Goal: Task Accomplishment & Management: Use online tool/utility

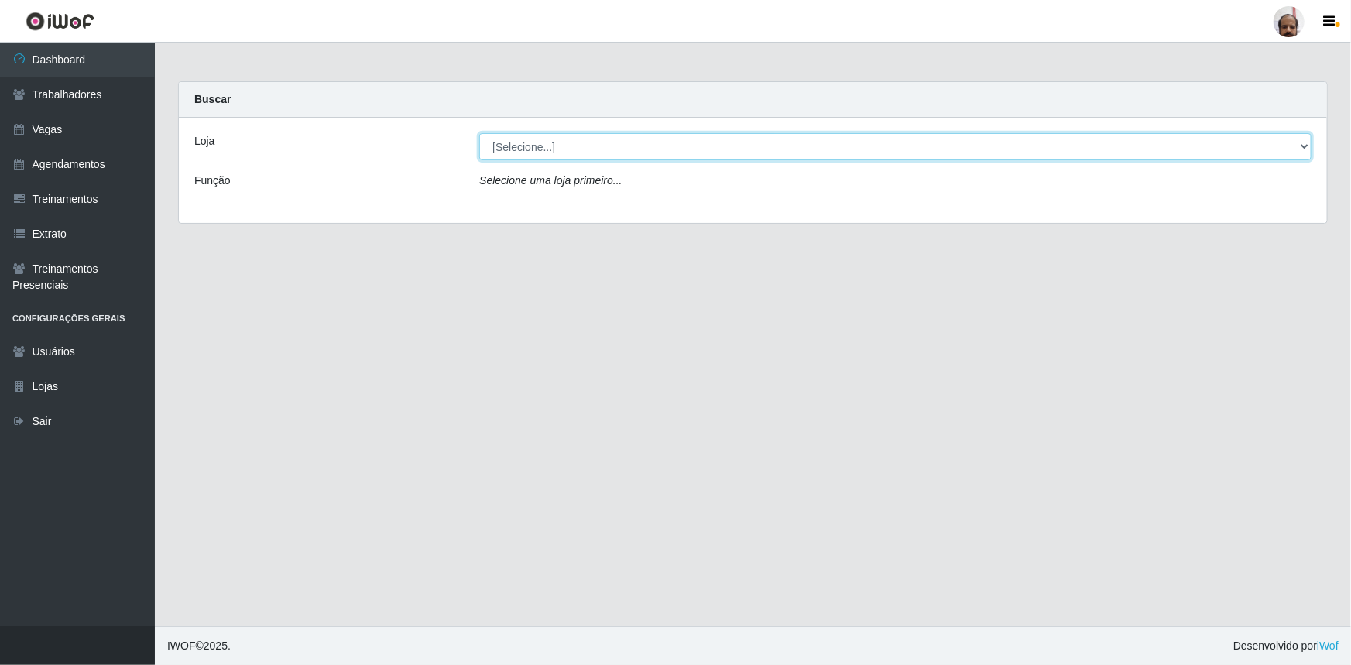
click at [513, 150] on select "[Selecione...] Mar Vermelho - Loja 05" at bounding box center [895, 146] width 832 height 27
select select "252"
click at [479, 133] on select "[Selecione...] Mar Vermelho - Loja 05" at bounding box center [895, 146] width 832 height 27
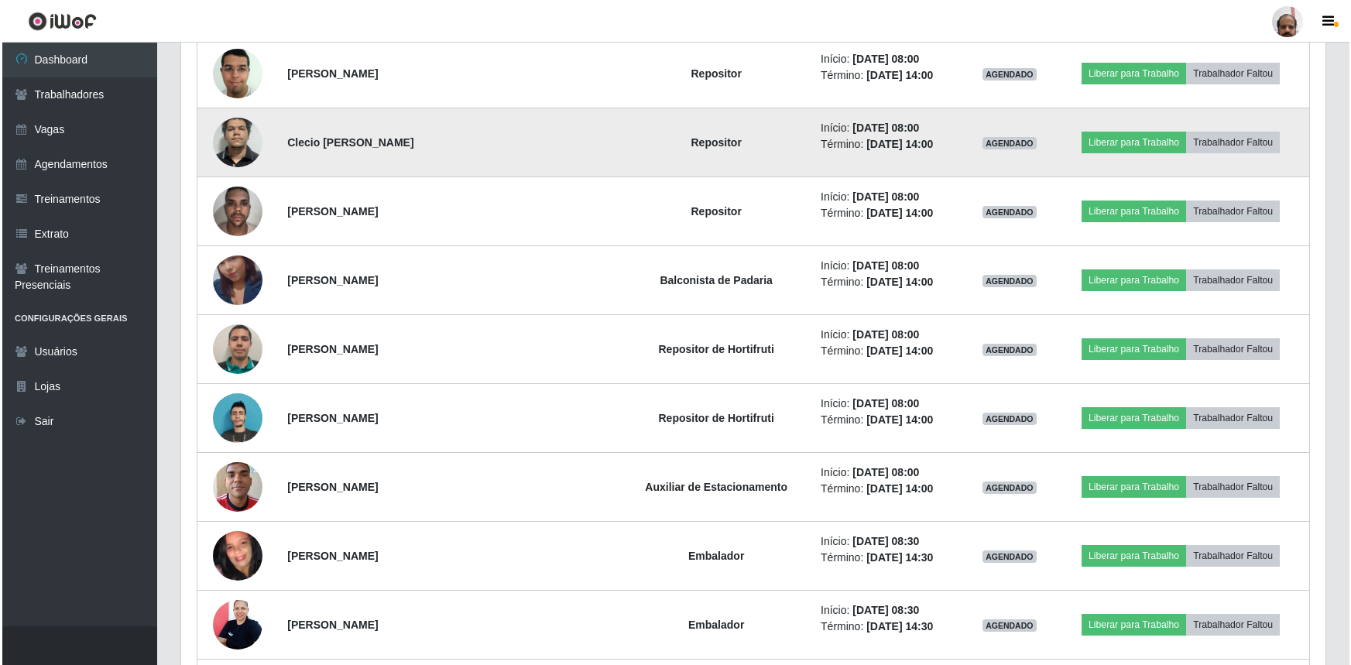
scroll to position [985, 0]
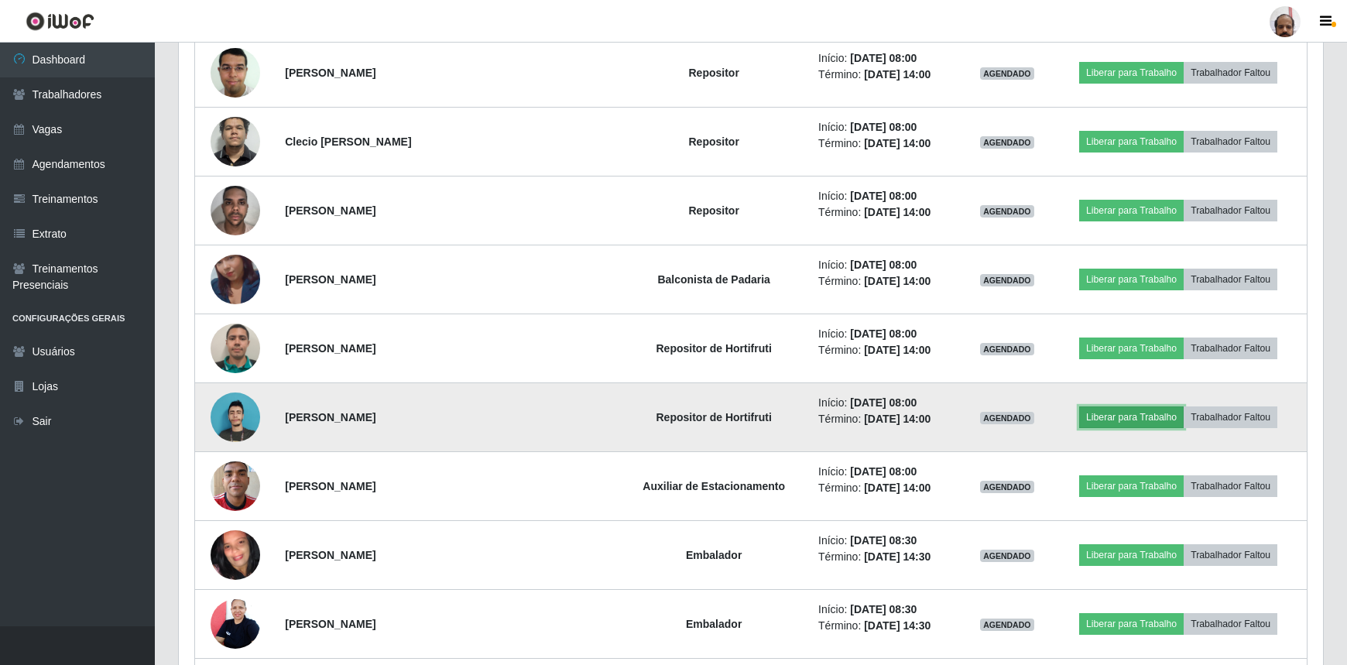
click at [1127, 415] on button "Liberar para Trabalho" at bounding box center [1131, 418] width 105 height 22
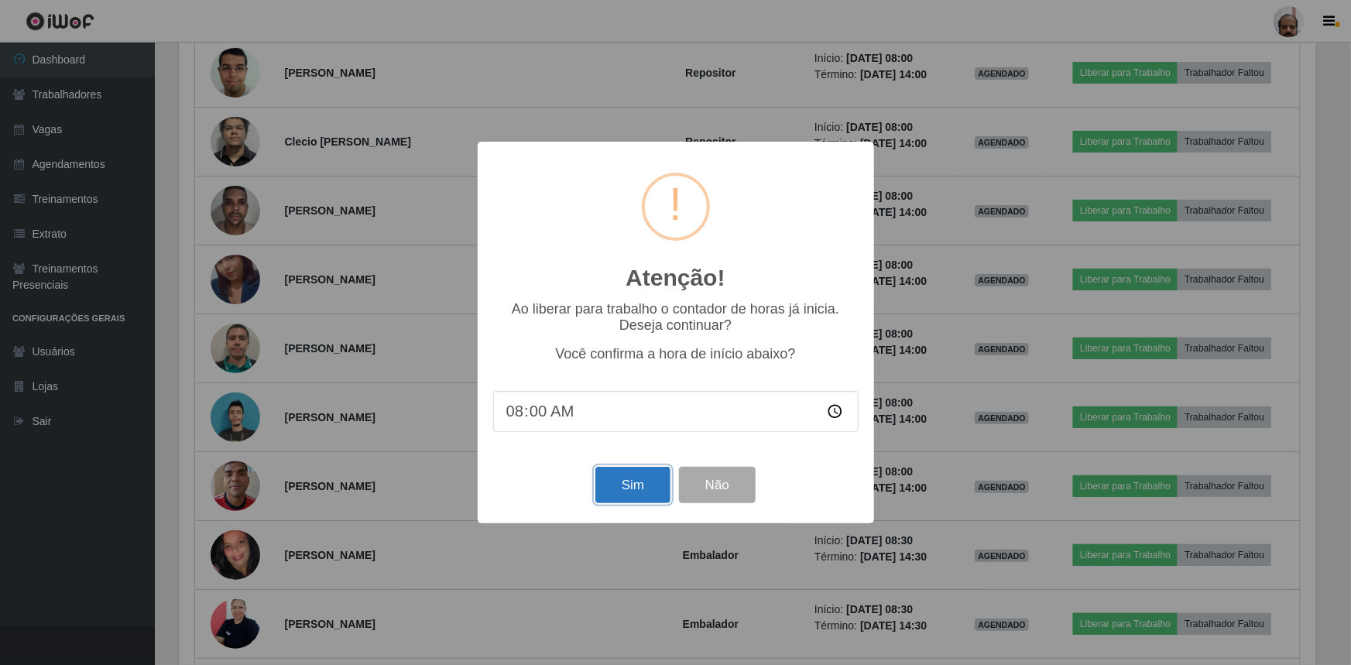
click at [641, 491] on button "Sim" at bounding box center [632, 485] width 75 height 36
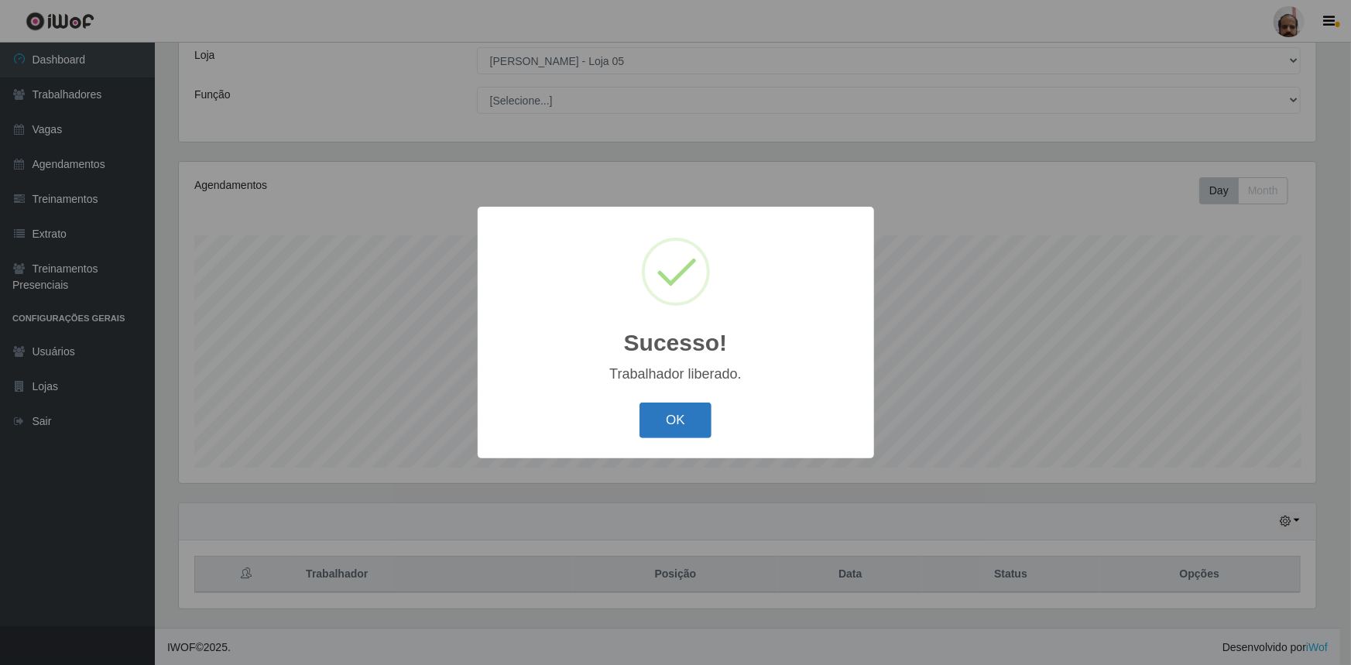
click at [675, 420] on button "OK" at bounding box center [676, 421] width 72 height 36
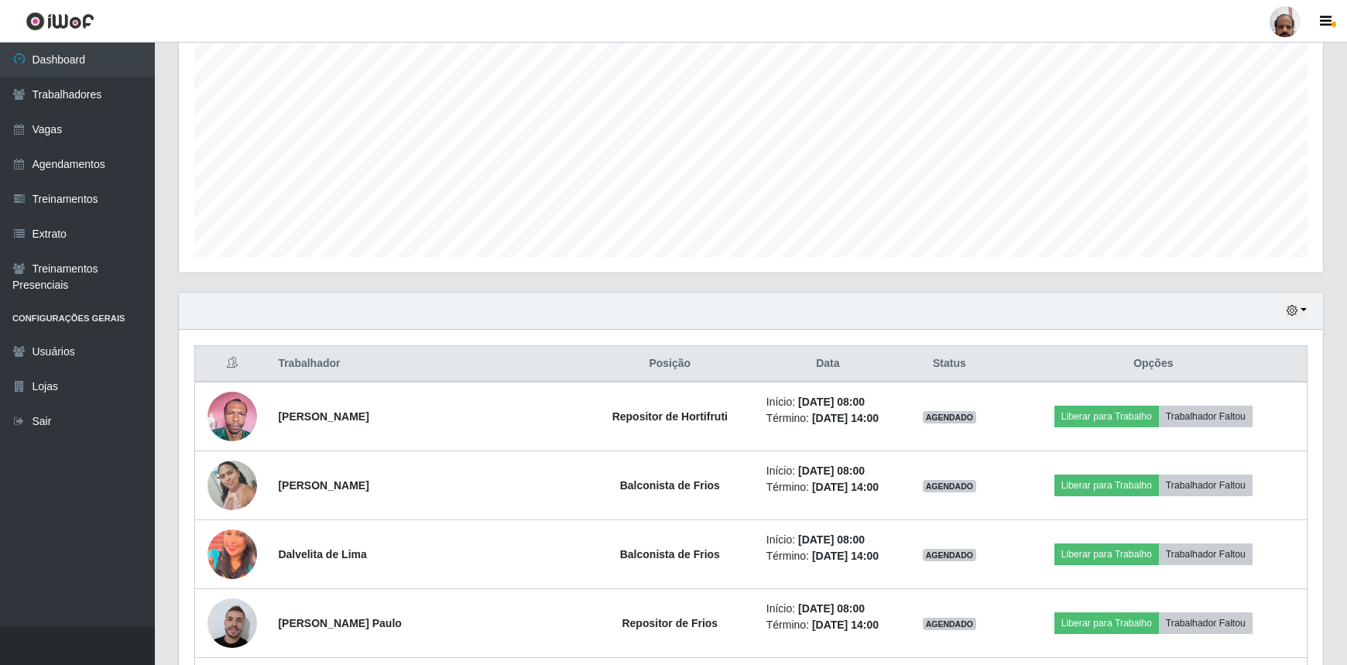
scroll to position [297, 0]
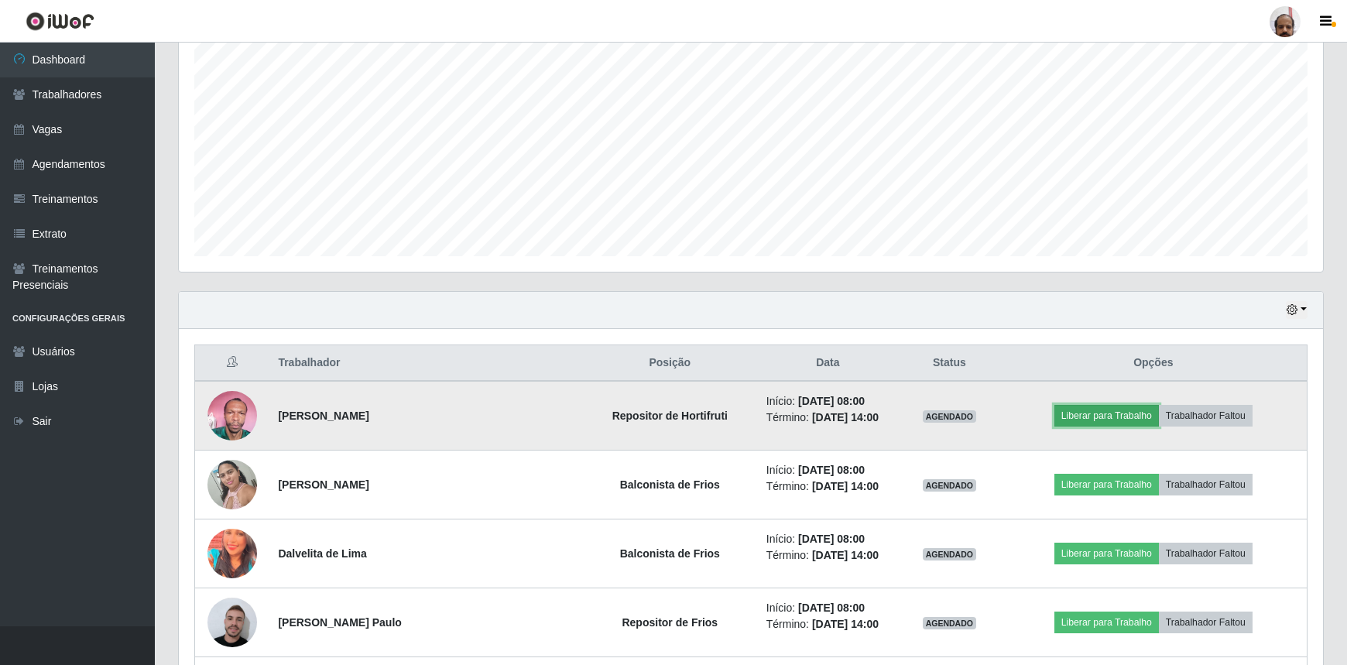
click at [1108, 416] on button "Liberar para Trabalho" at bounding box center [1107, 416] width 105 height 22
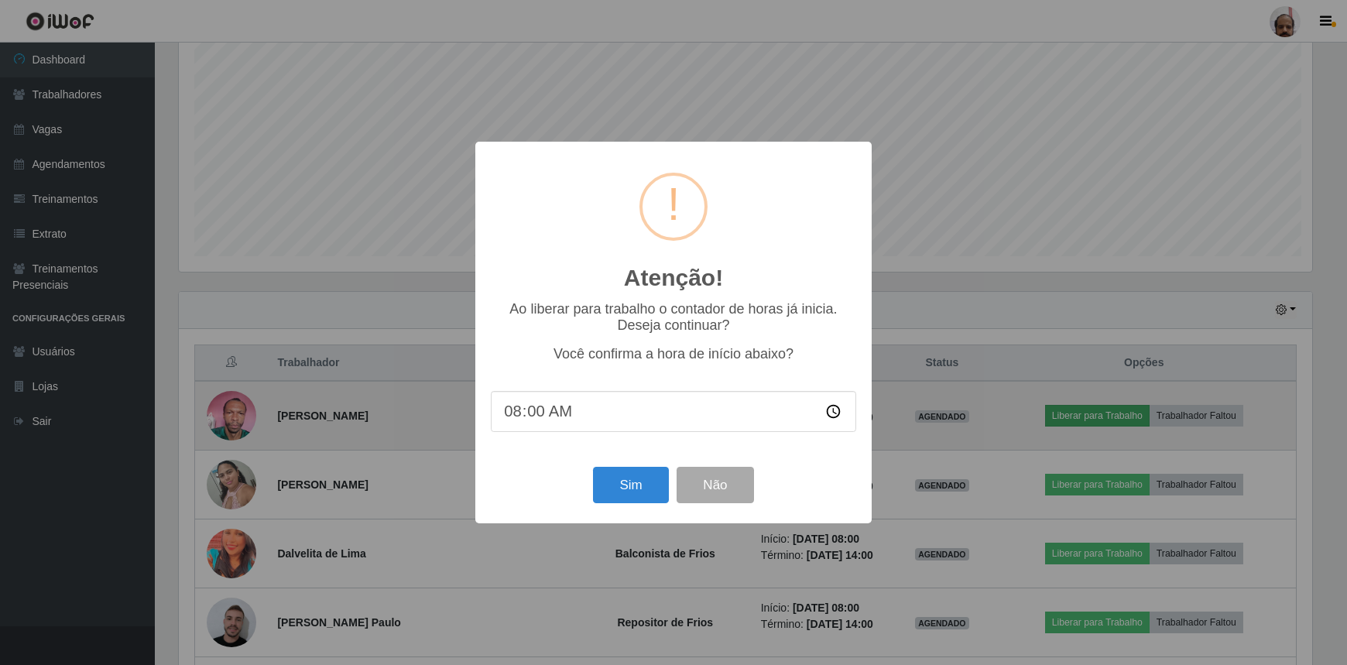
scroll to position [321, 1137]
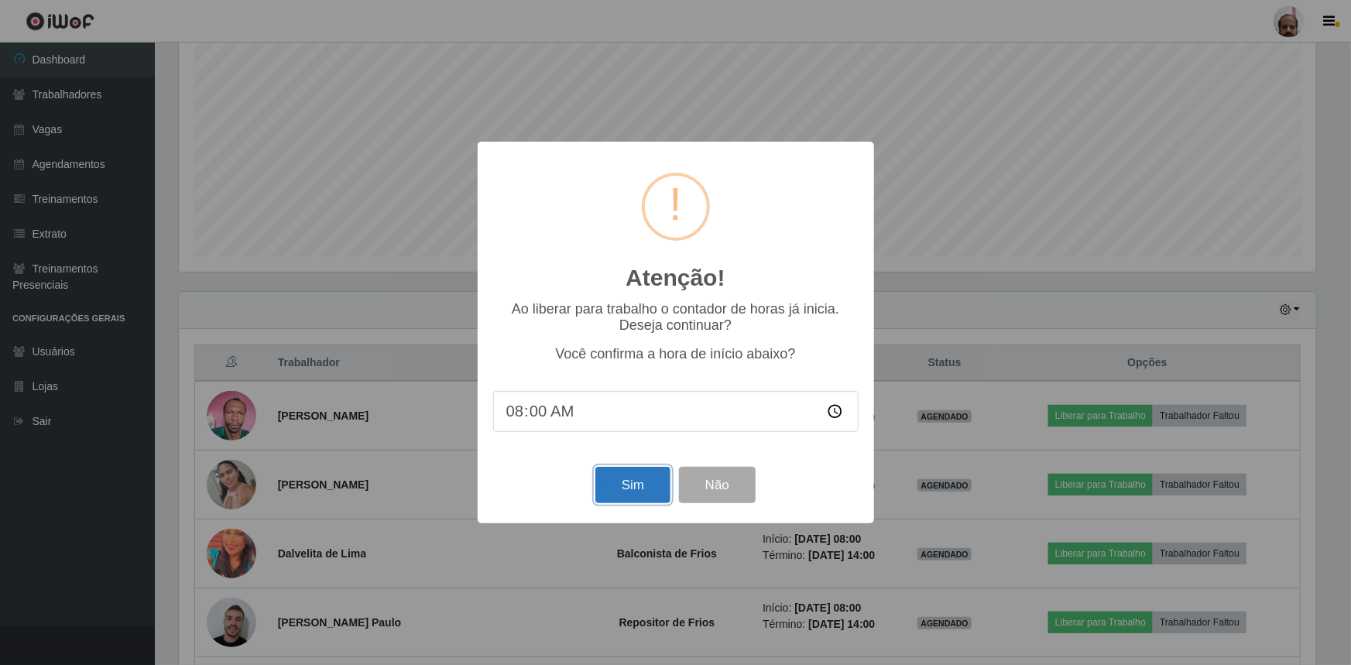
click at [650, 496] on button "Sim" at bounding box center [632, 485] width 75 height 36
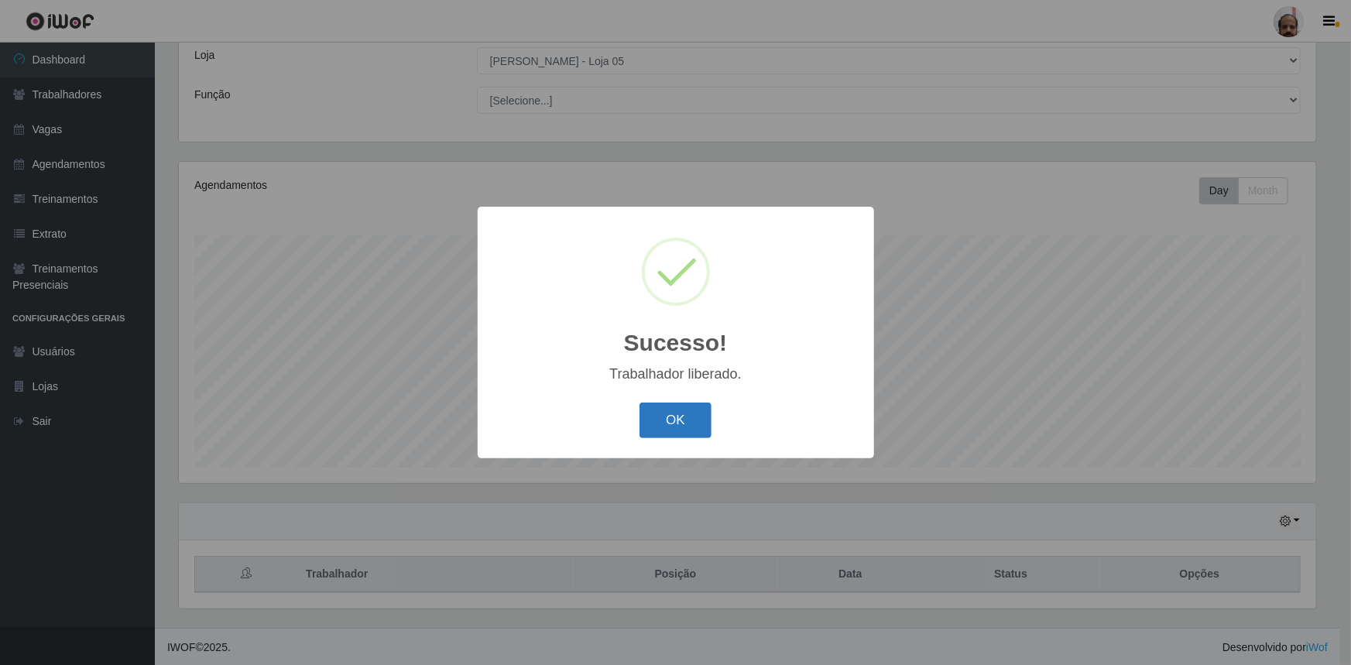
click at [684, 423] on button "OK" at bounding box center [676, 421] width 72 height 36
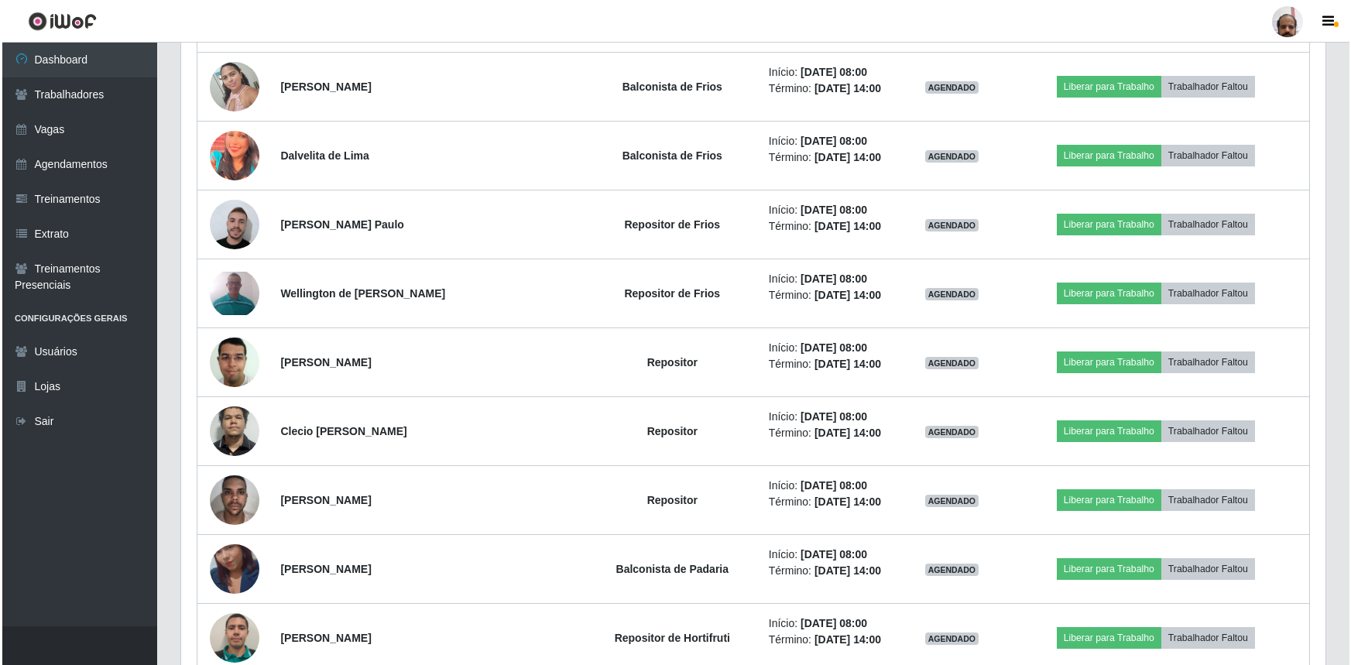
scroll to position [720, 0]
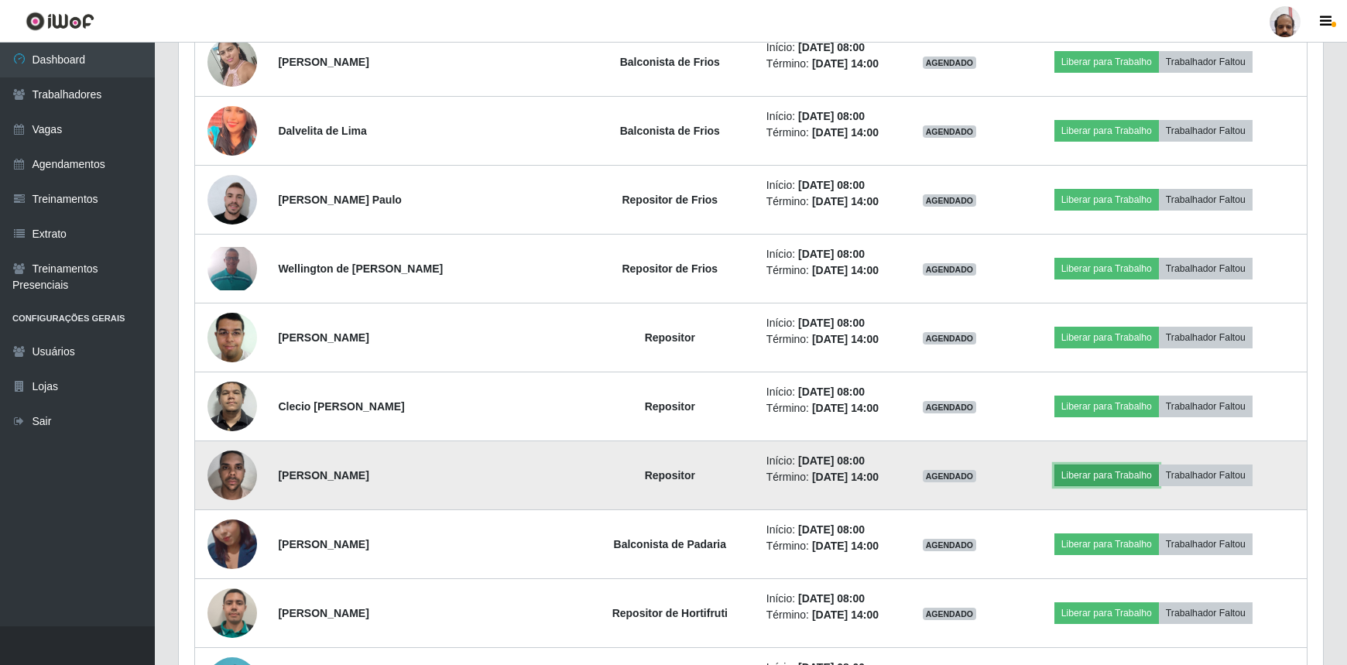
click at [1097, 478] on button "Liberar para Trabalho" at bounding box center [1107, 476] width 105 height 22
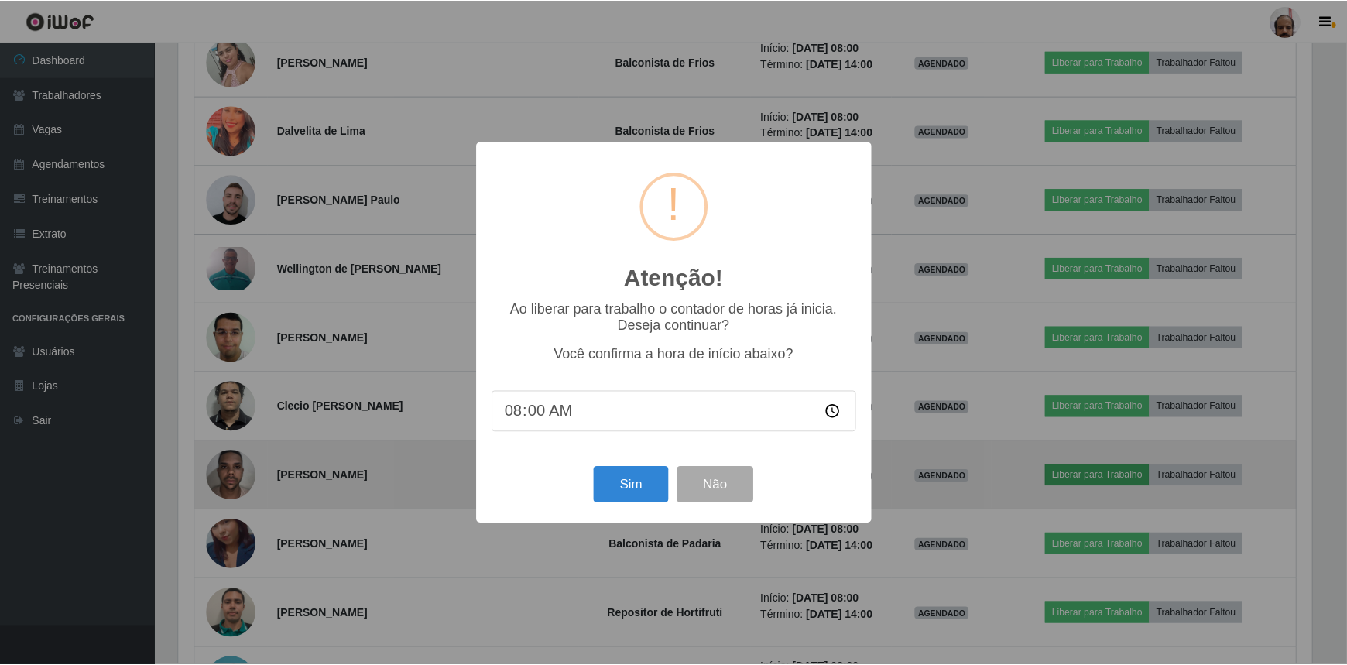
scroll to position [321, 1137]
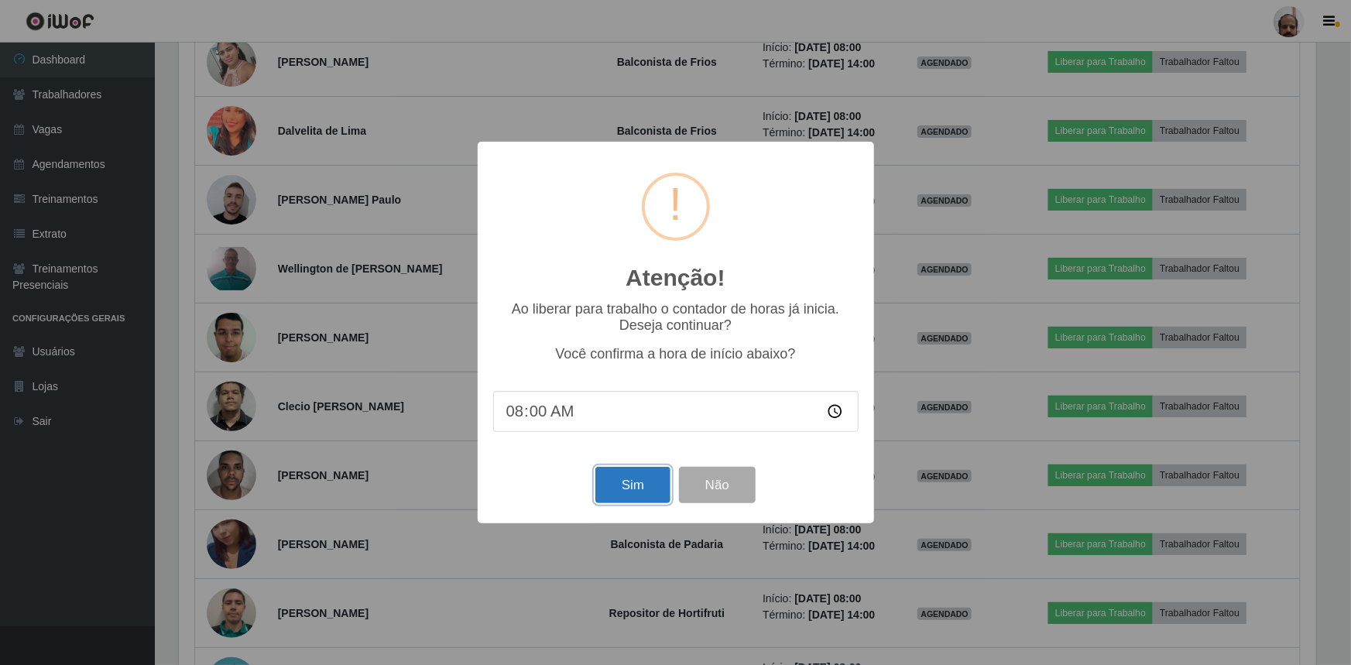
click at [622, 493] on button "Sim" at bounding box center [632, 485] width 75 height 36
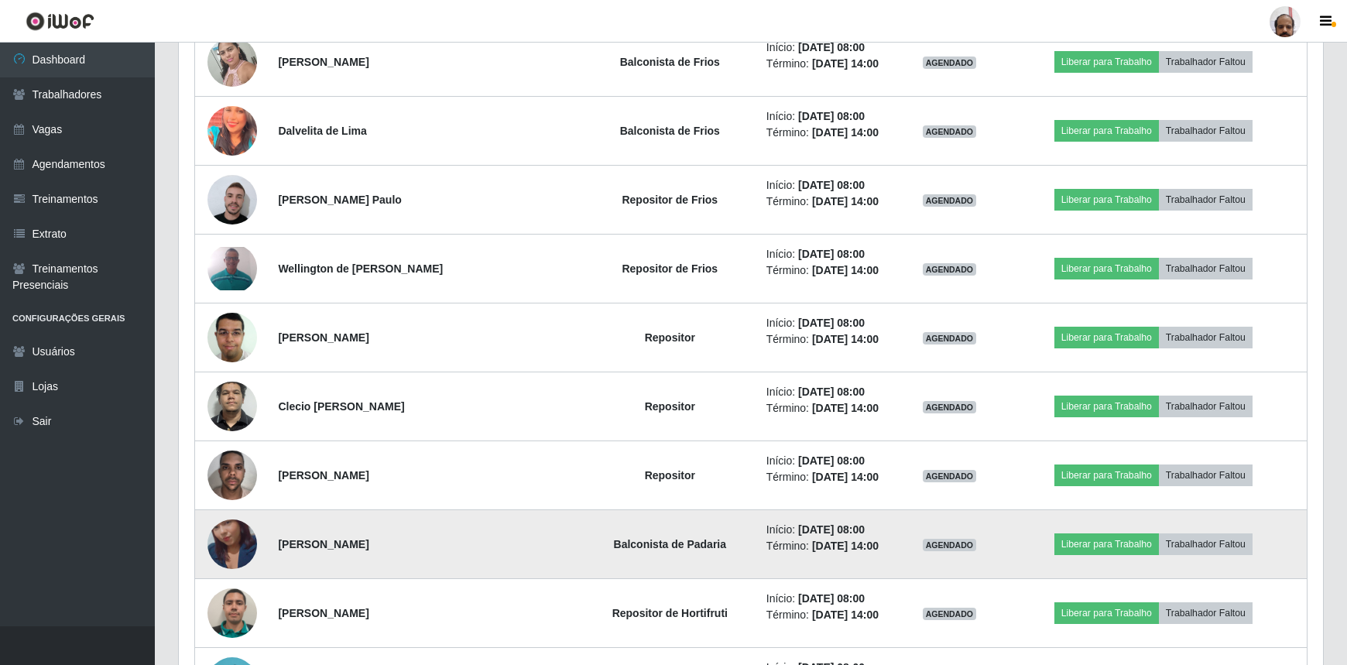
scroll to position [0, 0]
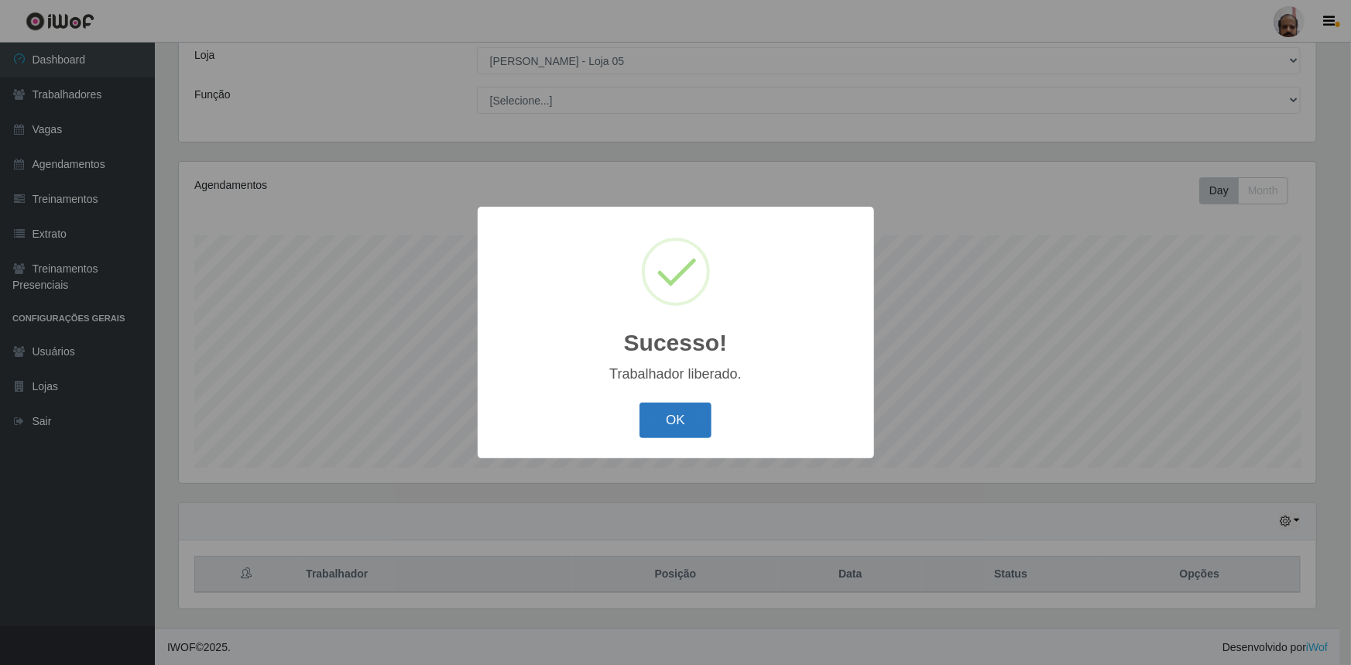
click at [673, 427] on button "OK" at bounding box center [676, 421] width 72 height 36
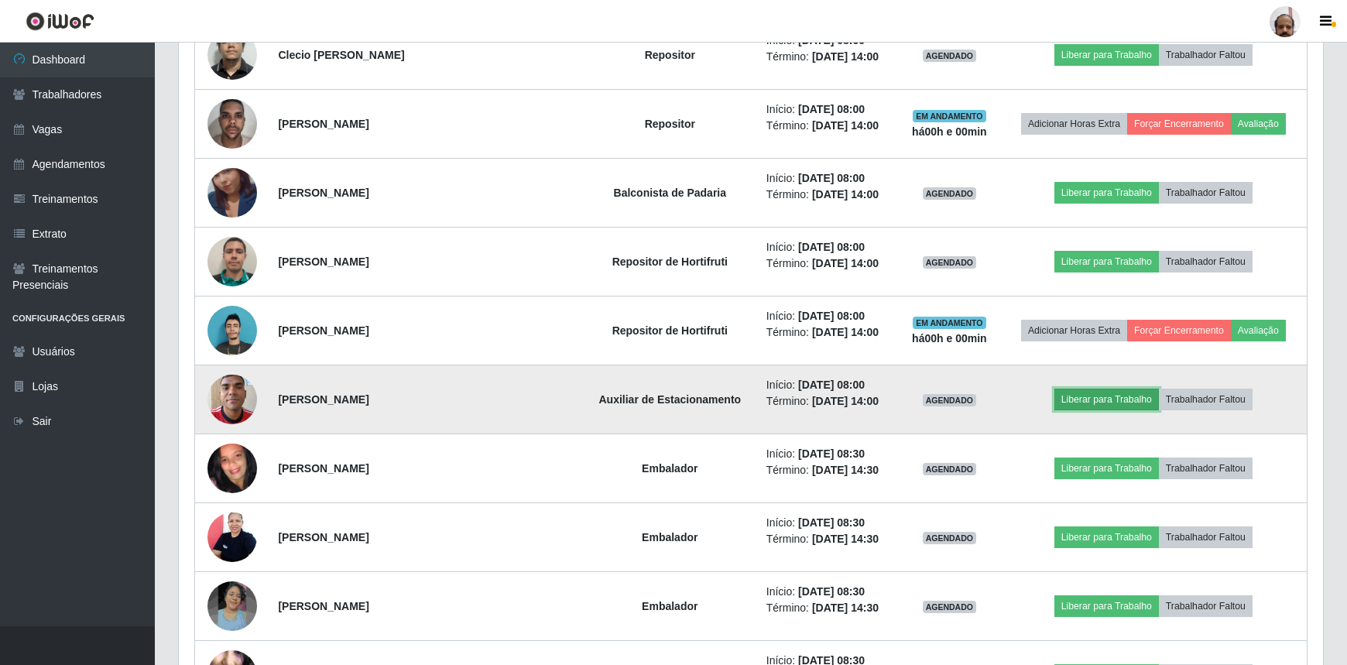
click at [1100, 398] on button "Liberar para Trabalho" at bounding box center [1107, 400] width 105 height 22
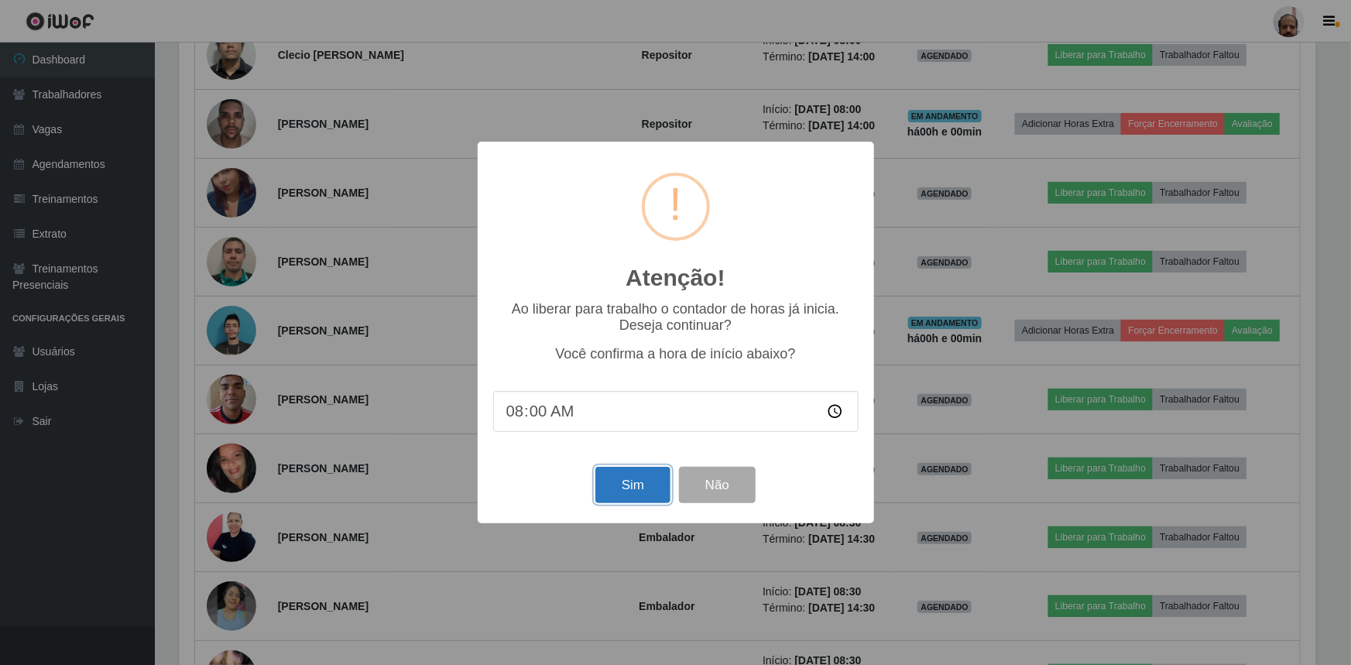
click at [643, 486] on button "Sim" at bounding box center [632, 485] width 75 height 36
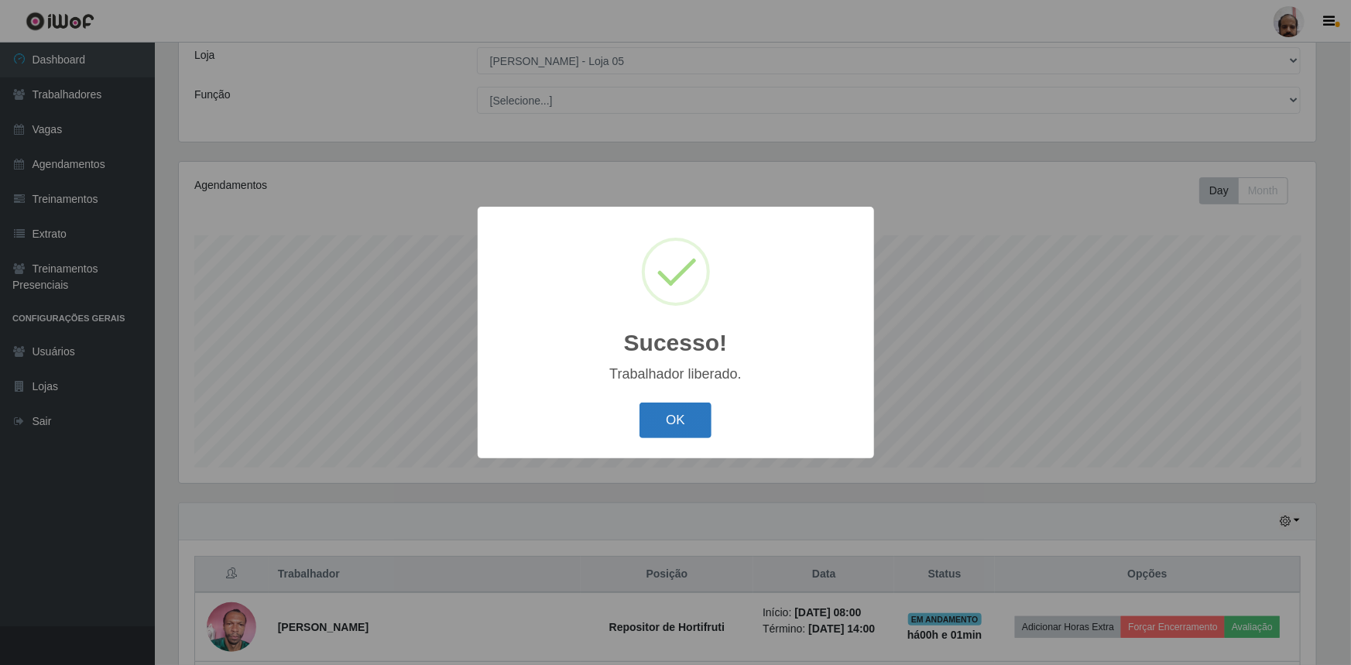
click at [675, 429] on button "OK" at bounding box center [676, 421] width 72 height 36
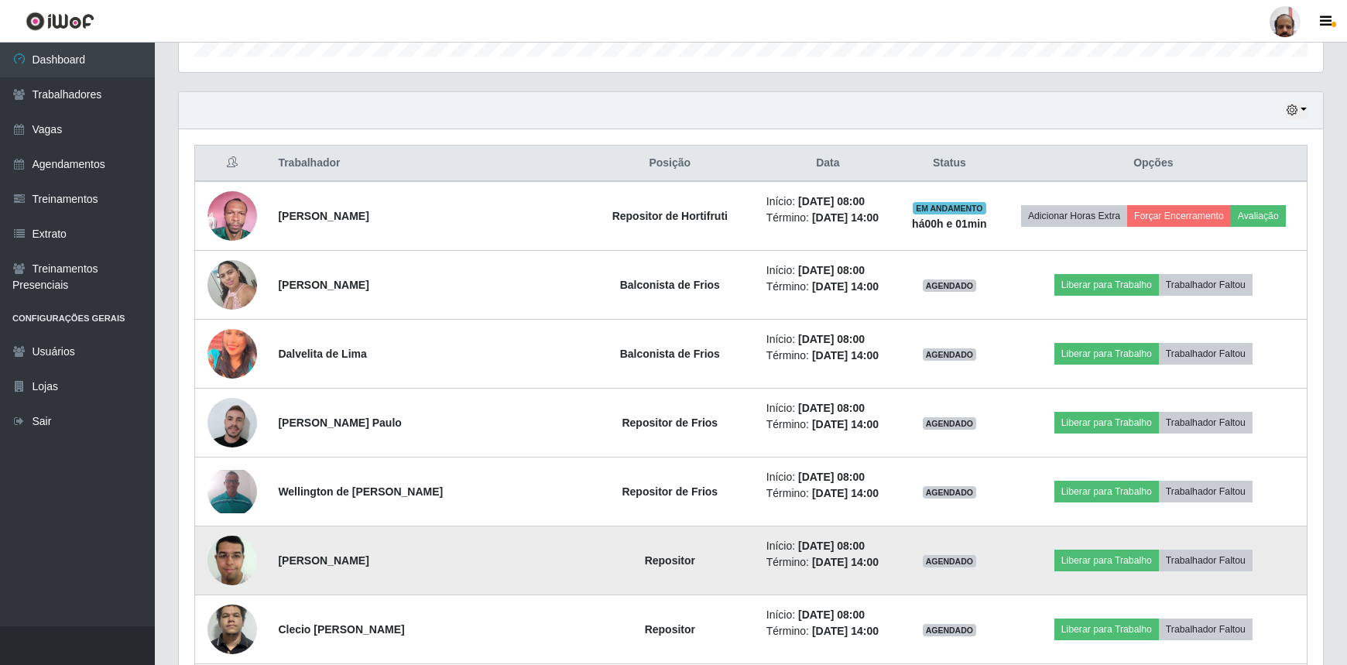
scroll to position [579, 0]
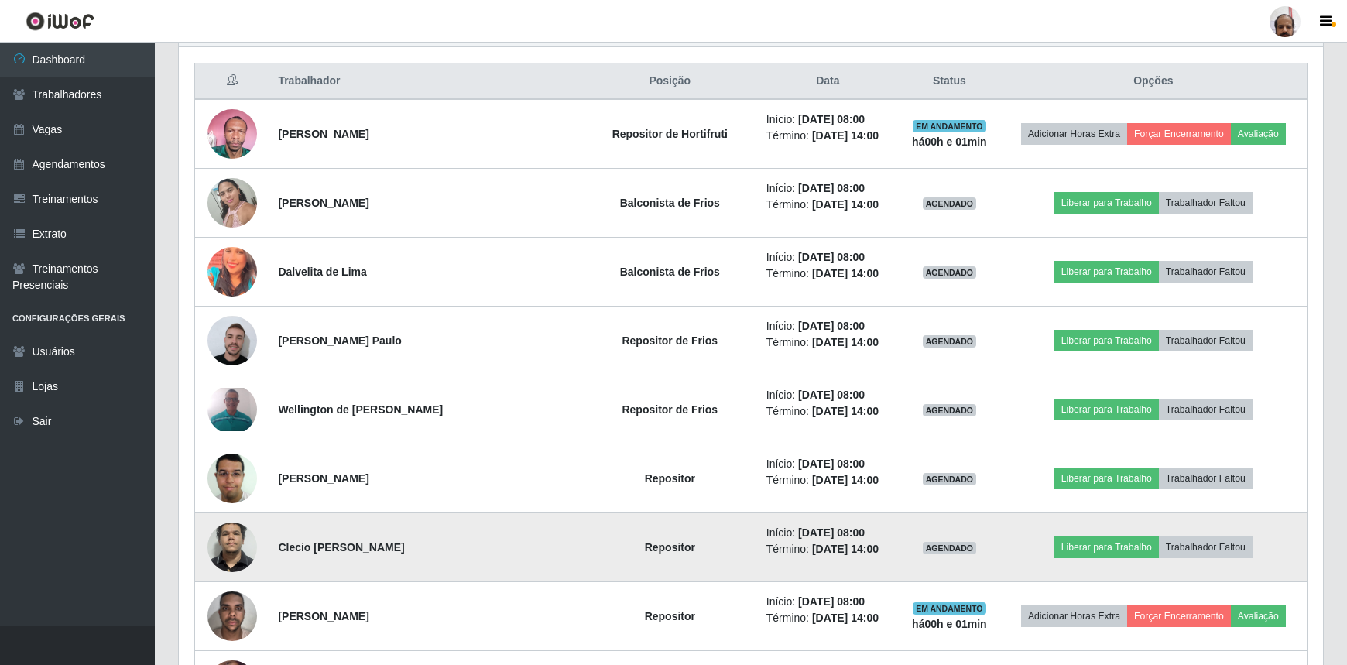
click at [225, 547] on img at bounding box center [233, 547] width 50 height 105
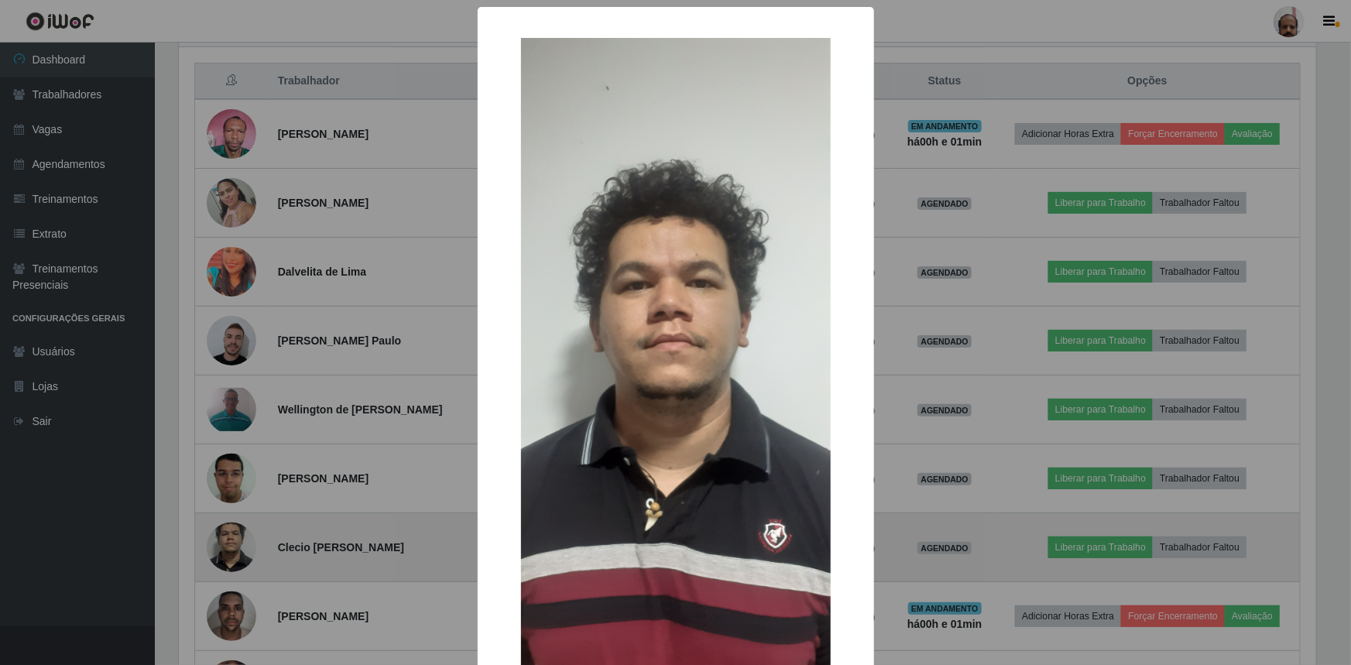
click at [225, 547] on div "× OK Cancel" at bounding box center [675, 332] width 1351 height 665
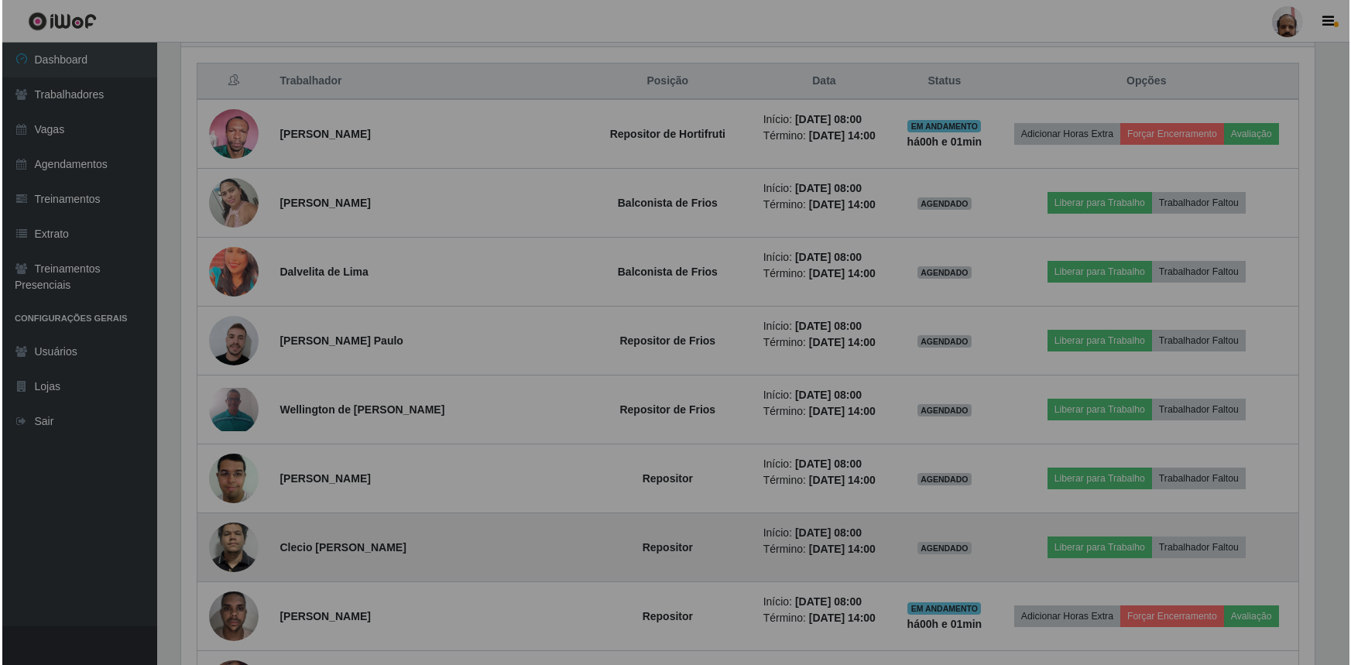
scroll to position [321, 1144]
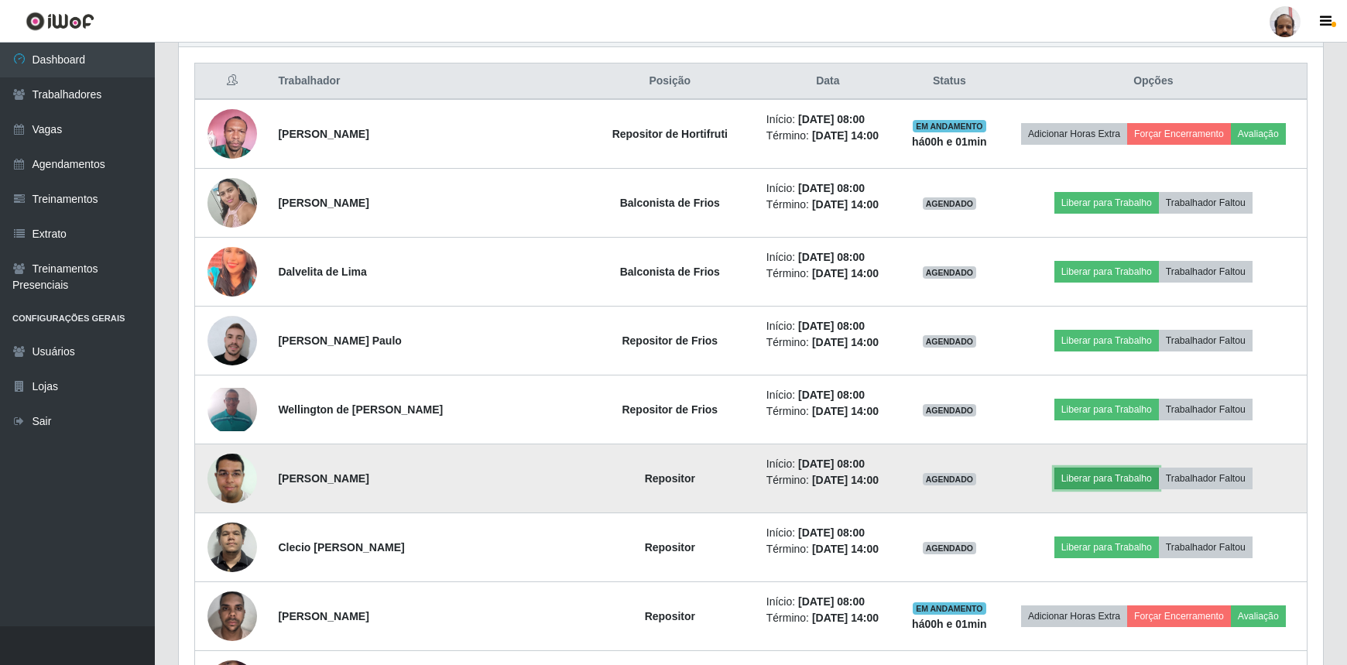
click at [1119, 478] on button "Liberar para Trabalho" at bounding box center [1107, 479] width 105 height 22
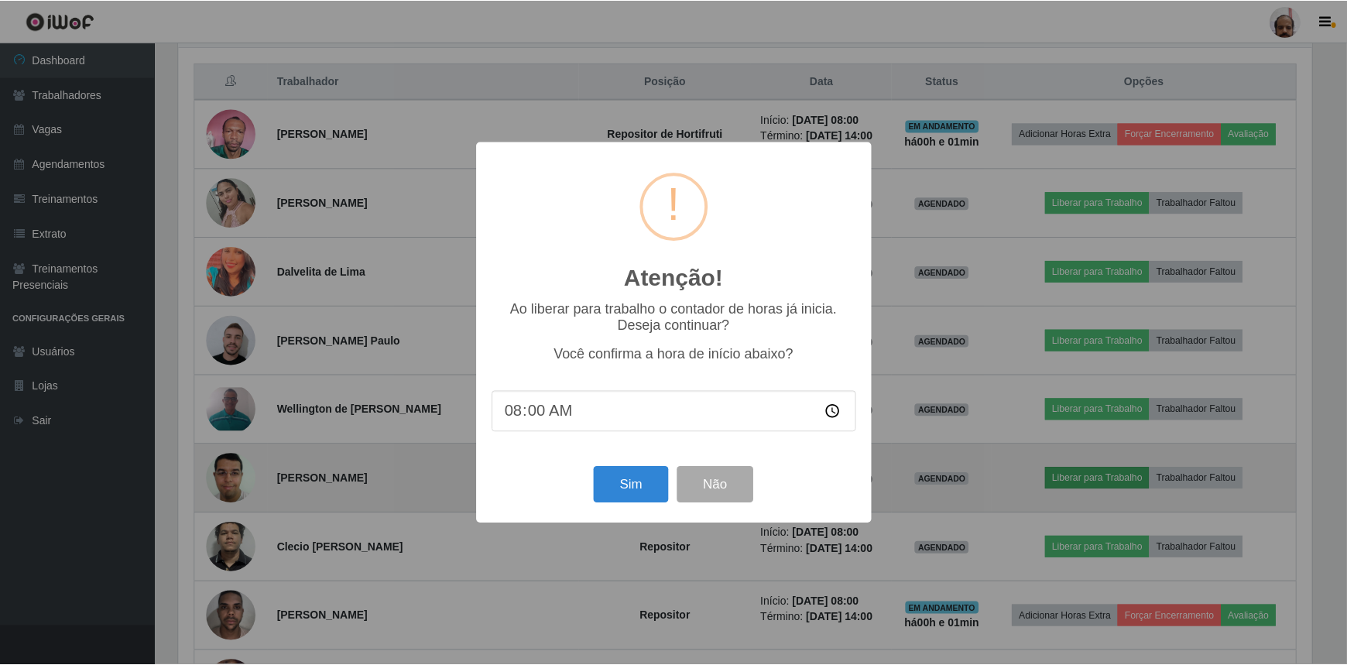
scroll to position [321, 1137]
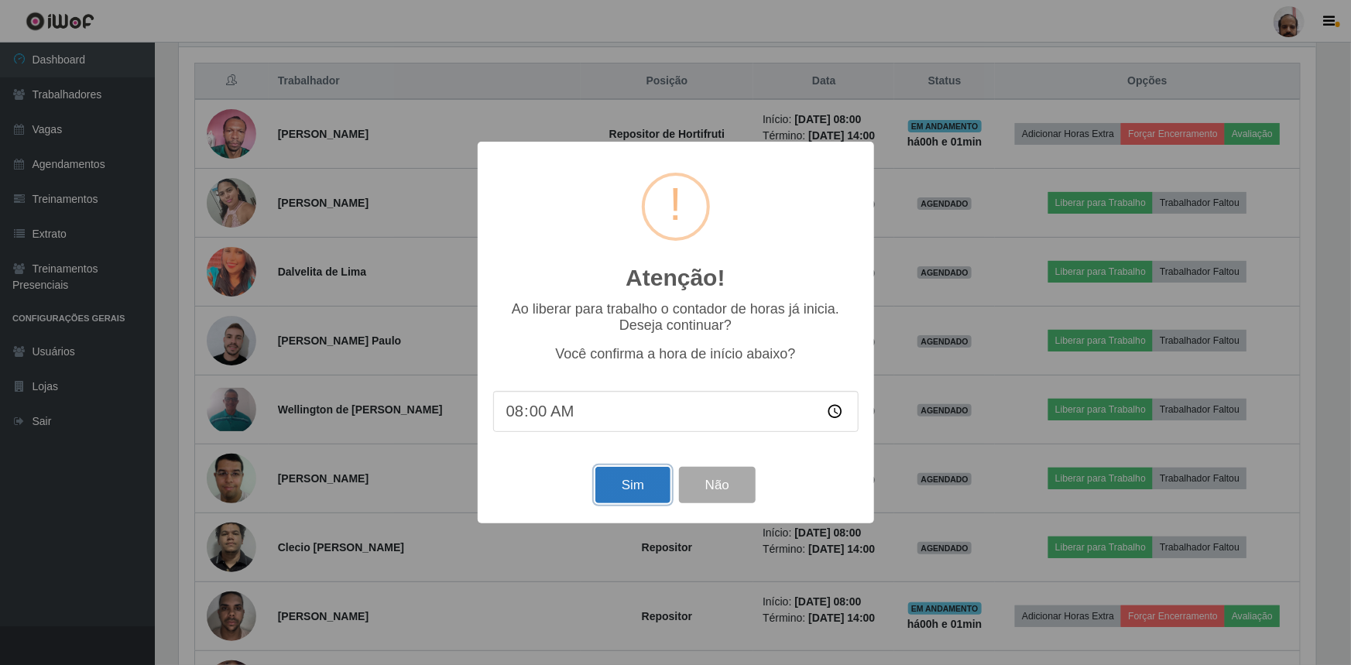
click at [638, 480] on button "Sim" at bounding box center [632, 485] width 75 height 36
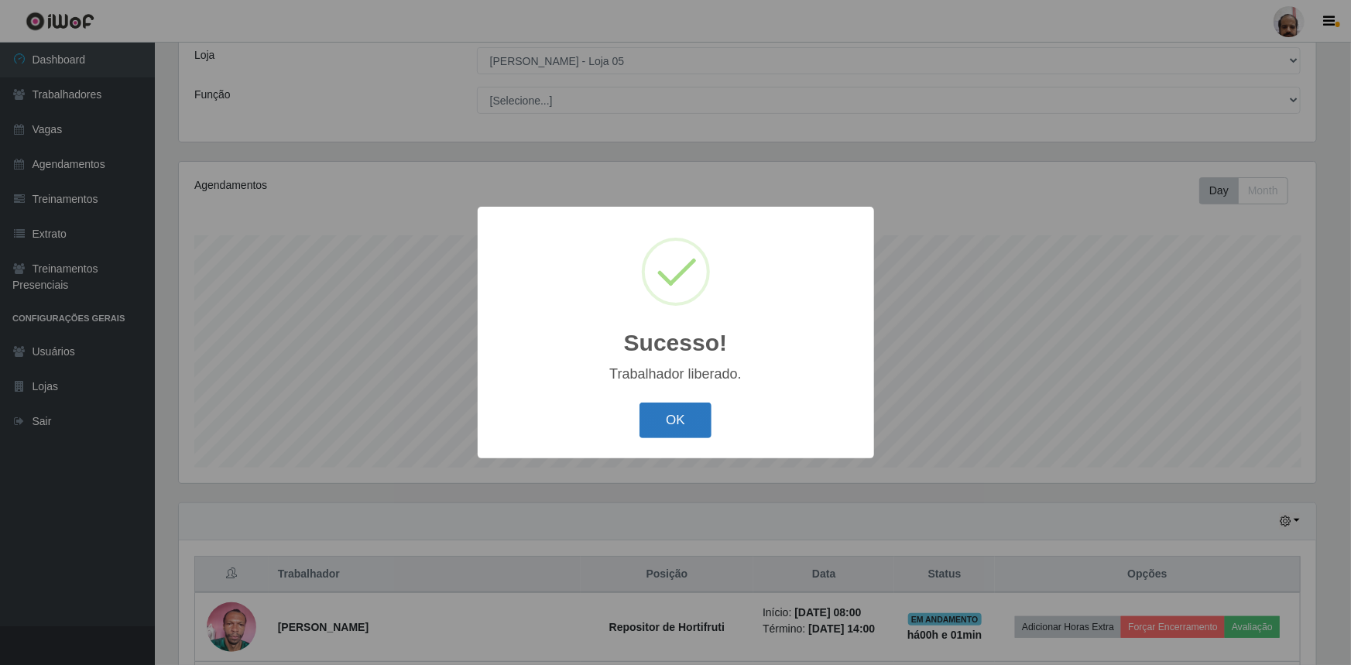
click at [670, 420] on button "OK" at bounding box center [676, 421] width 72 height 36
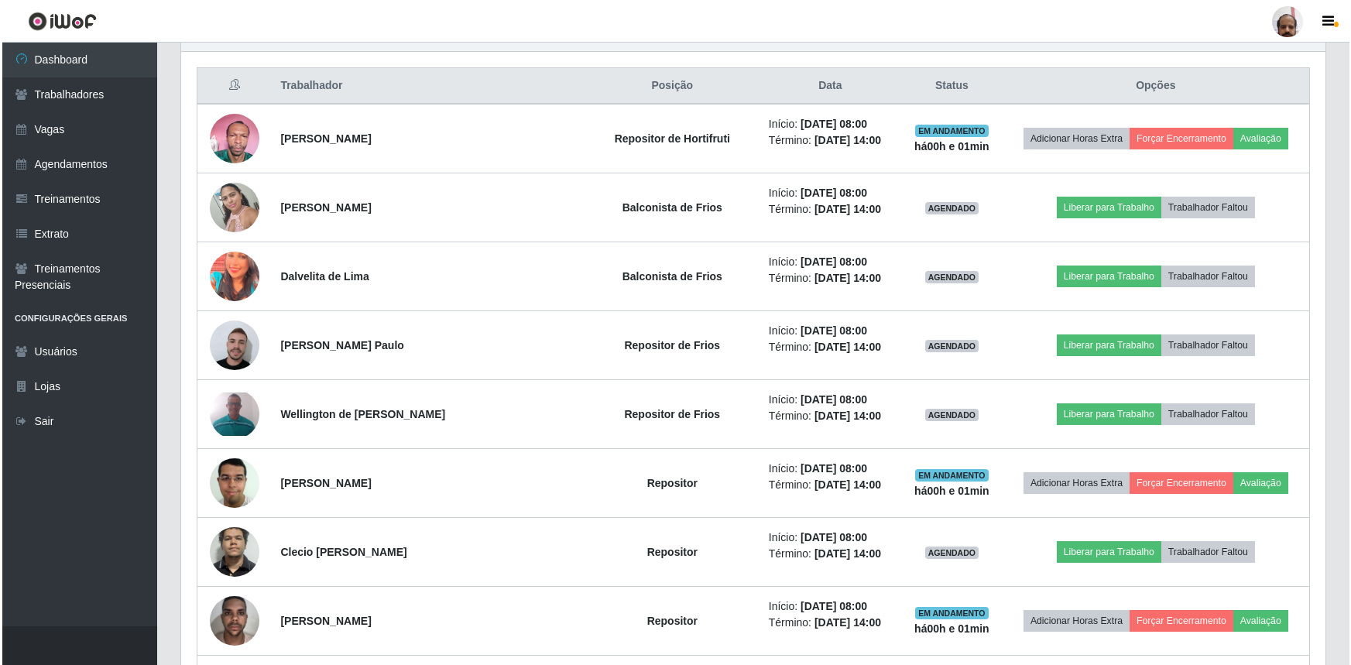
scroll to position [579, 0]
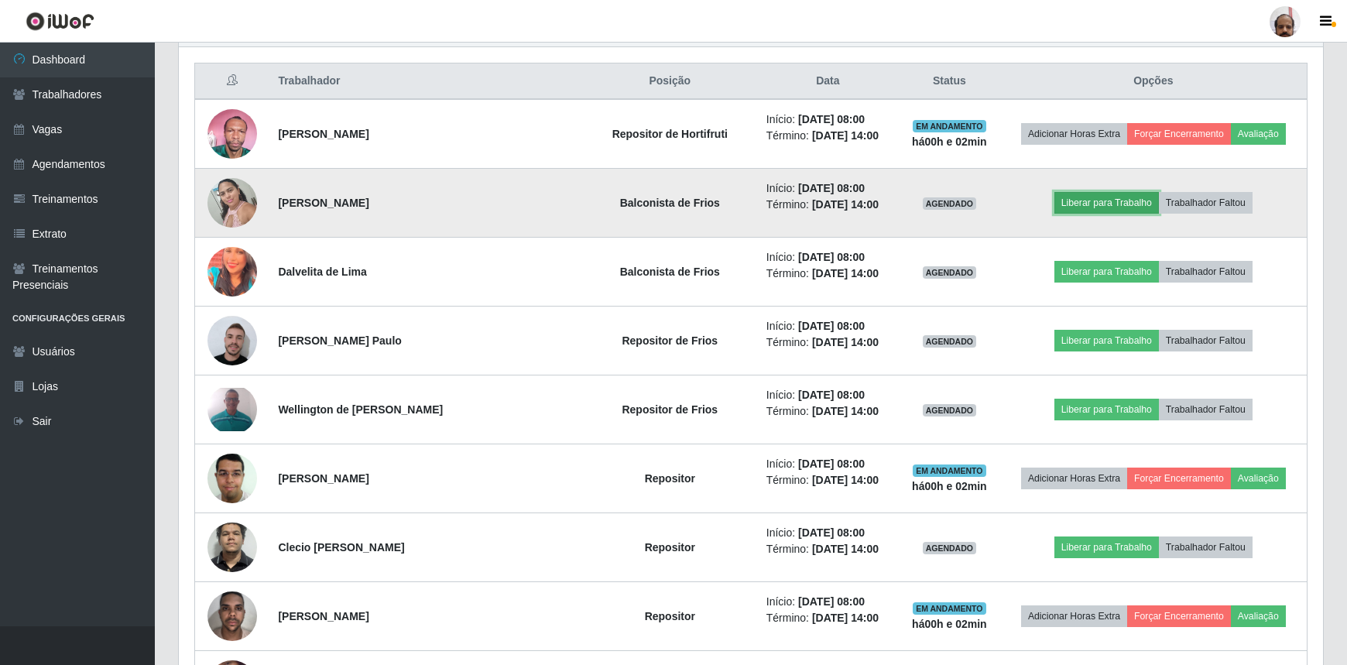
click at [1126, 204] on button "Liberar para Trabalho" at bounding box center [1107, 203] width 105 height 22
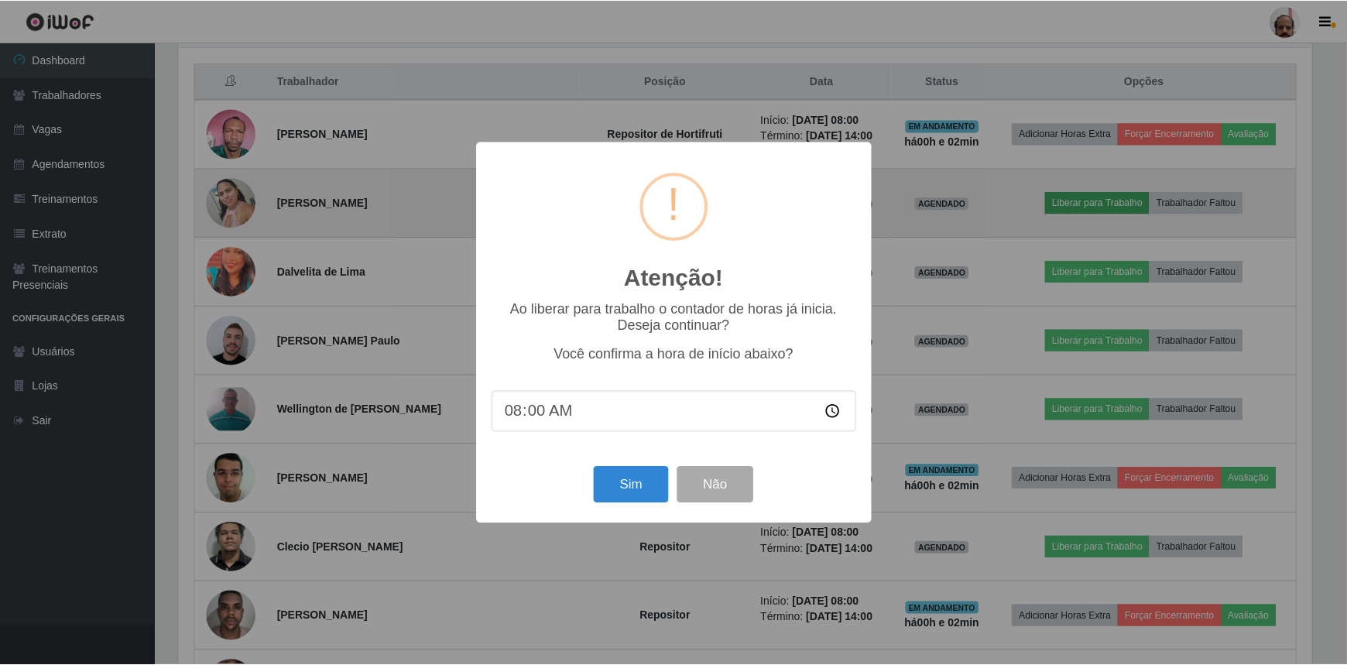
scroll to position [321, 1137]
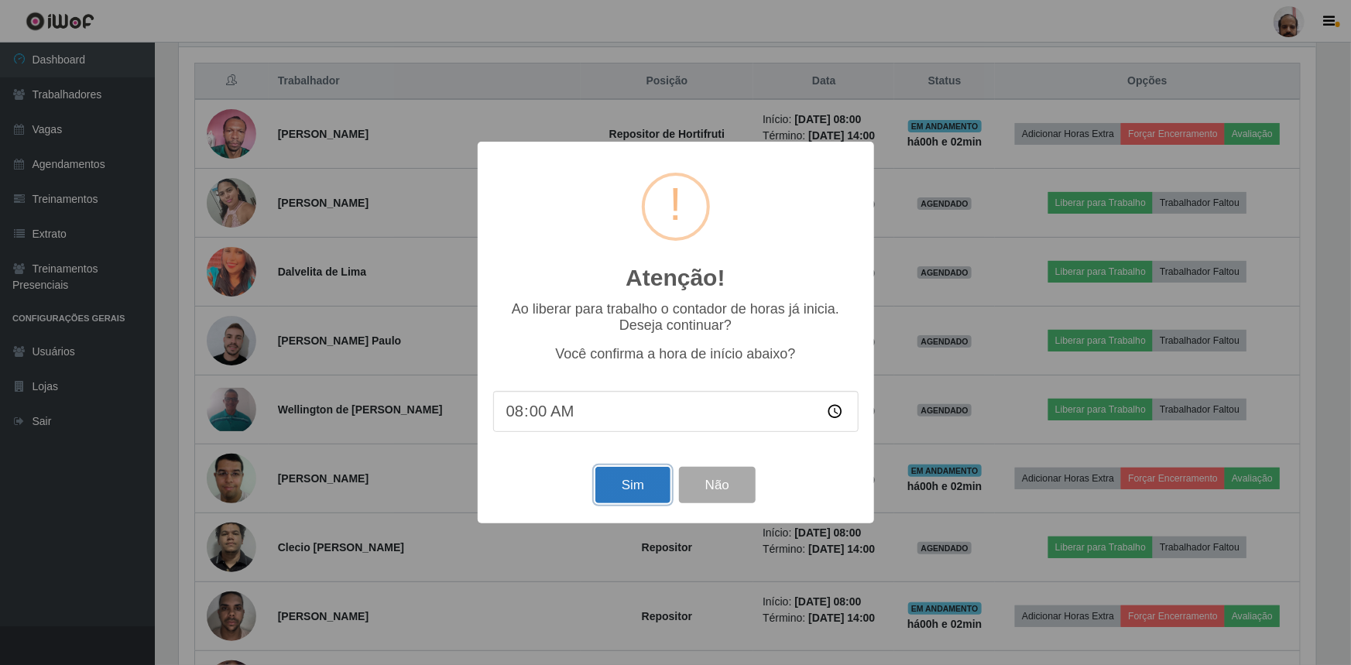
click at [621, 488] on button "Sim" at bounding box center [632, 485] width 75 height 36
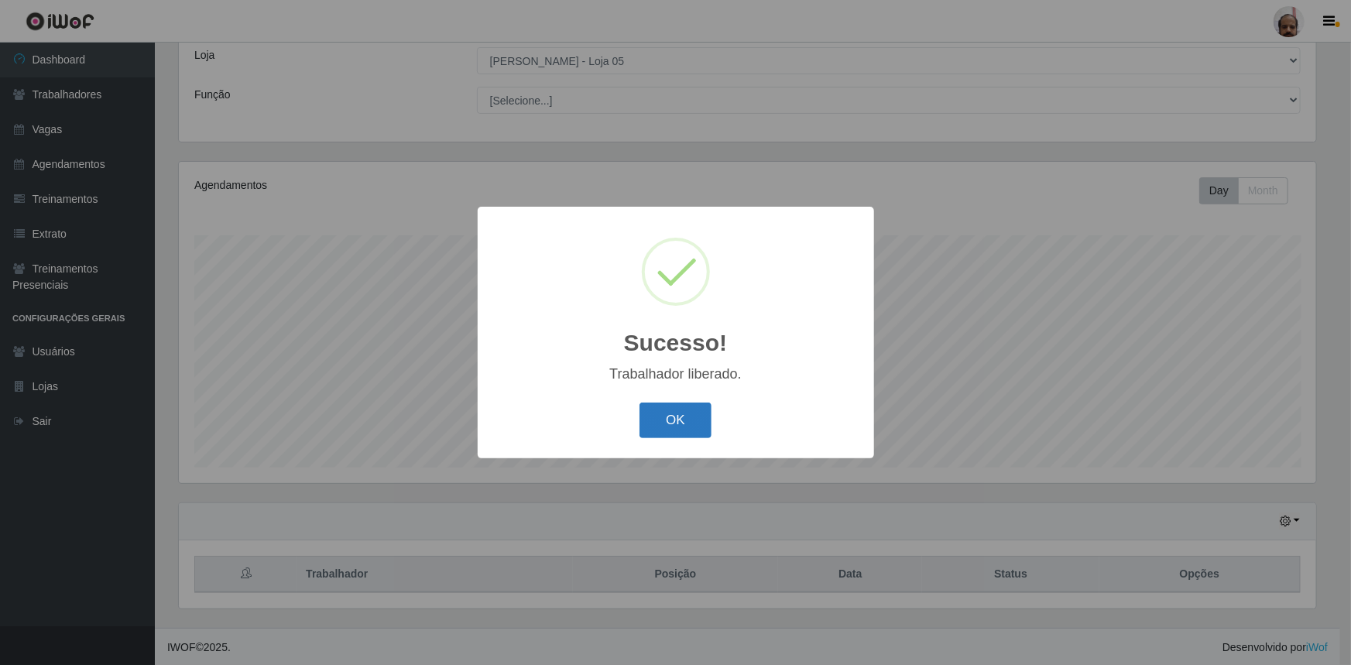
click at [658, 420] on button "OK" at bounding box center [676, 421] width 72 height 36
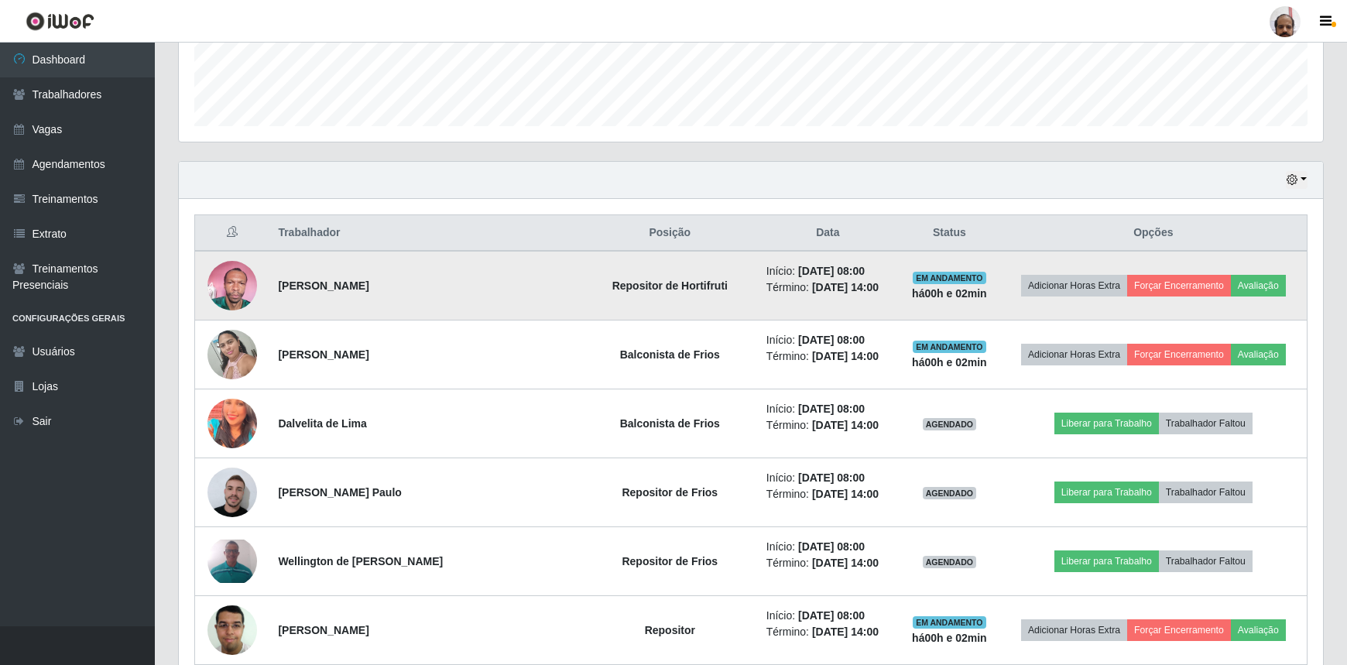
scroll to position [509, 0]
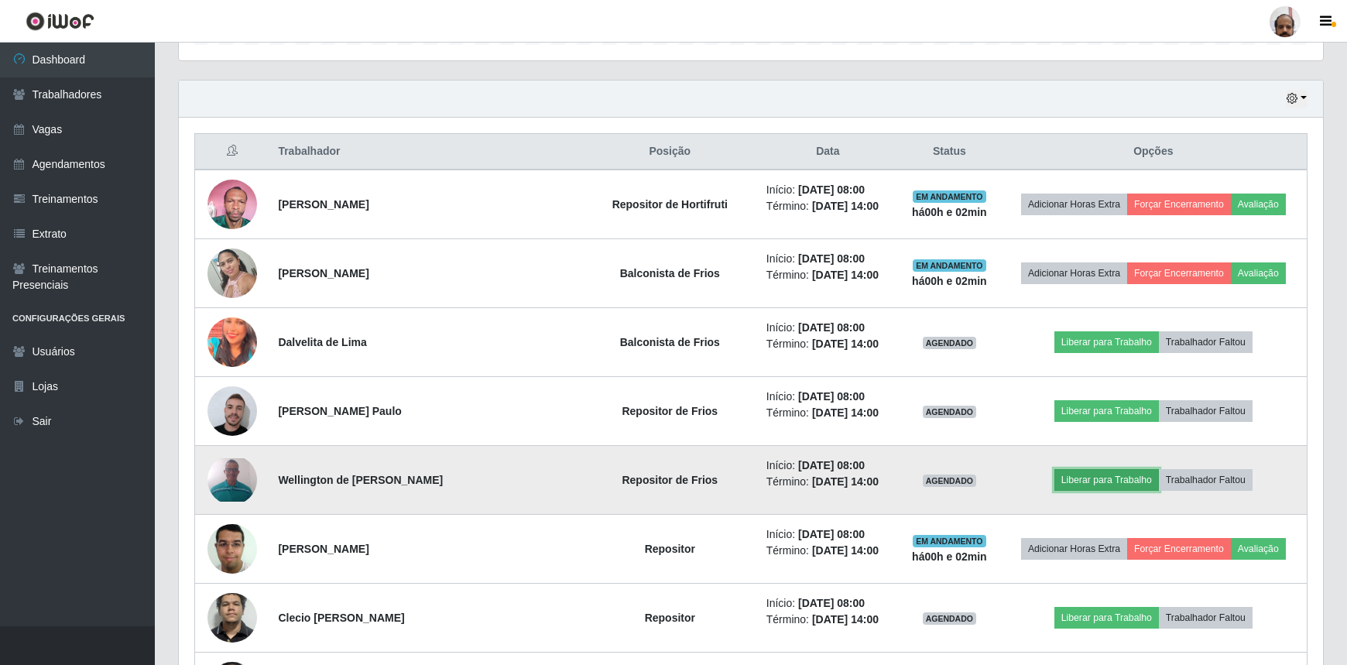
click at [1103, 483] on button "Liberar para Trabalho" at bounding box center [1107, 480] width 105 height 22
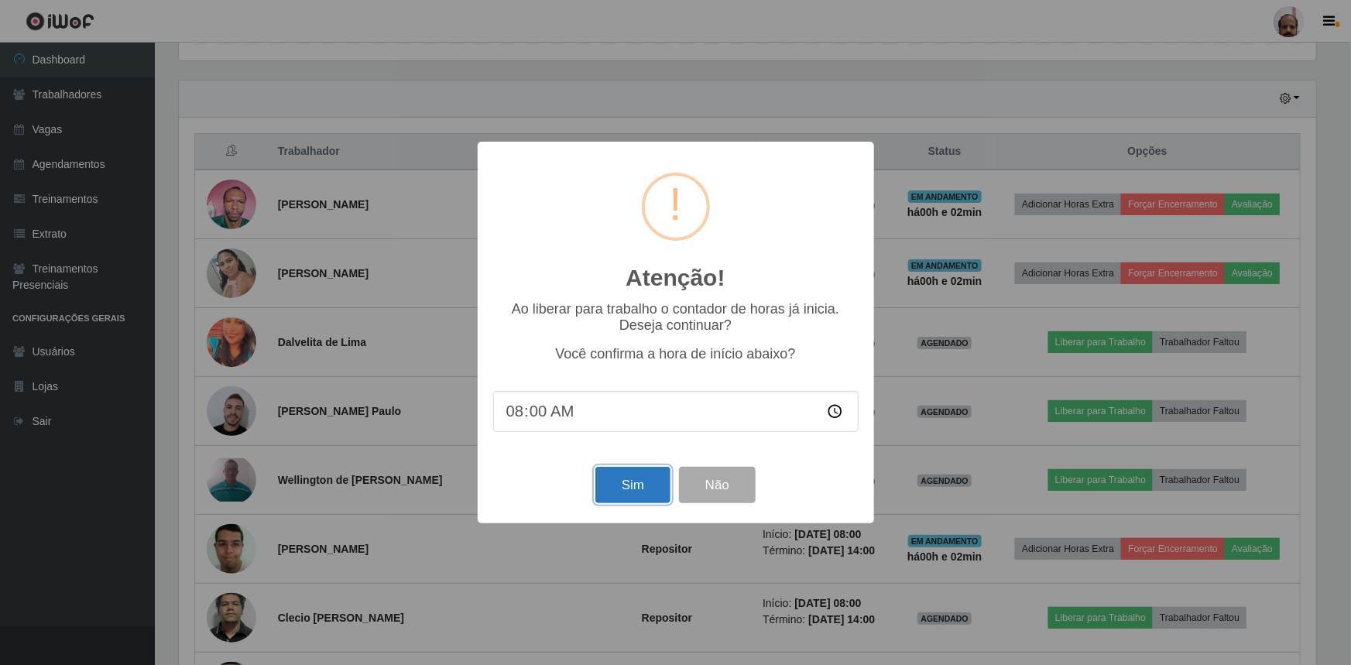
click at [631, 492] on button "Sim" at bounding box center [632, 485] width 75 height 36
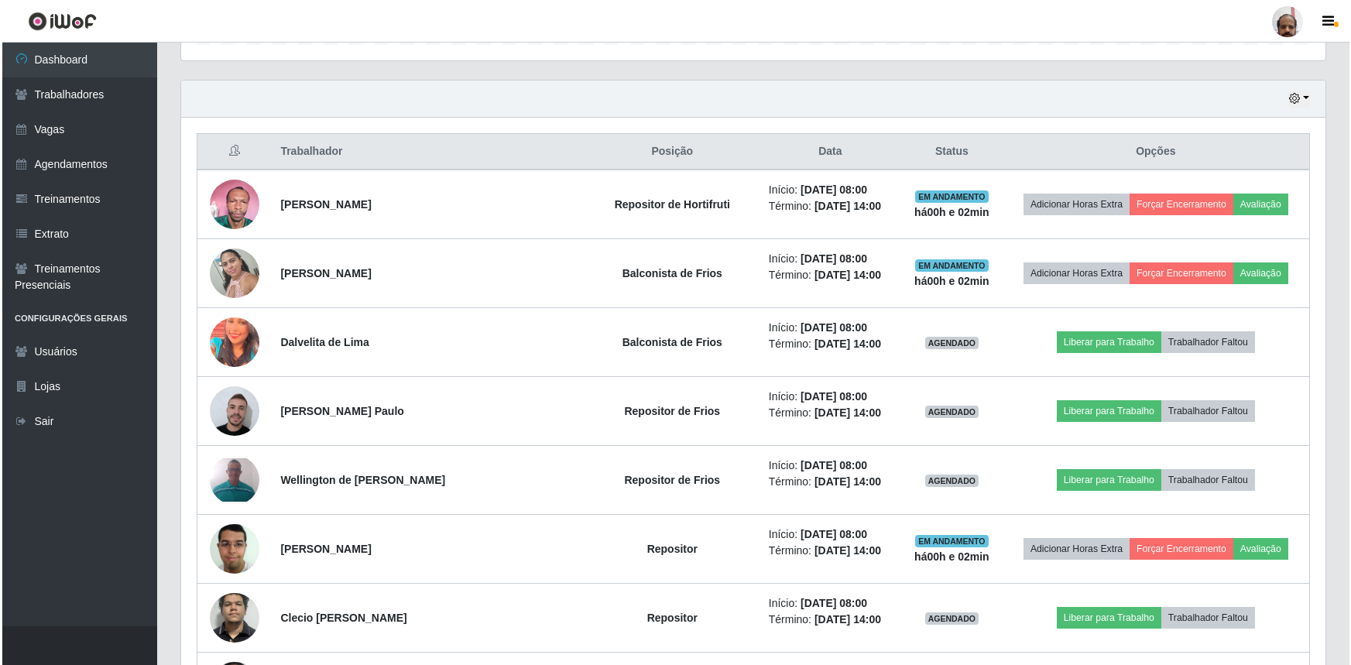
scroll to position [86, 0]
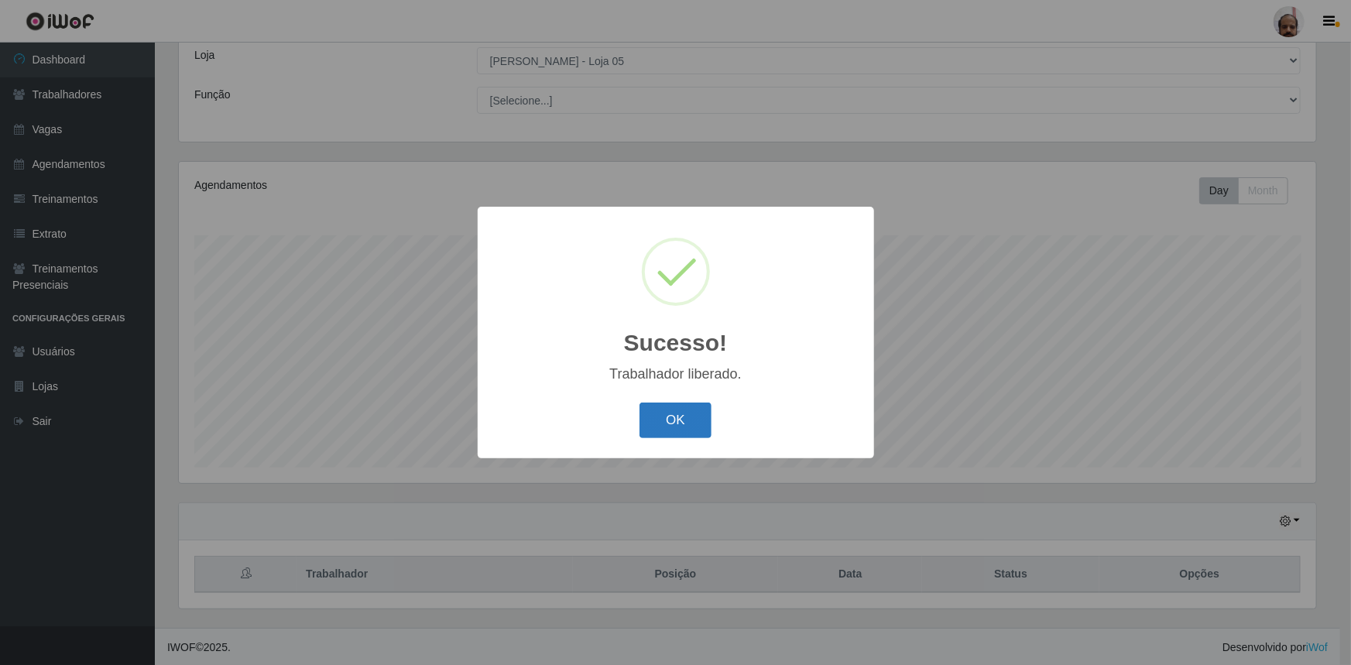
click at [681, 426] on button "OK" at bounding box center [676, 421] width 72 height 36
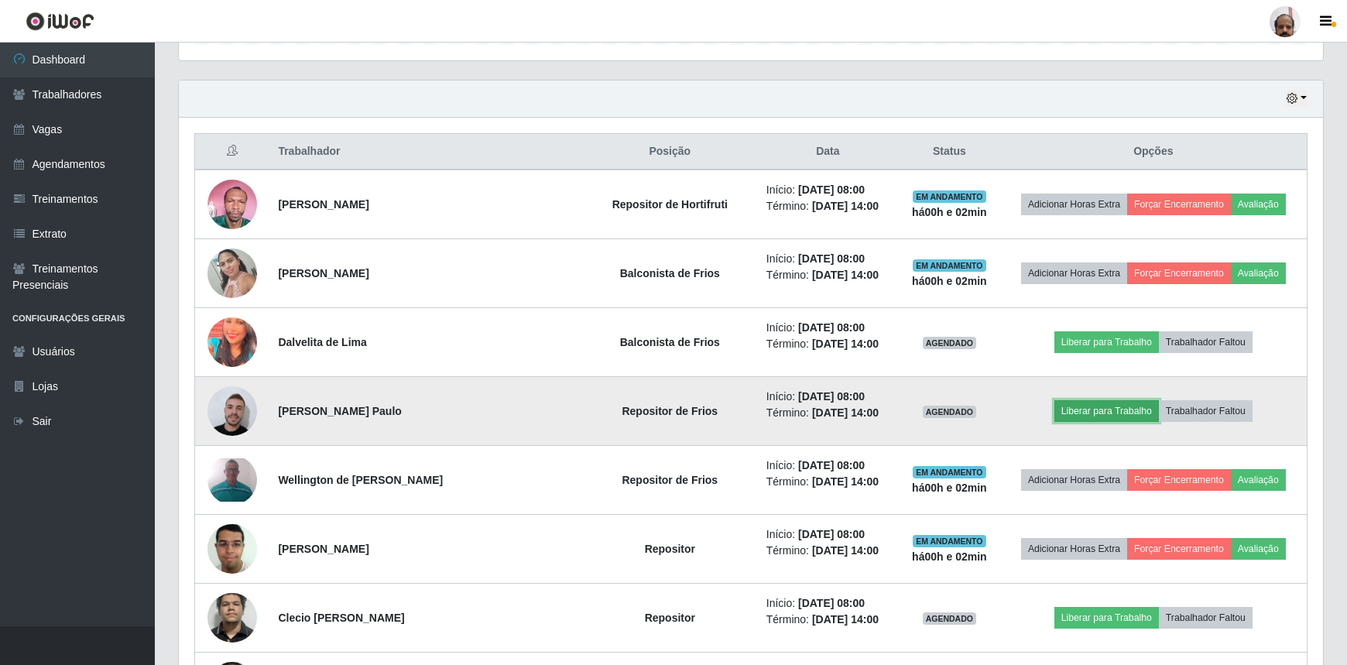
click at [1110, 408] on button "Liberar para Trabalho" at bounding box center [1107, 411] width 105 height 22
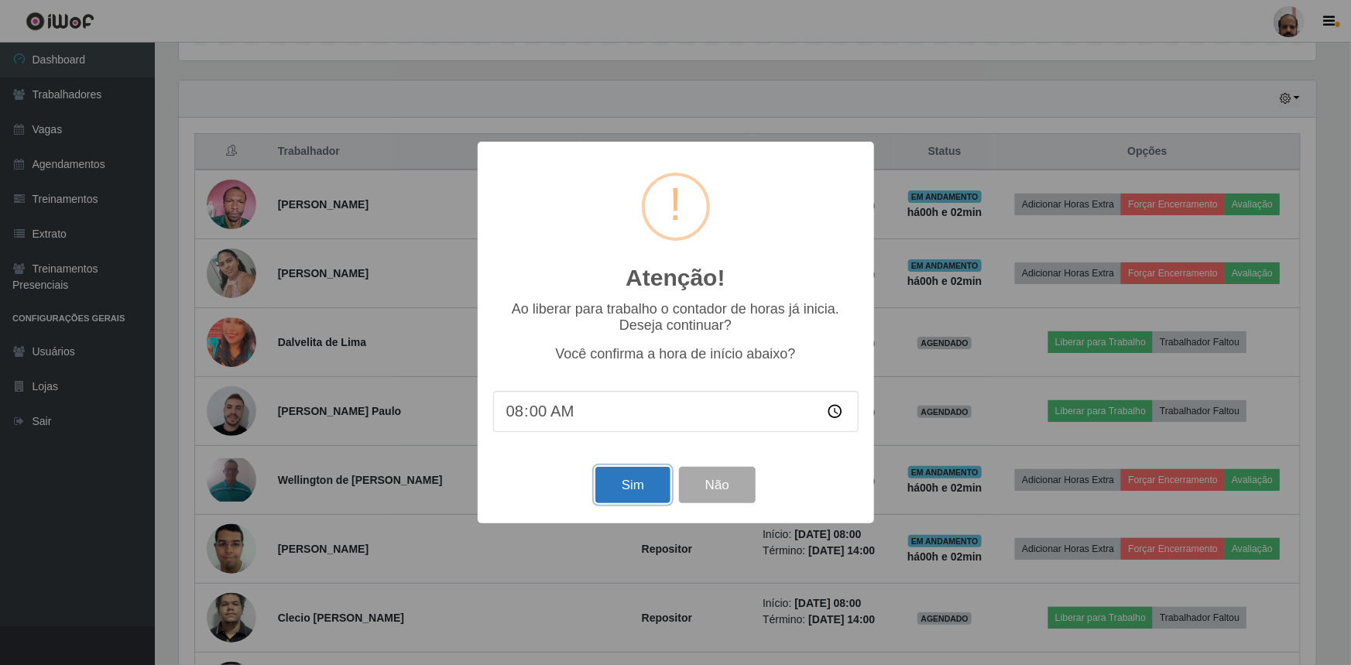
click at [619, 485] on button "Sim" at bounding box center [632, 485] width 75 height 36
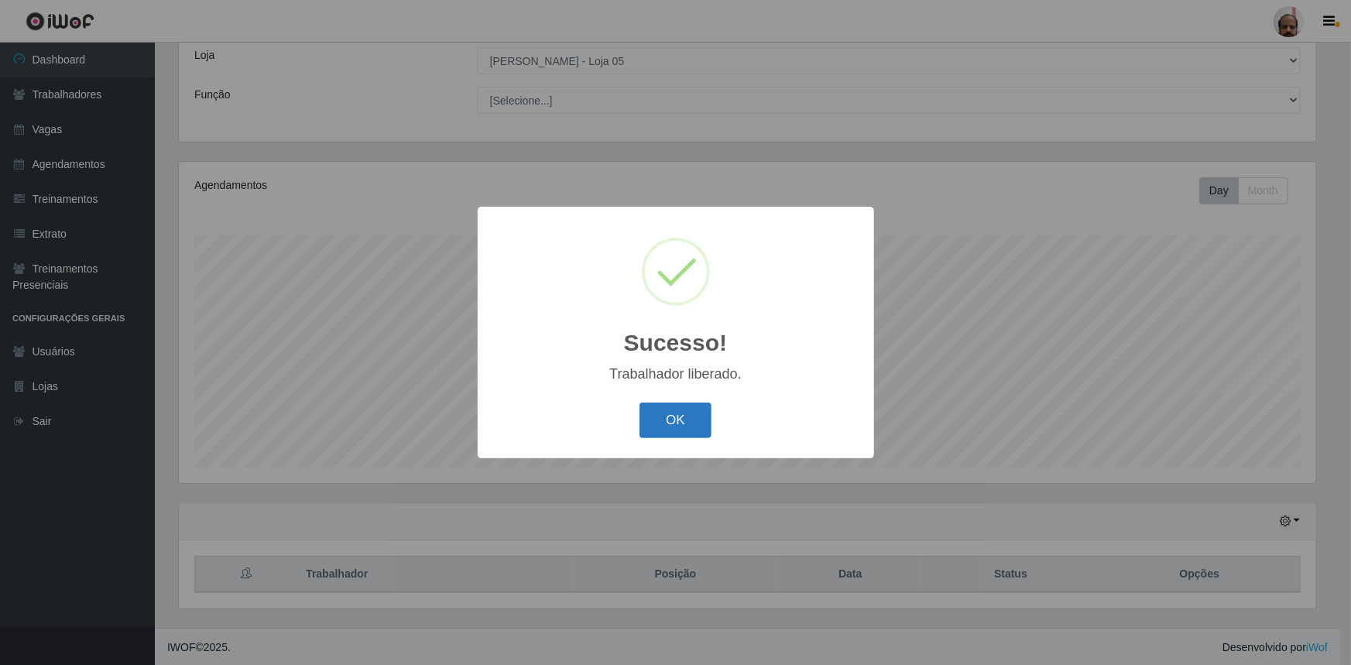
click at [666, 416] on button "OK" at bounding box center [676, 421] width 72 height 36
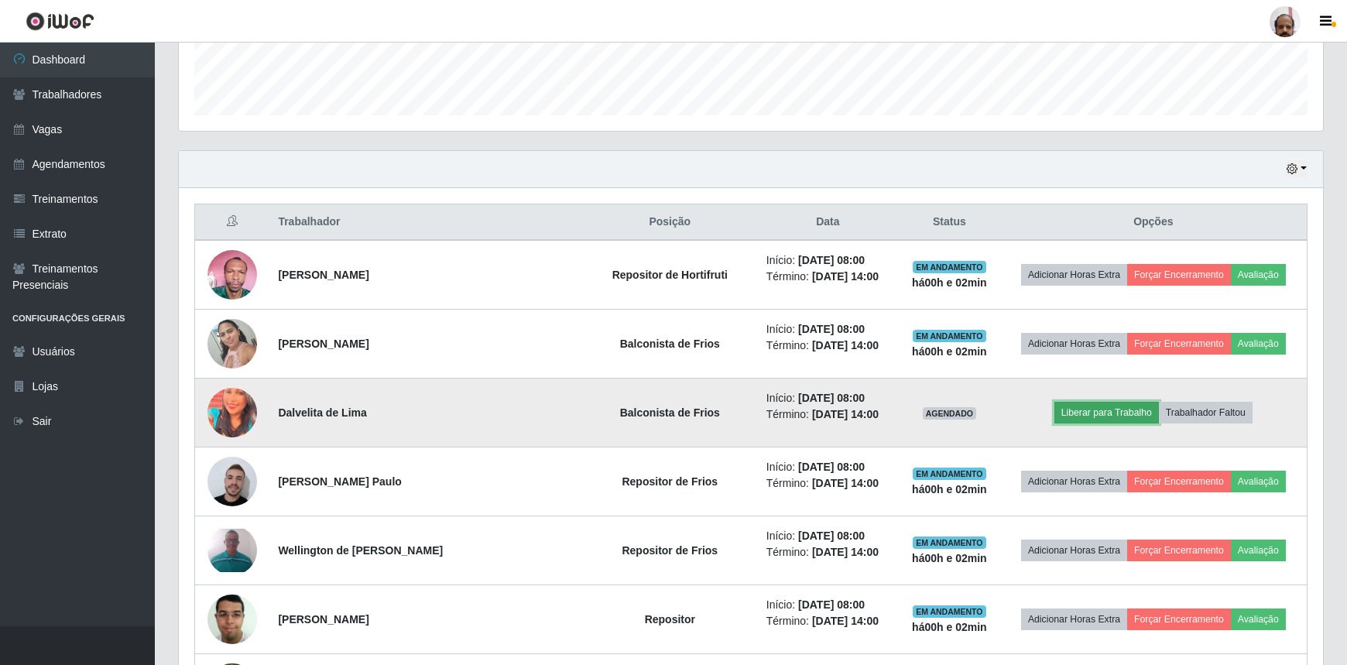
click at [1109, 414] on button "Liberar para Trabalho" at bounding box center [1107, 413] width 105 height 22
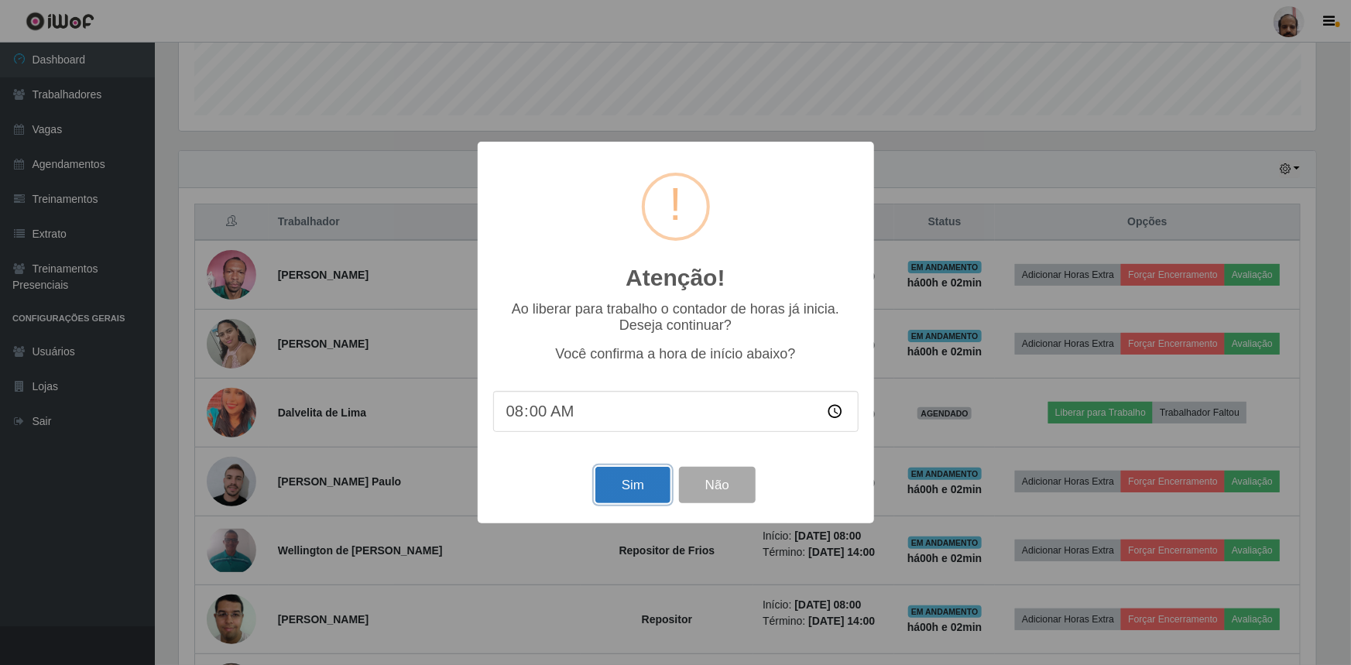
click at [634, 484] on button "Sim" at bounding box center [632, 485] width 75 height 36
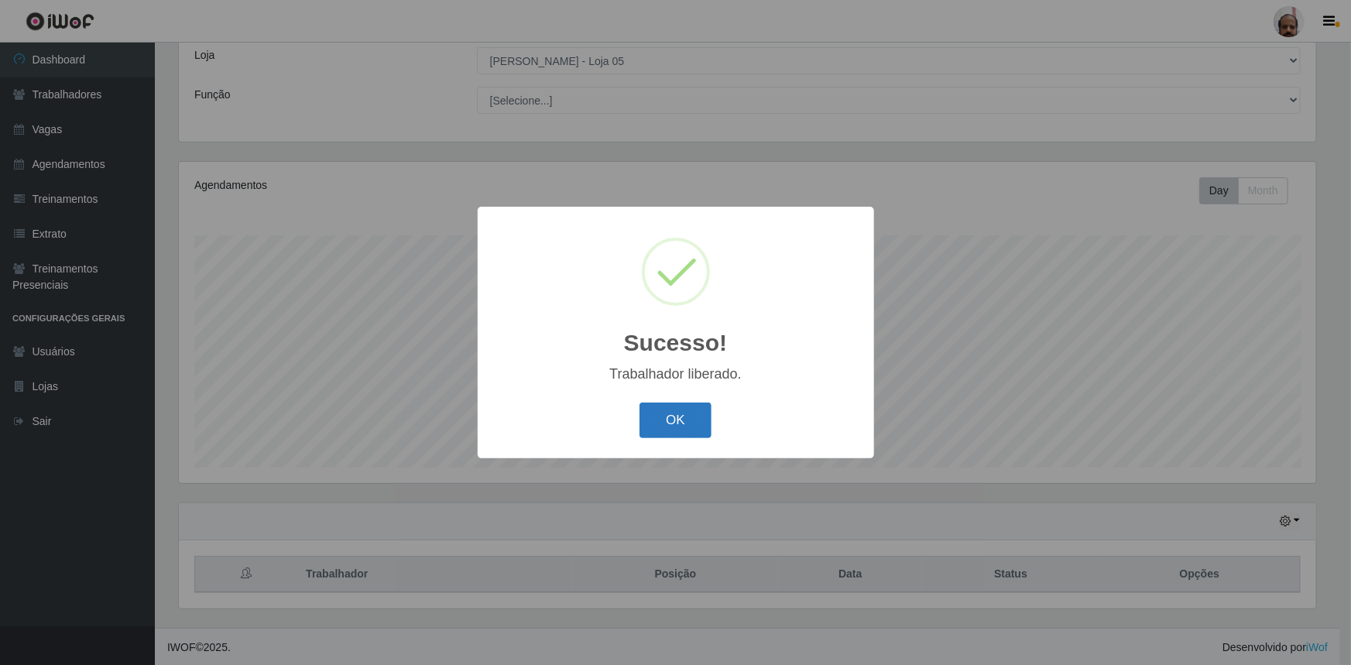
click at [691, 420] on button "OK" at bounding box center [676, 421] width 72 height 36
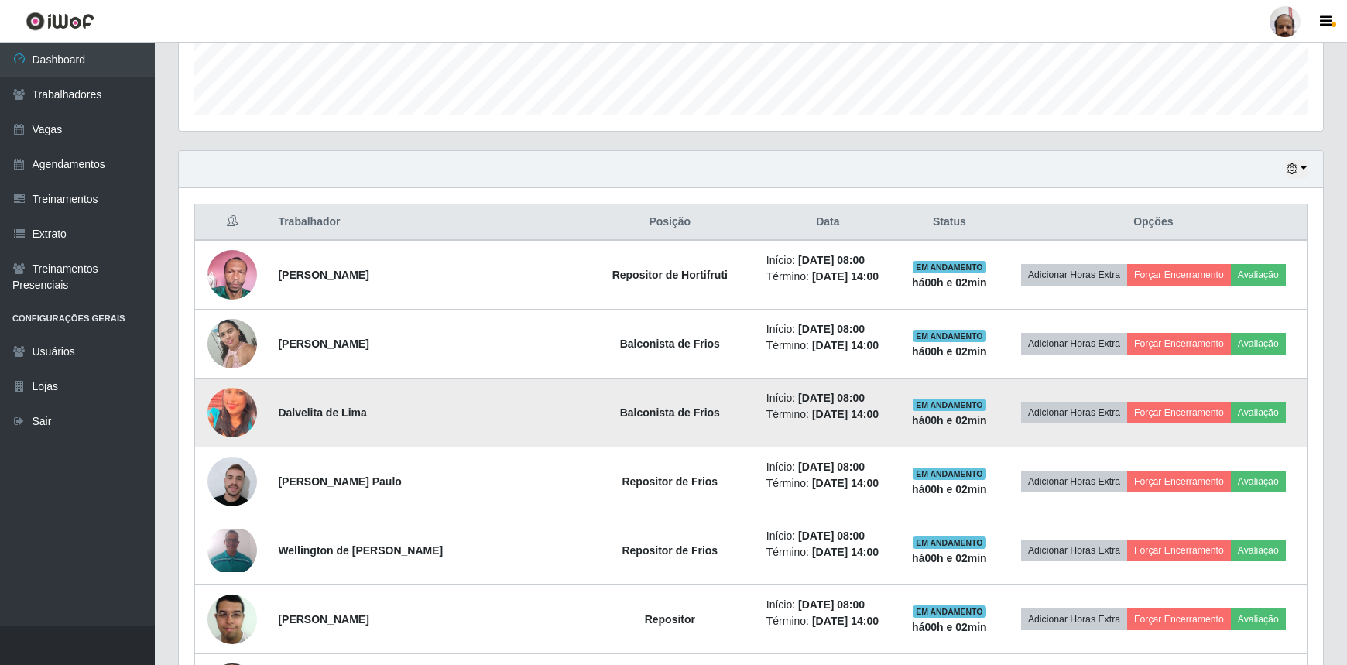
click at [238, 417] on img at bounding box center [233, 413] width 50 height 62
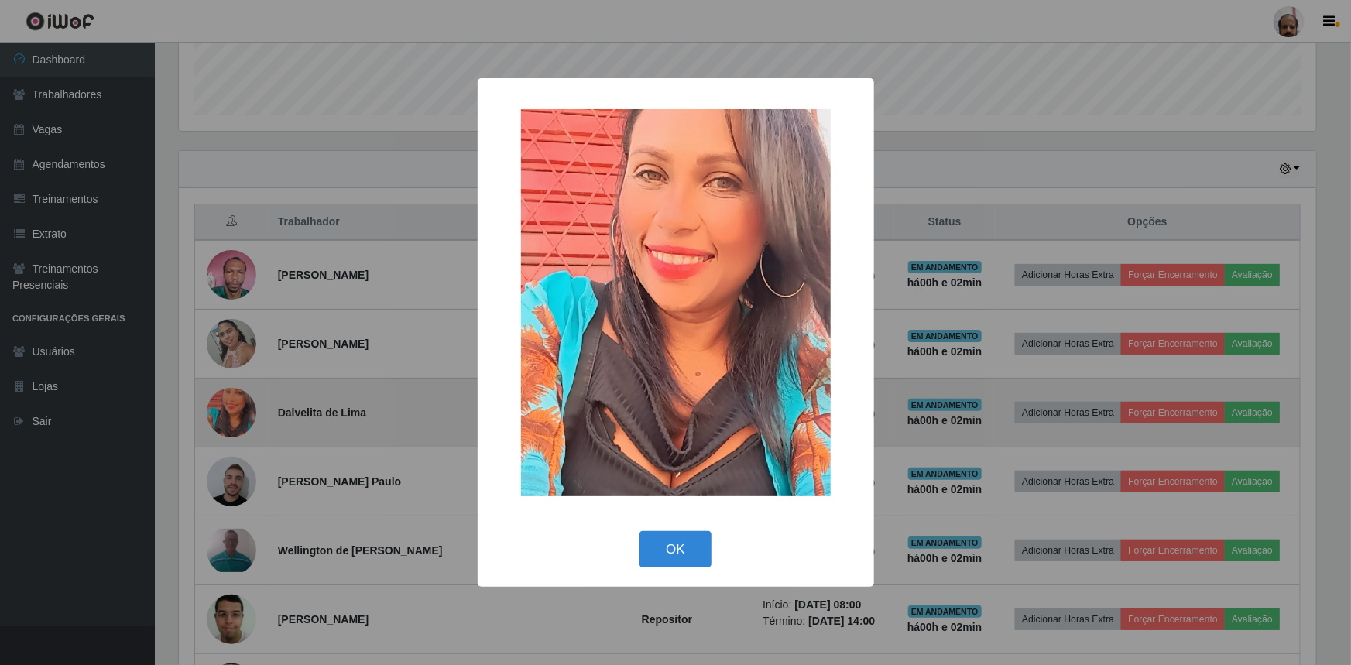
click at [238, 417] on div "× OK Cancel" at bounding box center [675, 332] width 1351 height 665
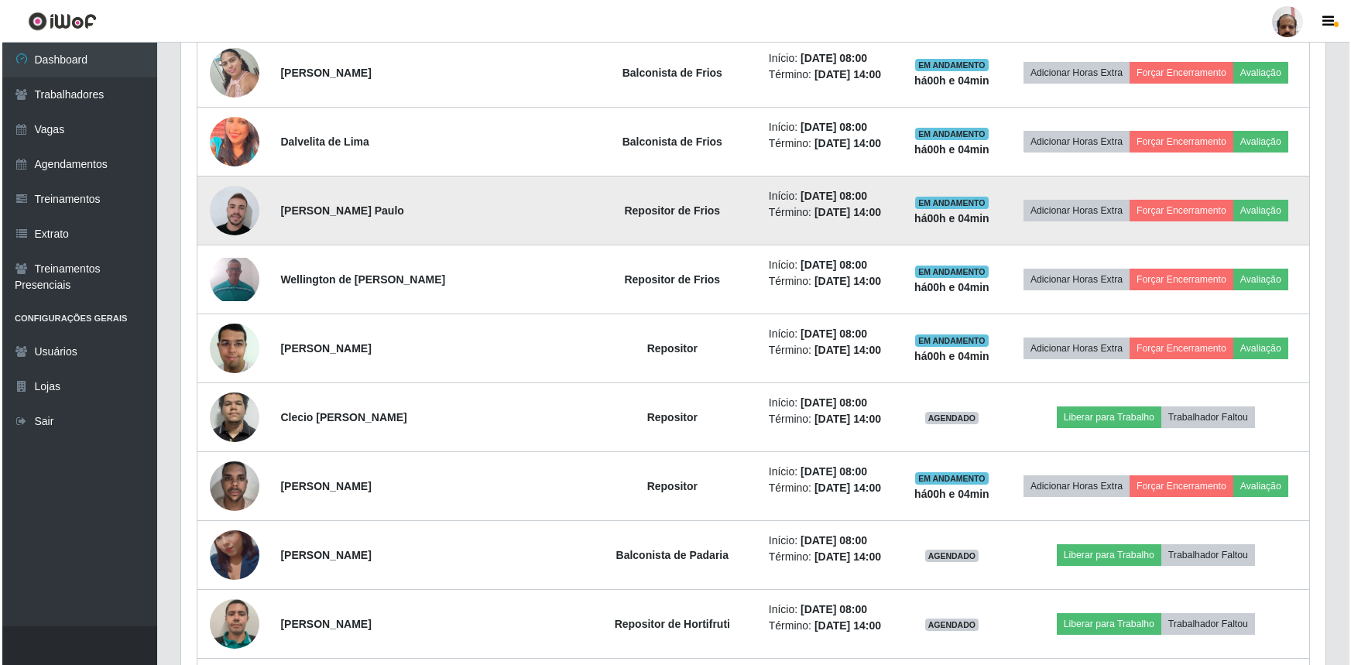
scroll to position [790, 0]
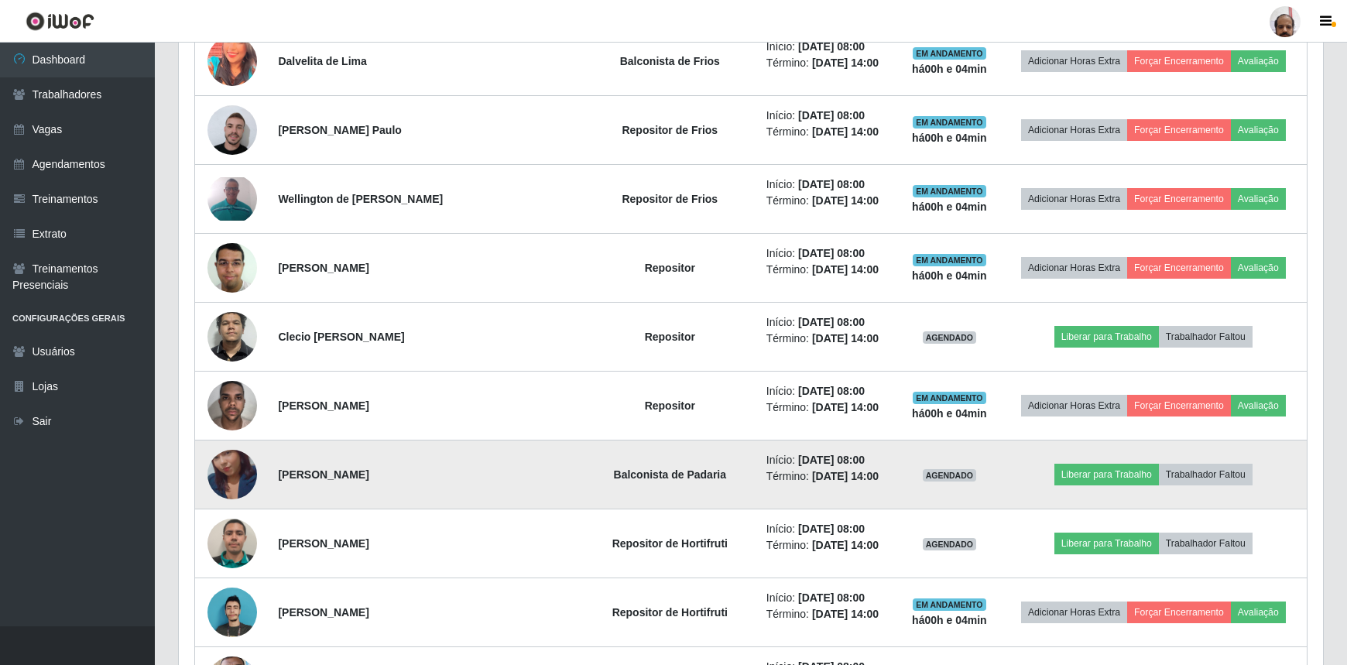
click at [232, 478] on img at bounding box center [233, 475] width 50 height 88
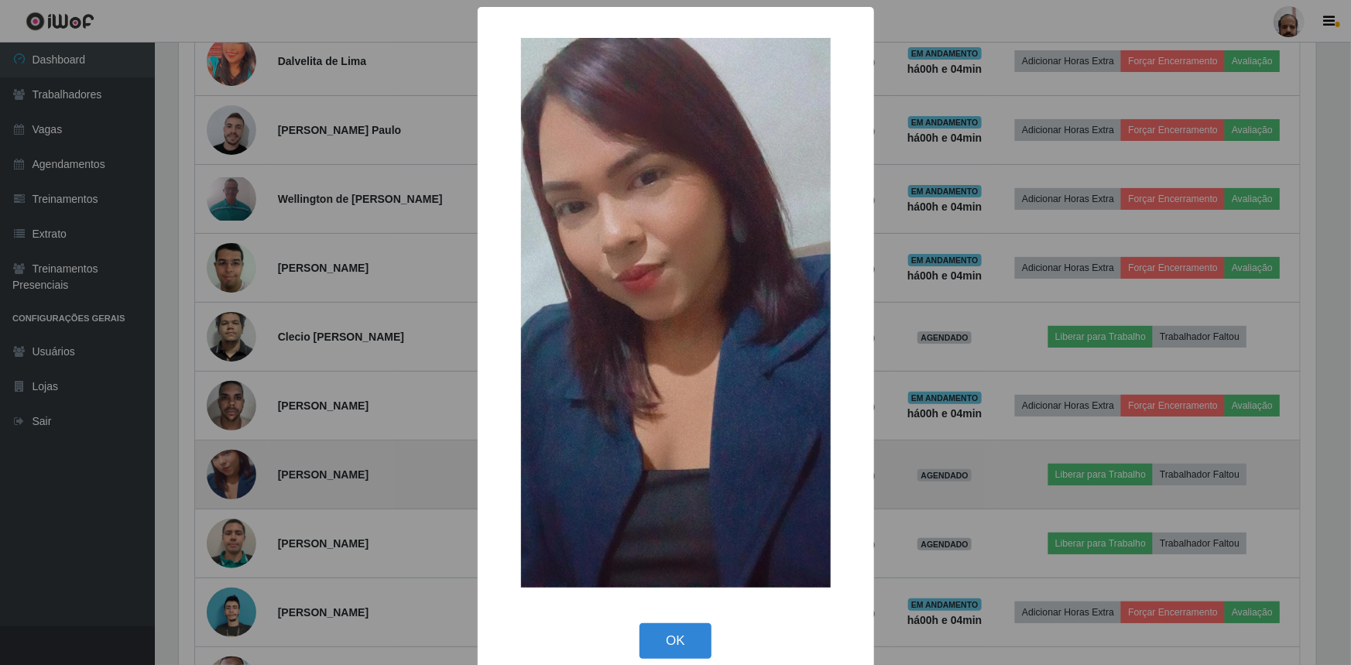
click at [232, 478] on div "× OK Cancel" at bounding box center [675, 332] width 1351 height 665
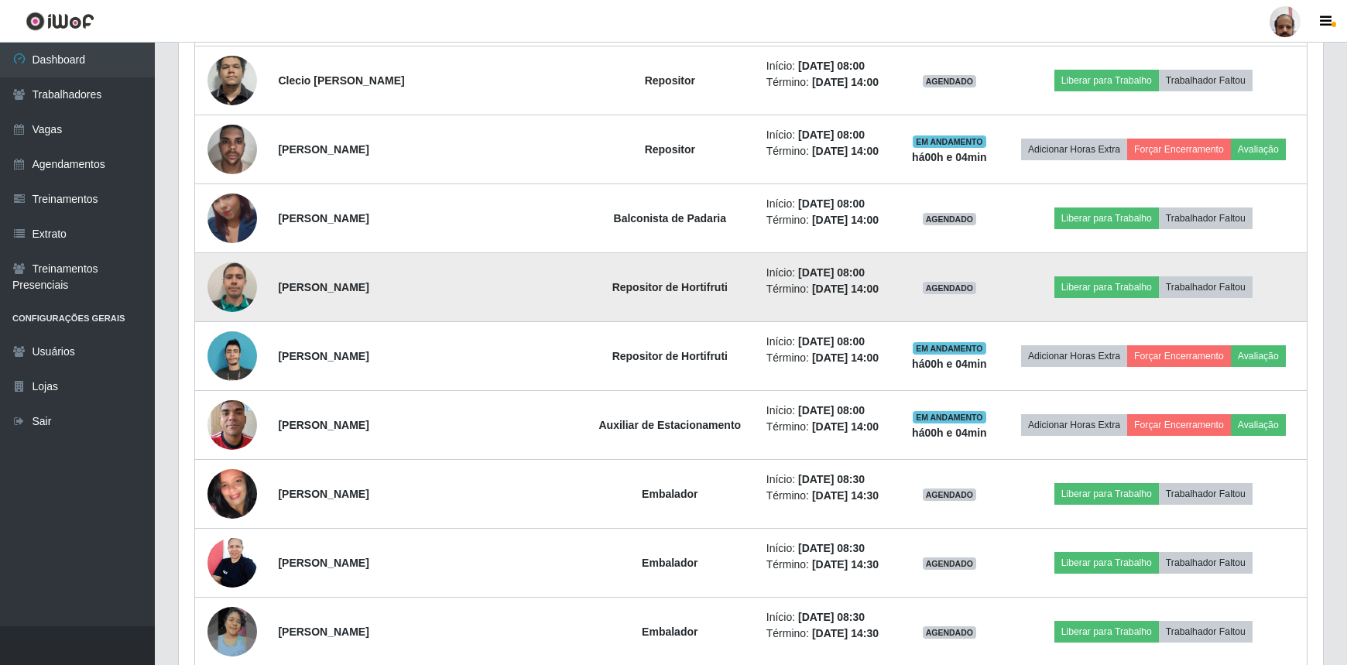
scroll to position [1072, 0]
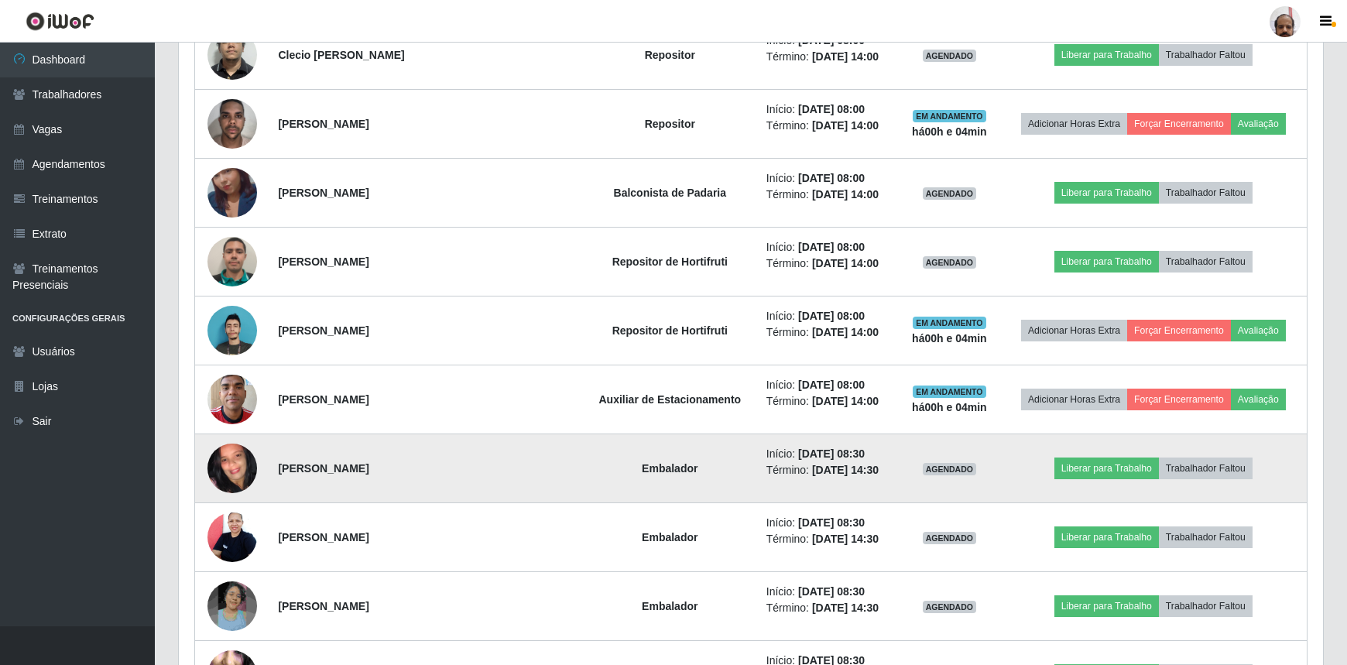
click at [243, 472] on img at bounding box center [233, 468] width 50 height 110
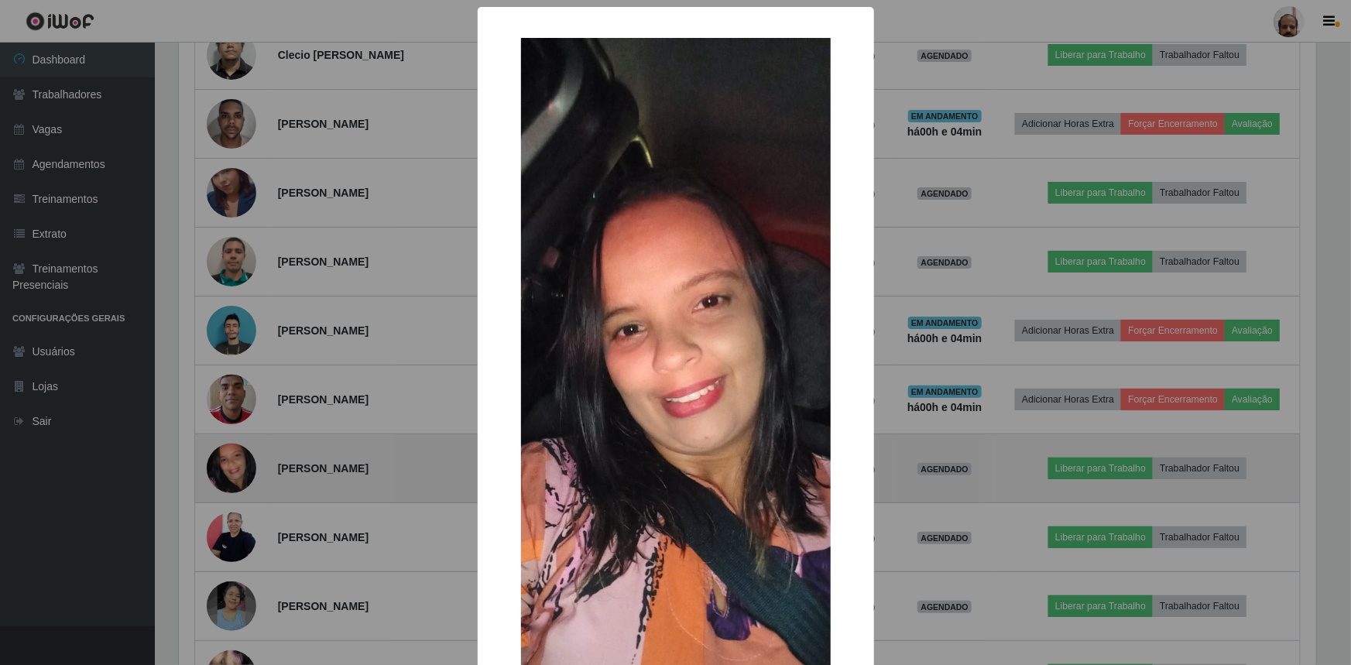
click at [243, 472] on div "× OK Cancel" at bounding box center [675, 332] width 1351 height 665
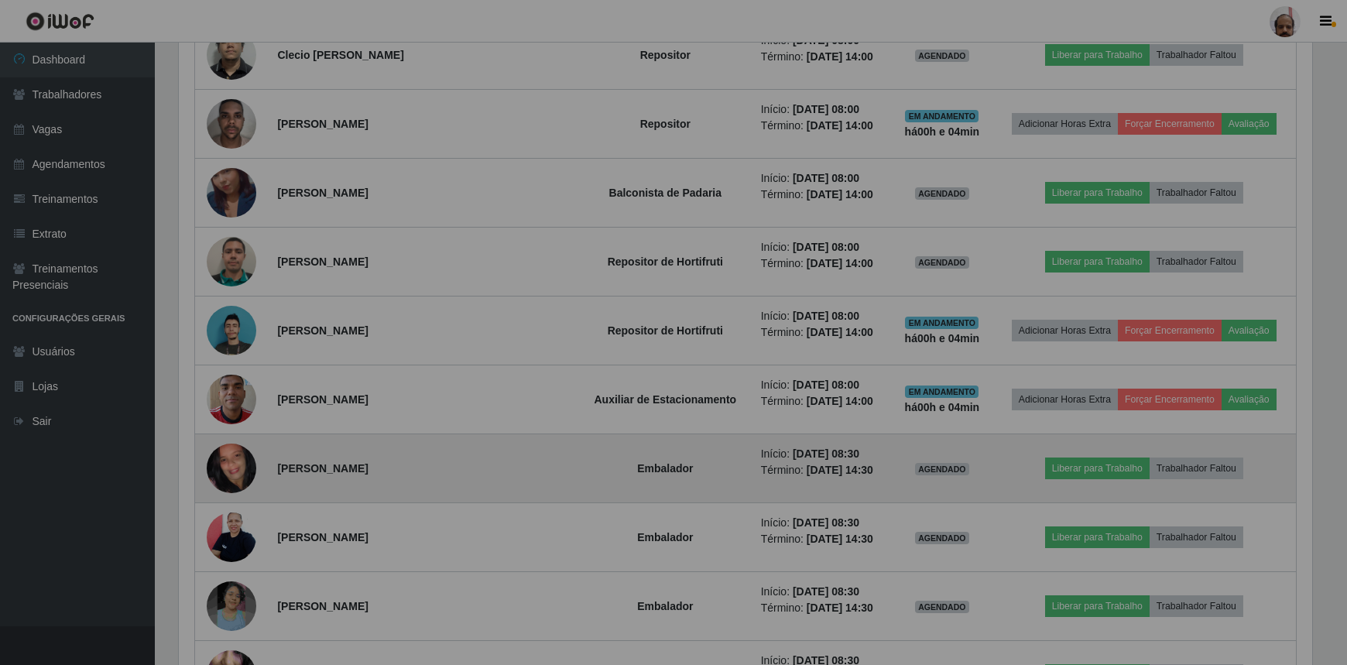
scroll to position [321, 1144]
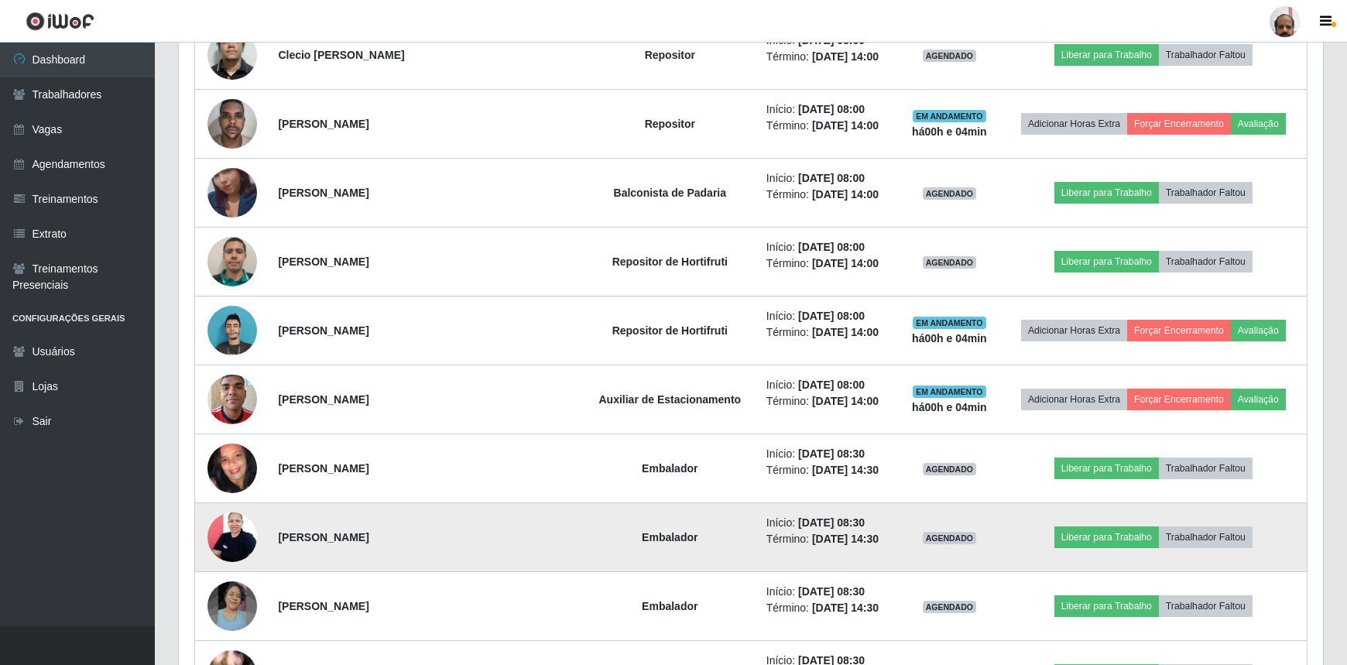
click at [237, 533] on img at bounding box center [233, 537] width 50 height 66
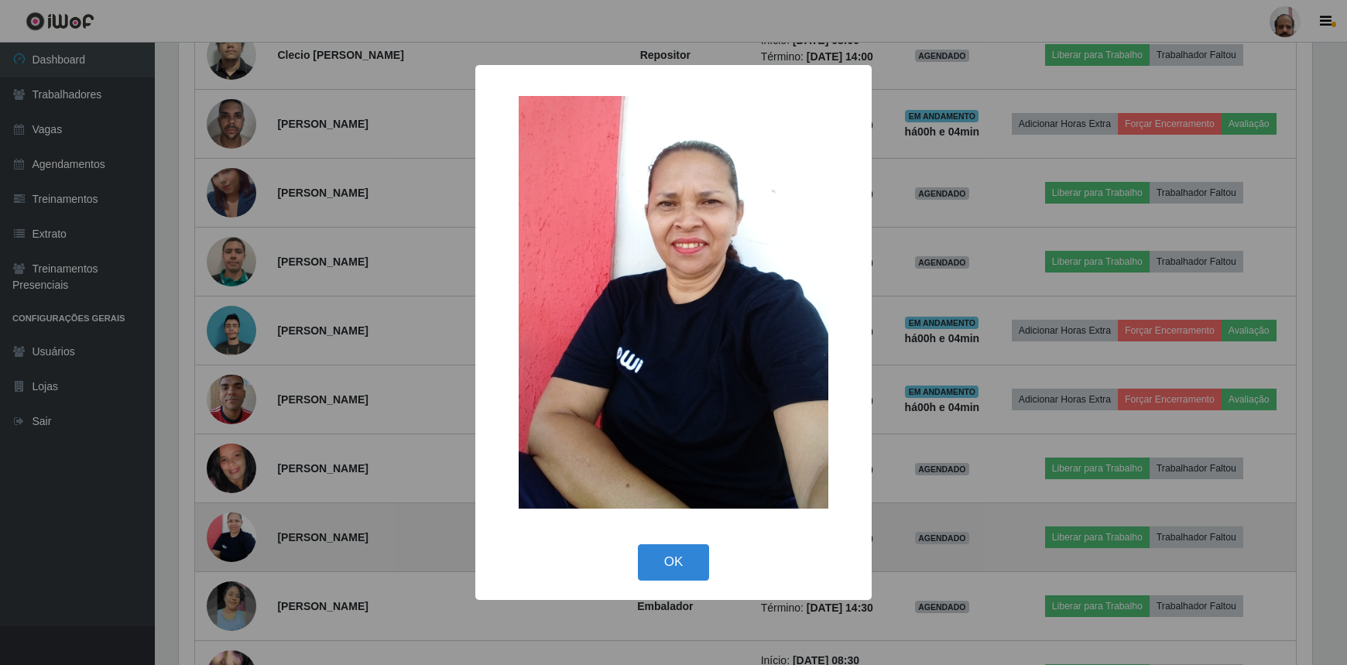
scroll to position [321, 1137]
click at [237, 533] on div "× OK Cancel" at bounding box center [675, 332] width 1351 height 665
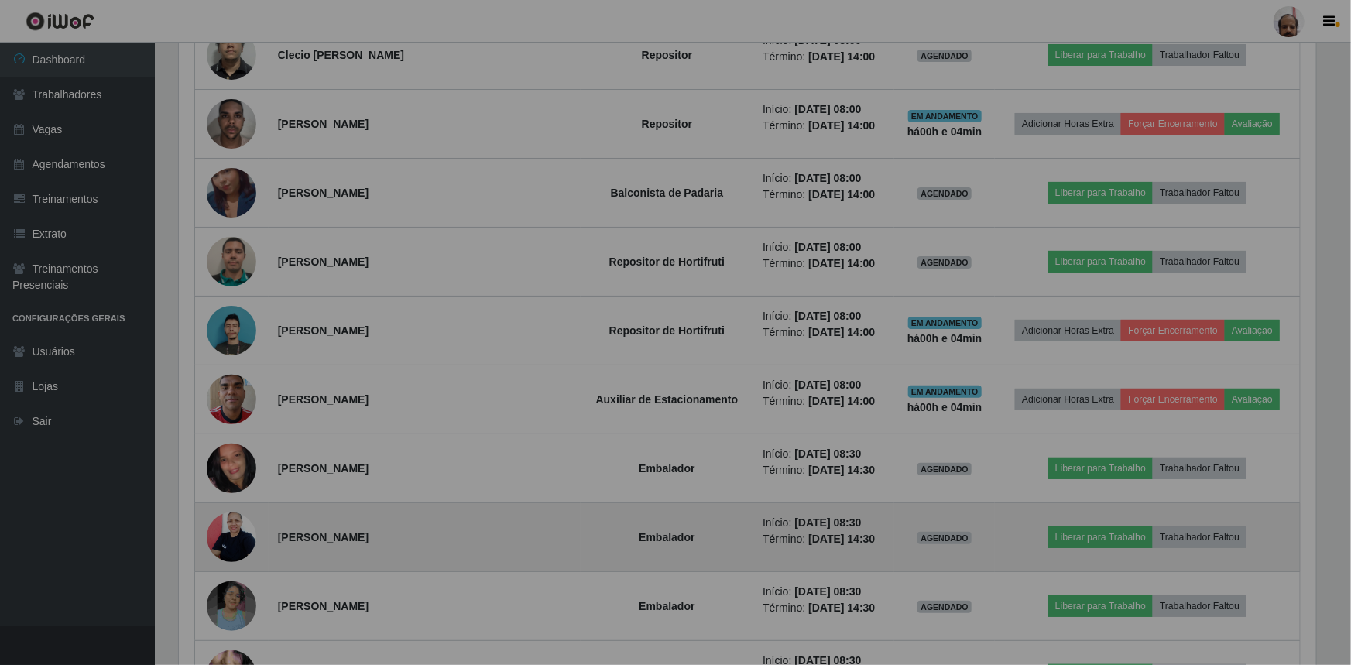
scroll to position [321, 1144]
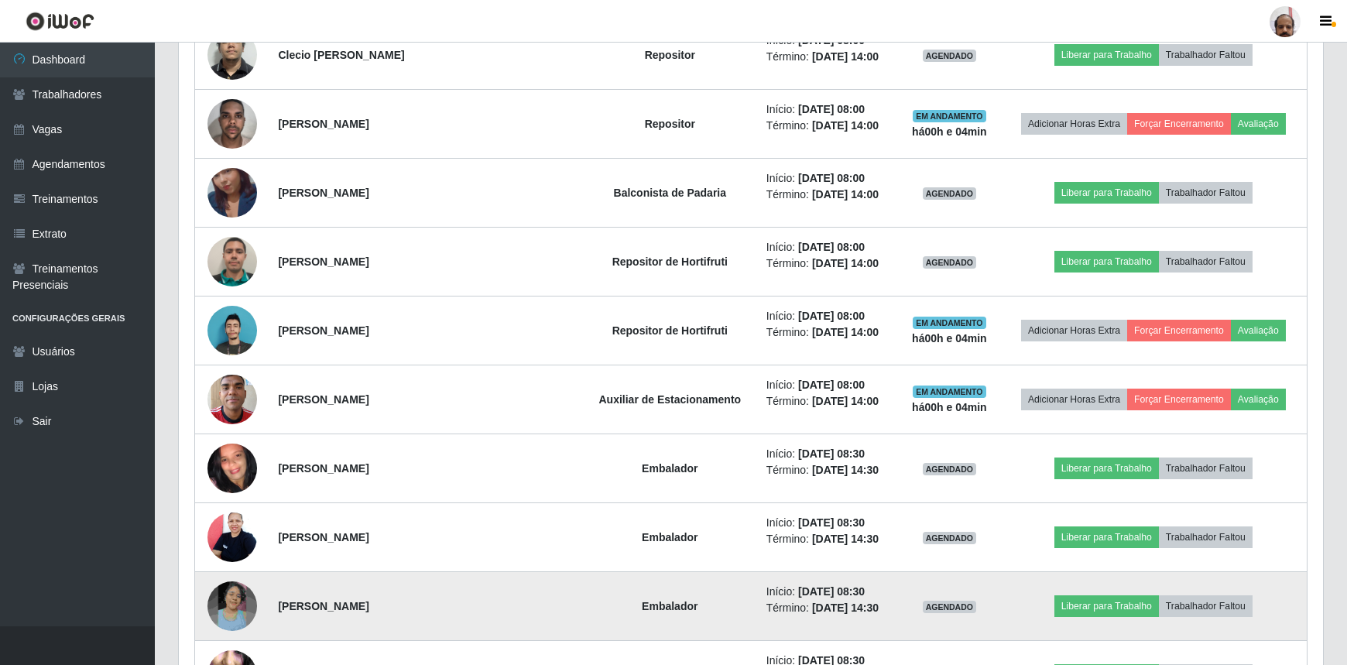
click at [238, 596] on img at bounding box center [233, 607] width 50 height 50
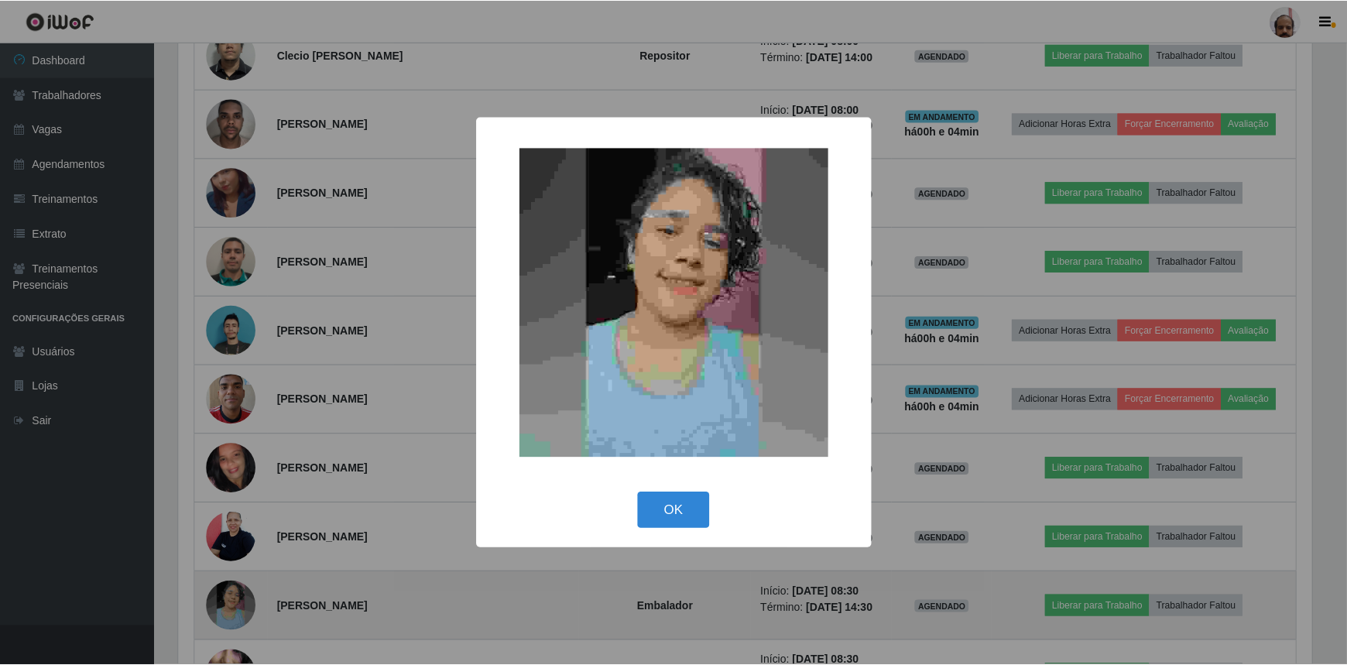
scroll to position [321, 1137]
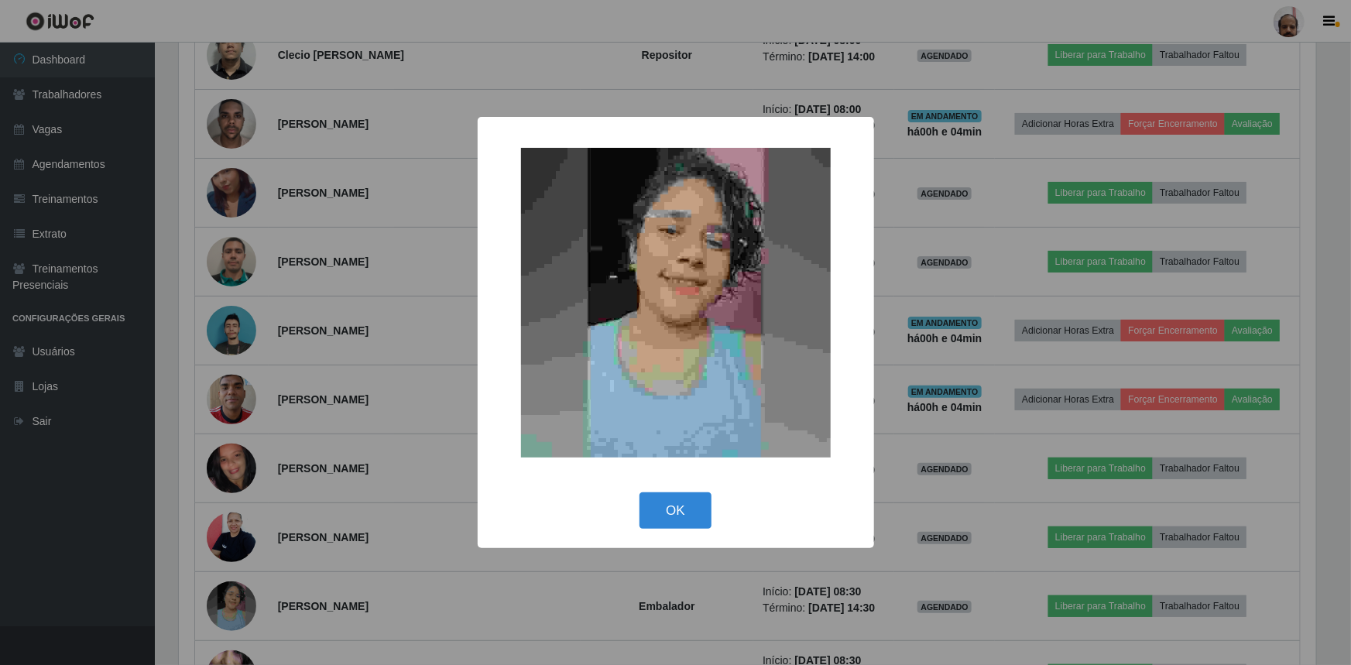
click at [236, 596] on div "× OK Cancel" at bounding box center [675, 332] width 1351 height 665
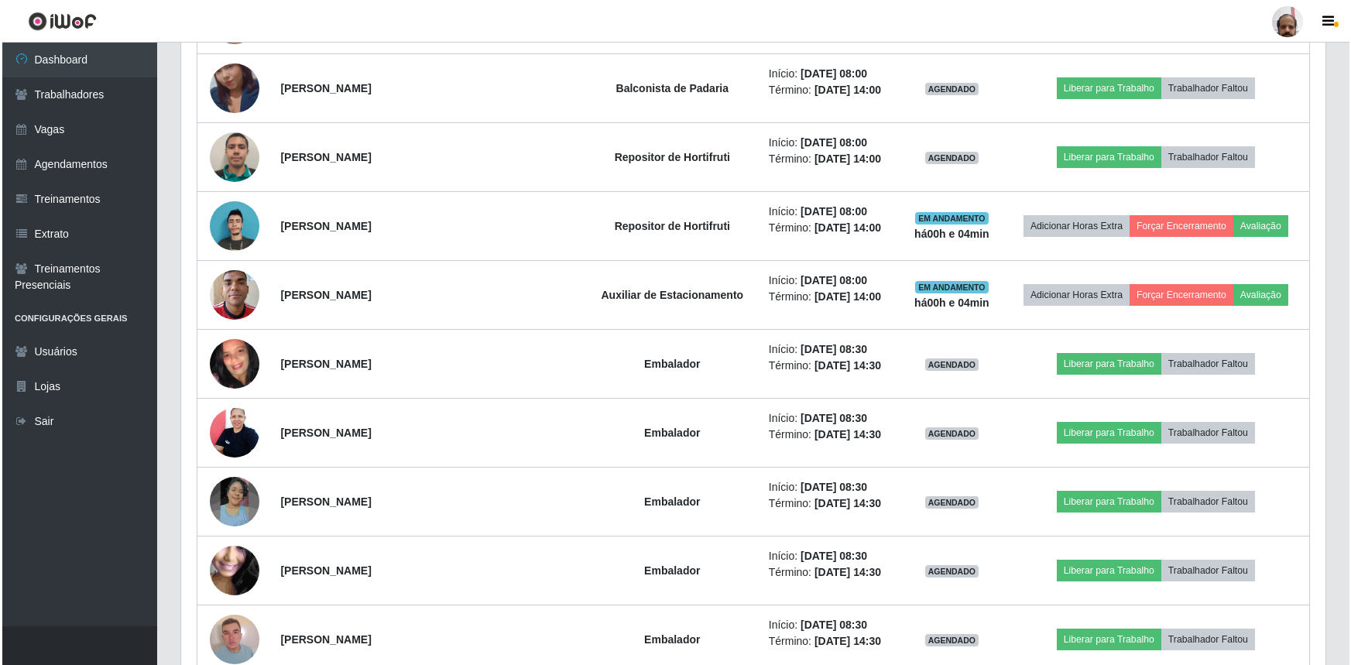
scroll to position [1213, 0]
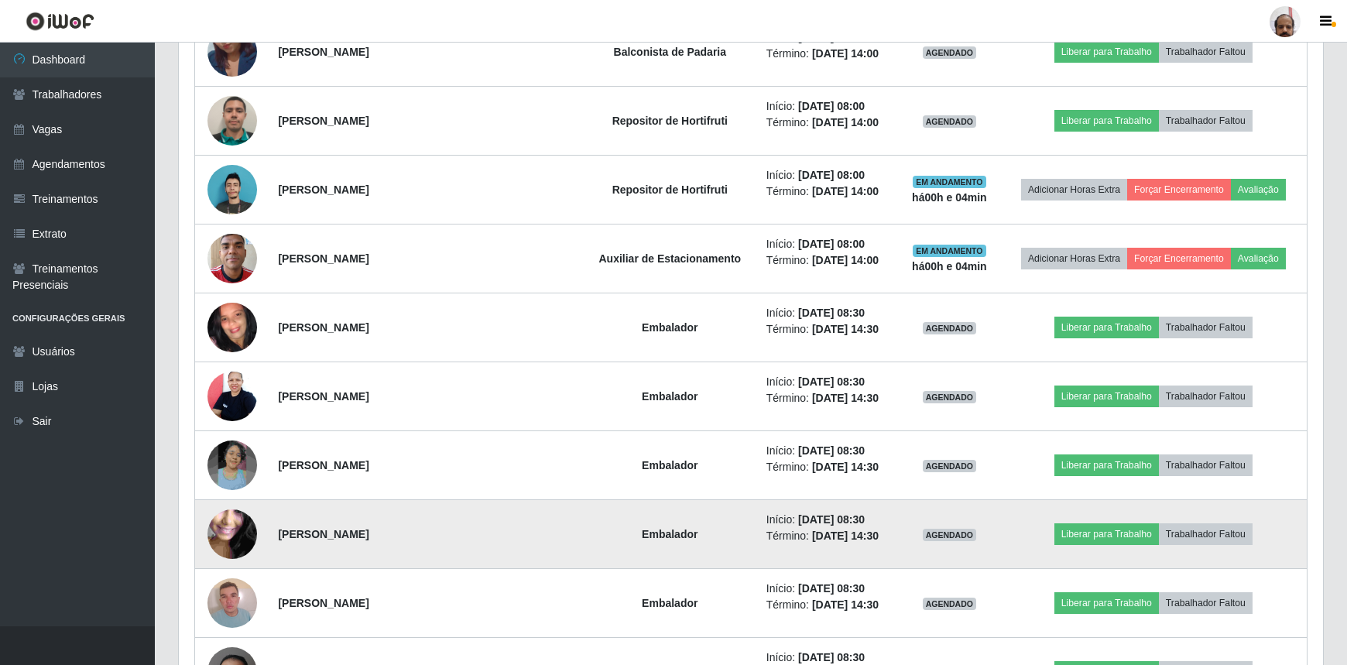
click at [239, 539] on img at bounding box center [233, 534] width 50 height 111
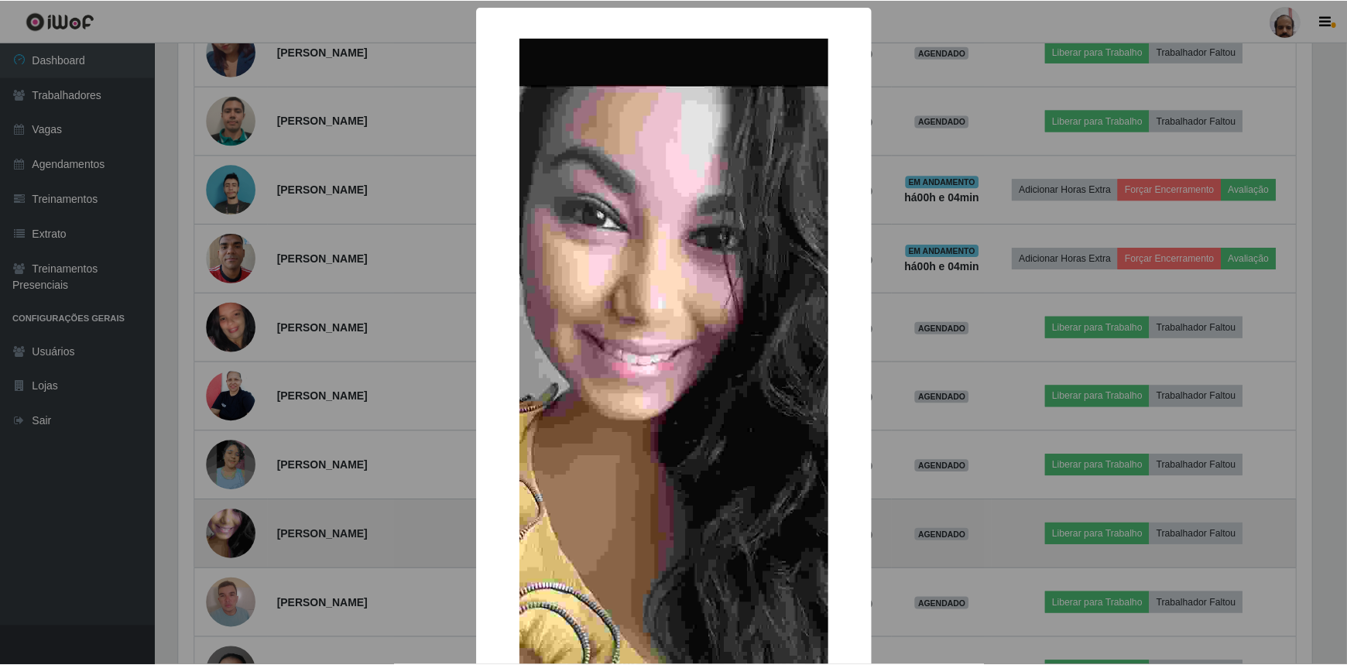
scroll to position [321, 1137]
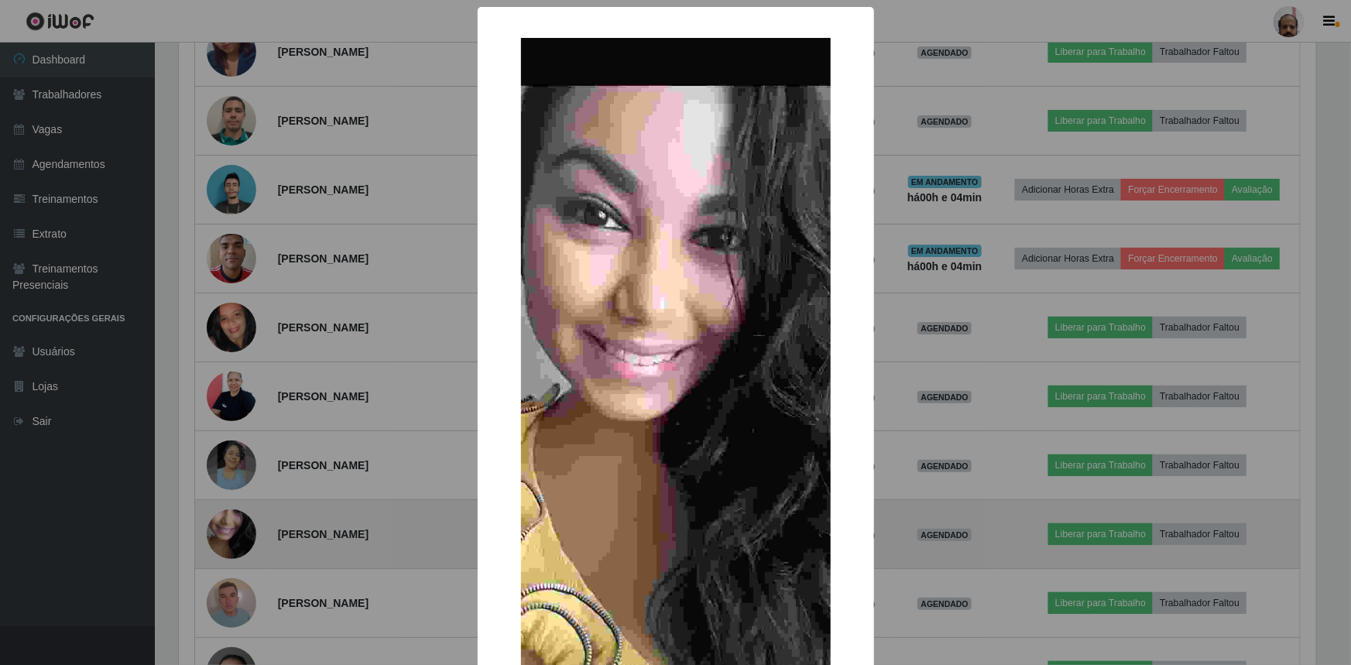
click at [239, 539] on div "× OK Cancel" at bounding box center [675, 332] width 1351 height 665
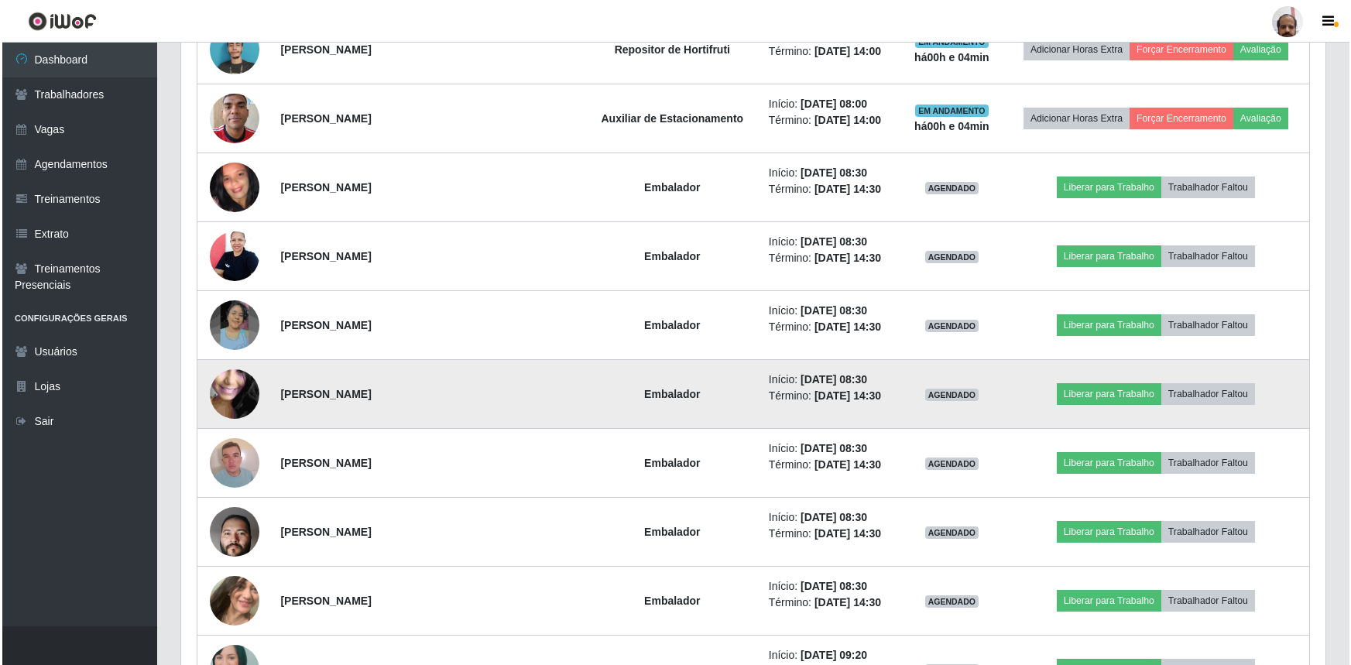
scroll to position [1354, 0]
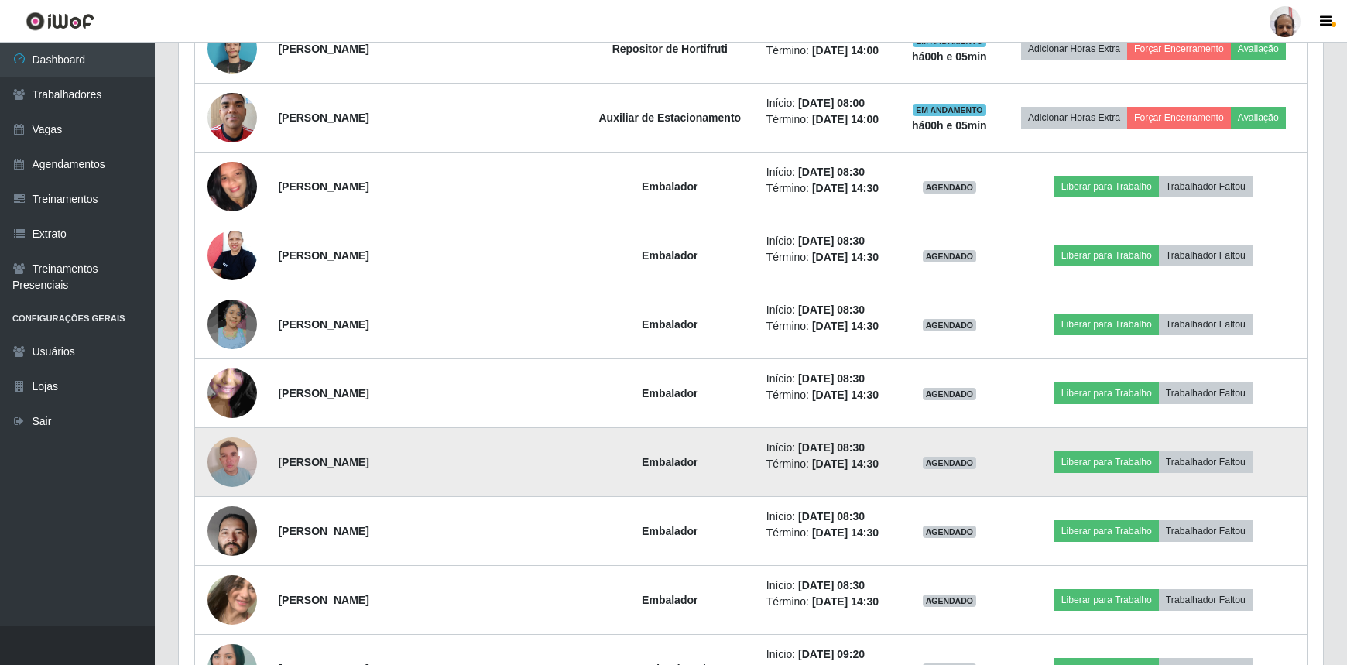
click at [241, 471] on img at bounding box center [233, 462] width 50 height 66
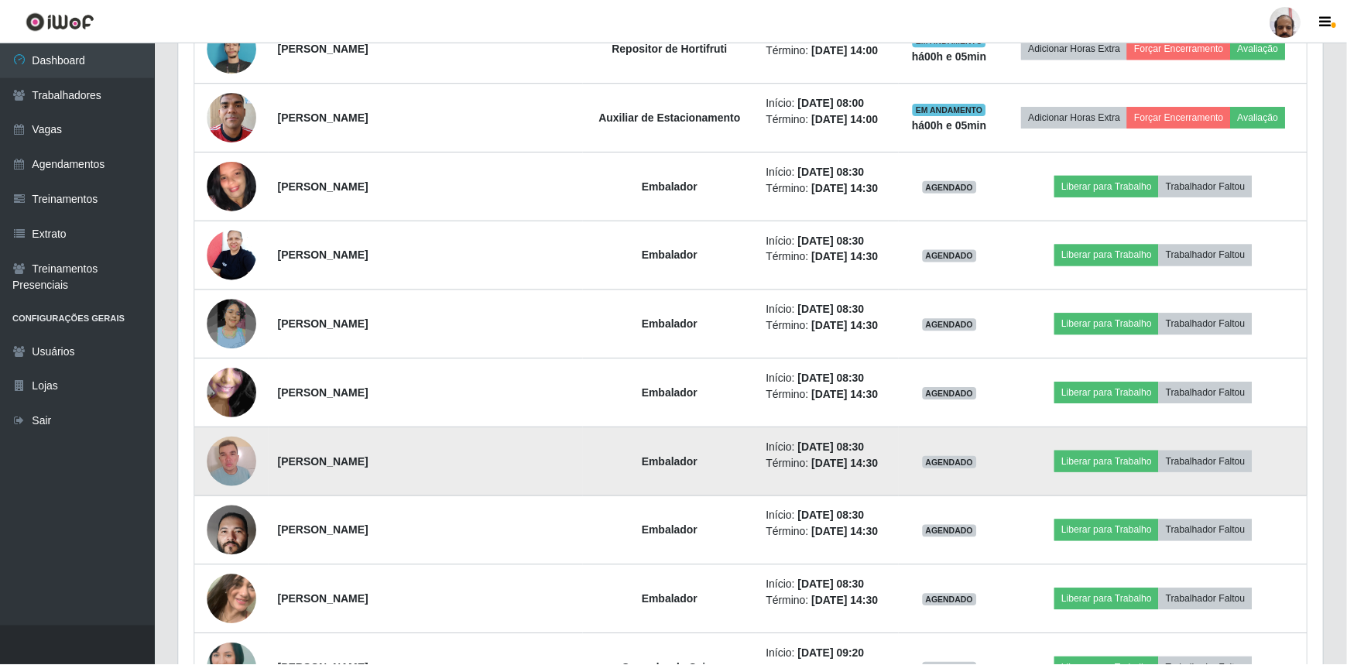
scroll to position [321, 1137]
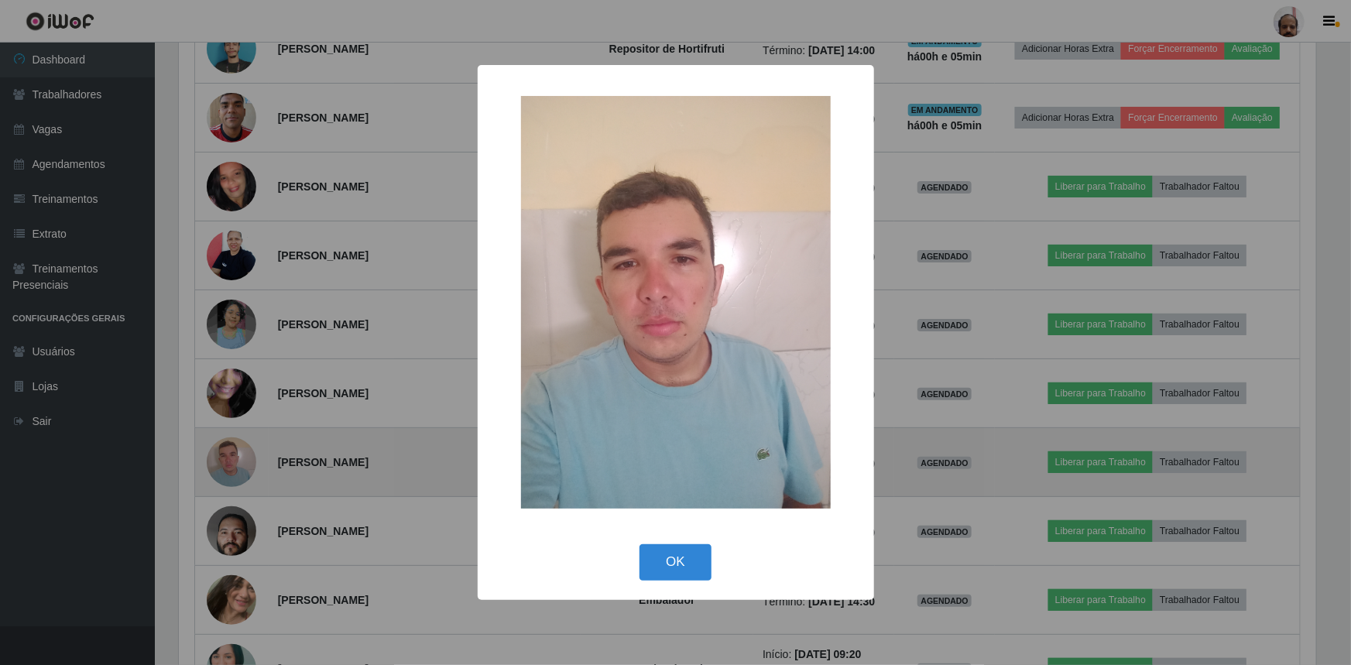
click at [241, 471] on div "× OK Cancel" at bounding box center [675, 332] width 1351 height 665
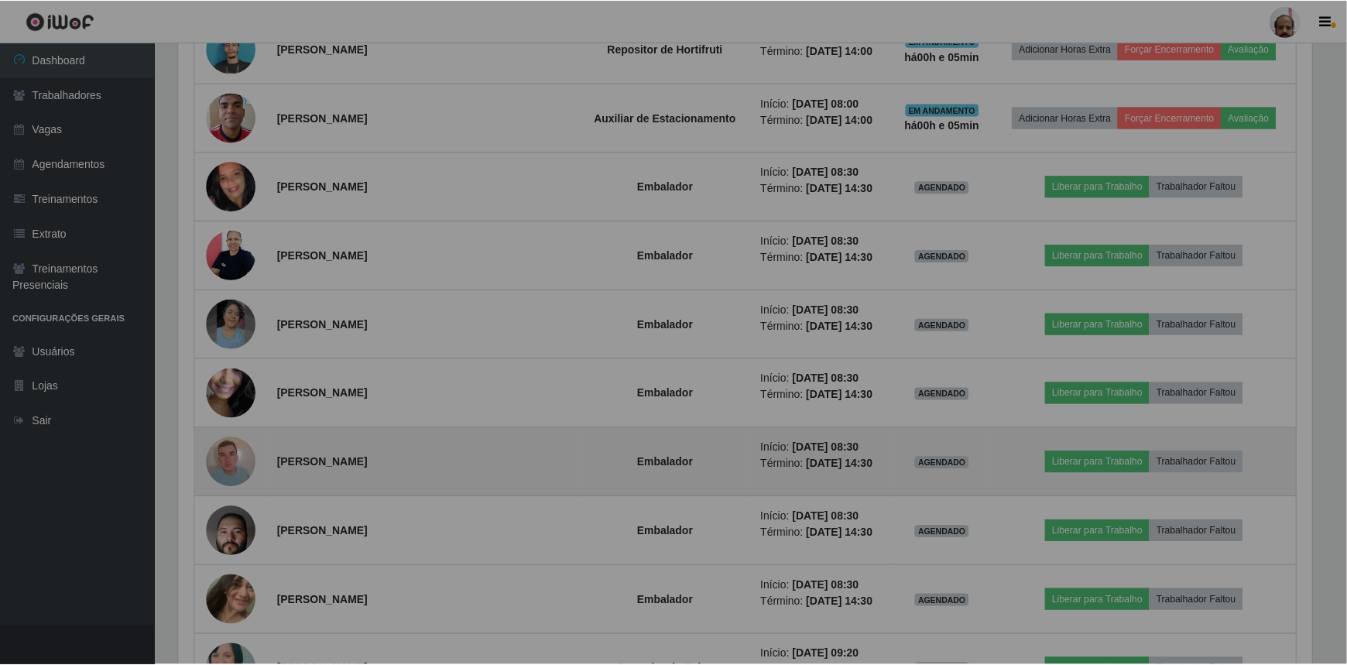
scroll to position [774000, 773176]
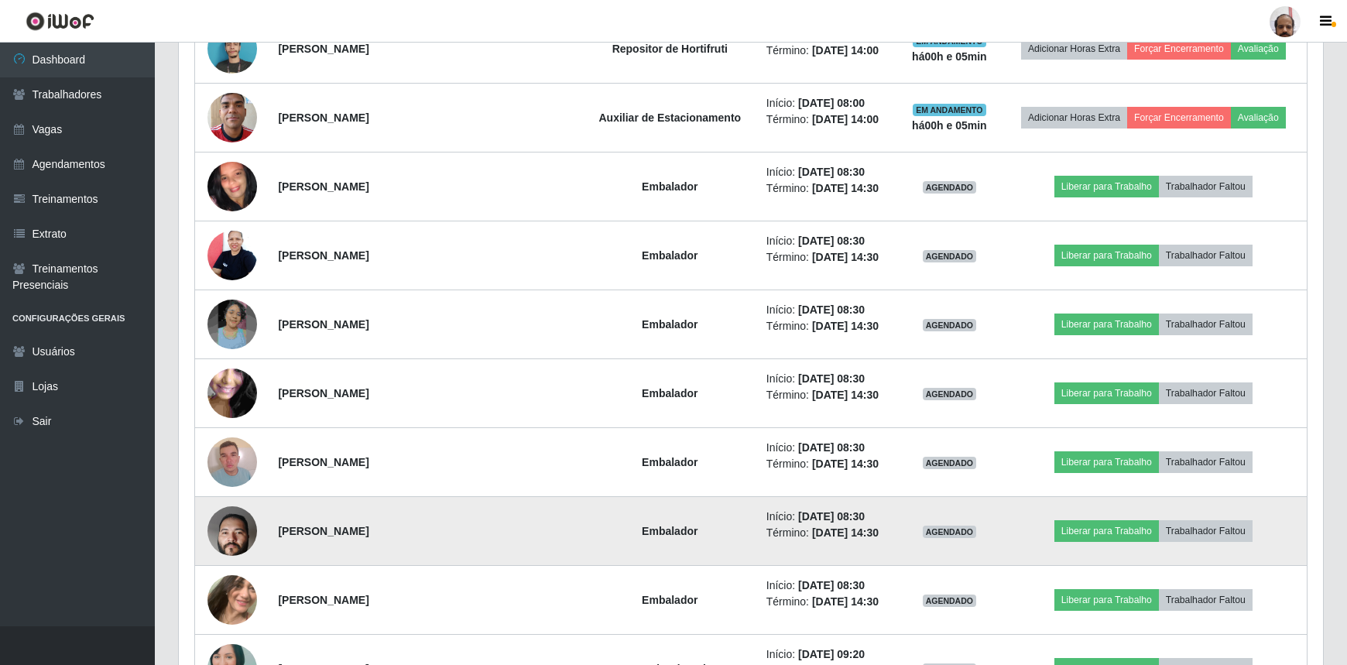
click at [233, 526] on img at bounding box center [233, 531] width 50 height 110
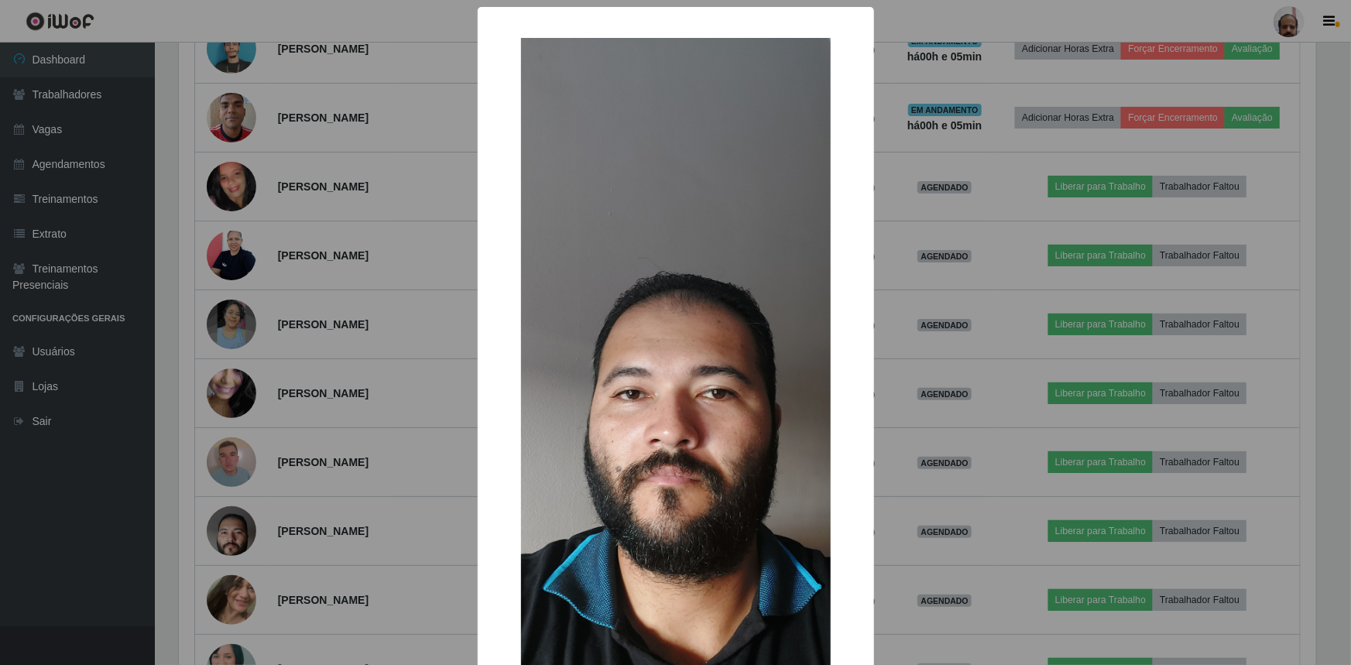
click at [234, 526] on div "× OK Cancel" at bounding box center [675, 332] width 1351 height 665
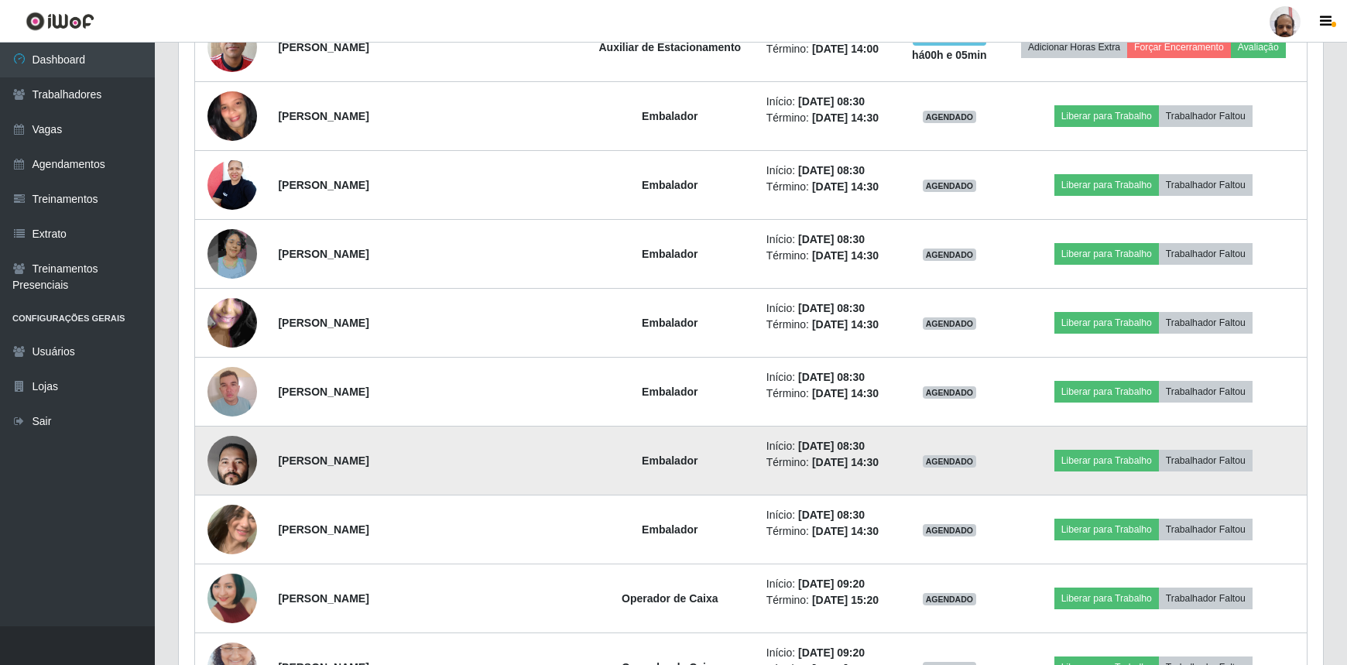
click at [231, 534] on img at bounding box center [233, 529] width 50 height 66
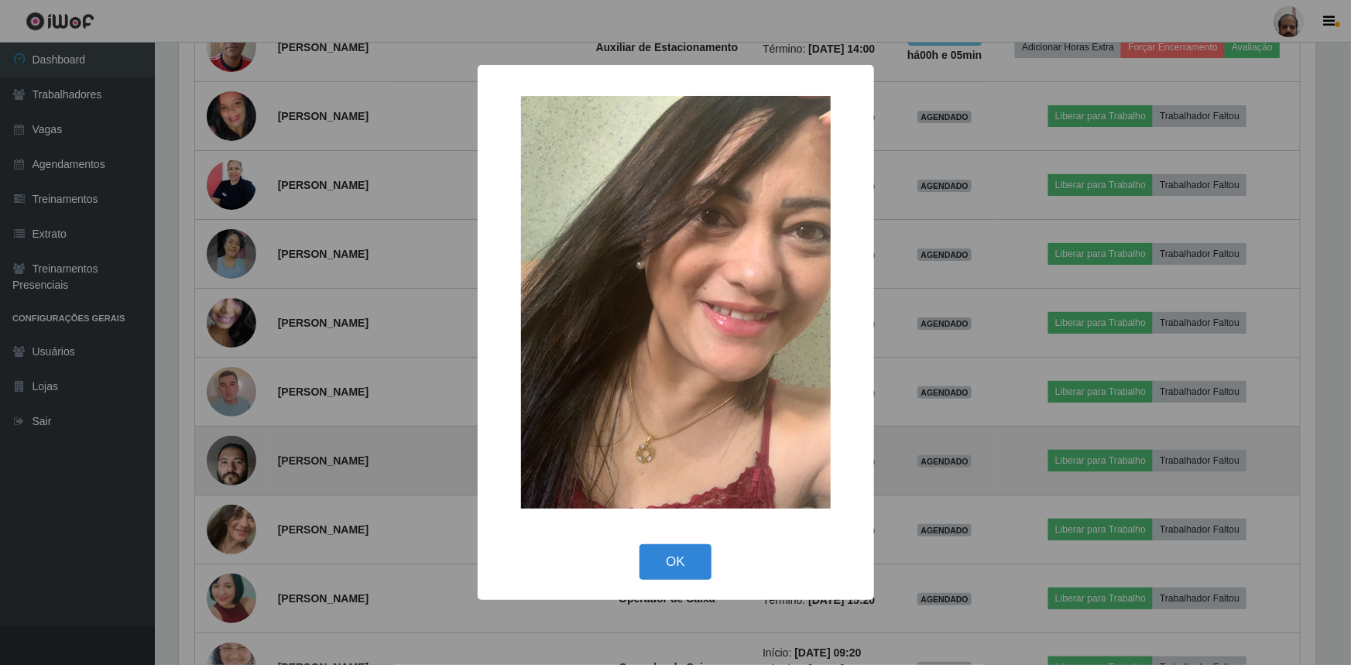
click at [231, 534] on div "× OK Cancel" at bounding box center [675, 332] width 1351 height 665
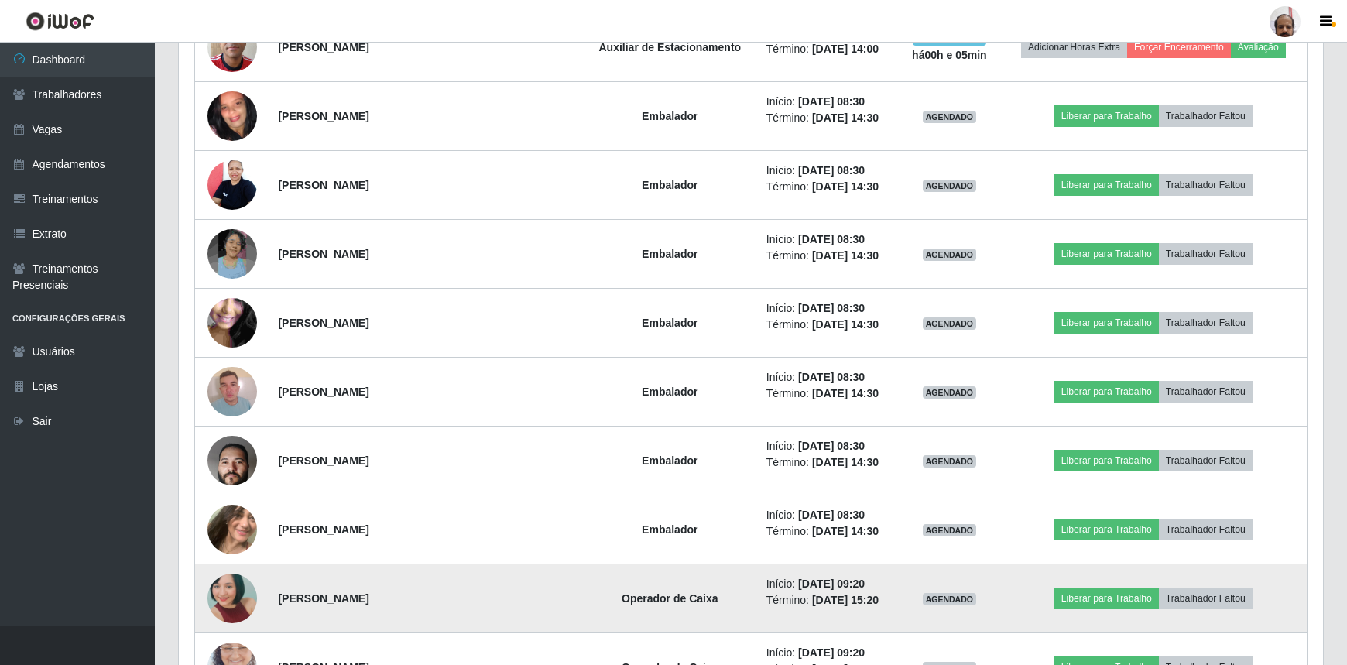
click at [237, 595] on img at bounding box center [233, 598] width 50 height 105
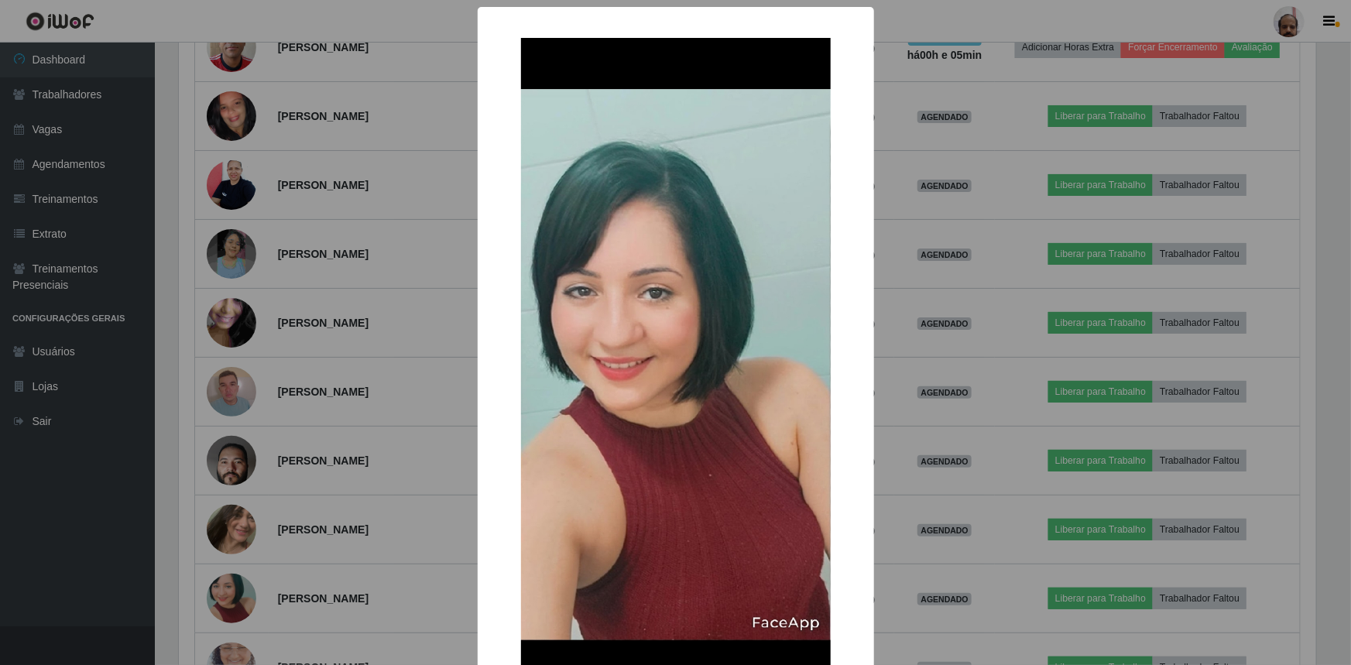
click at [235, 596] on div "× OK Cancel" at bounding box center [675, 332] width 1351 height 665
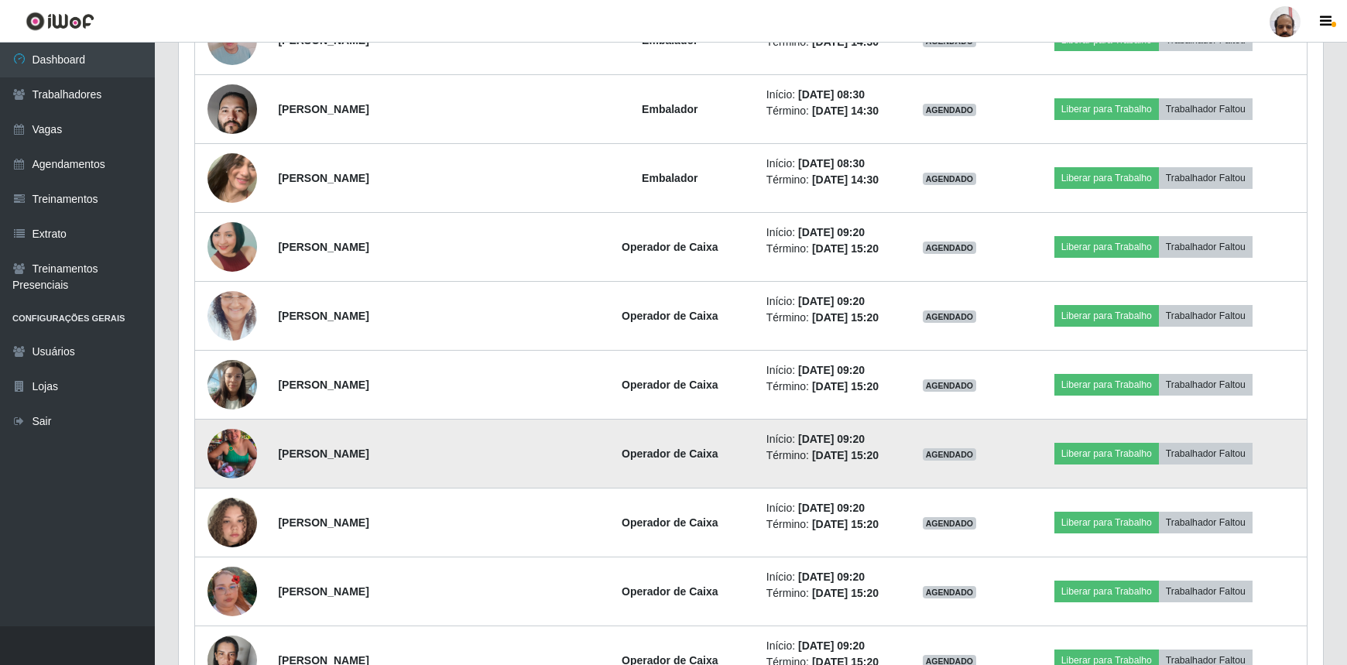
click at [232, 451] on img at bounding box center [233, 454] width 50 height 88
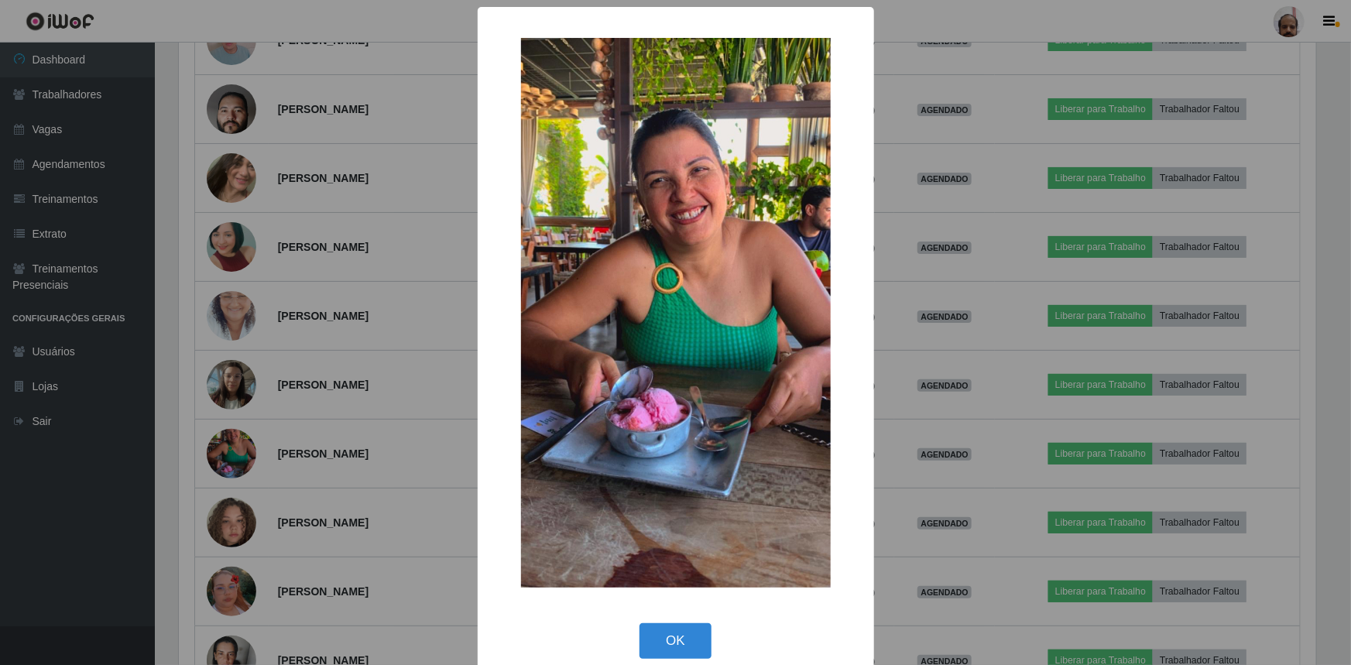
click at [232, 455] on div "× OK Cancel" at bounding box center [675, 332] width 1351 height 665
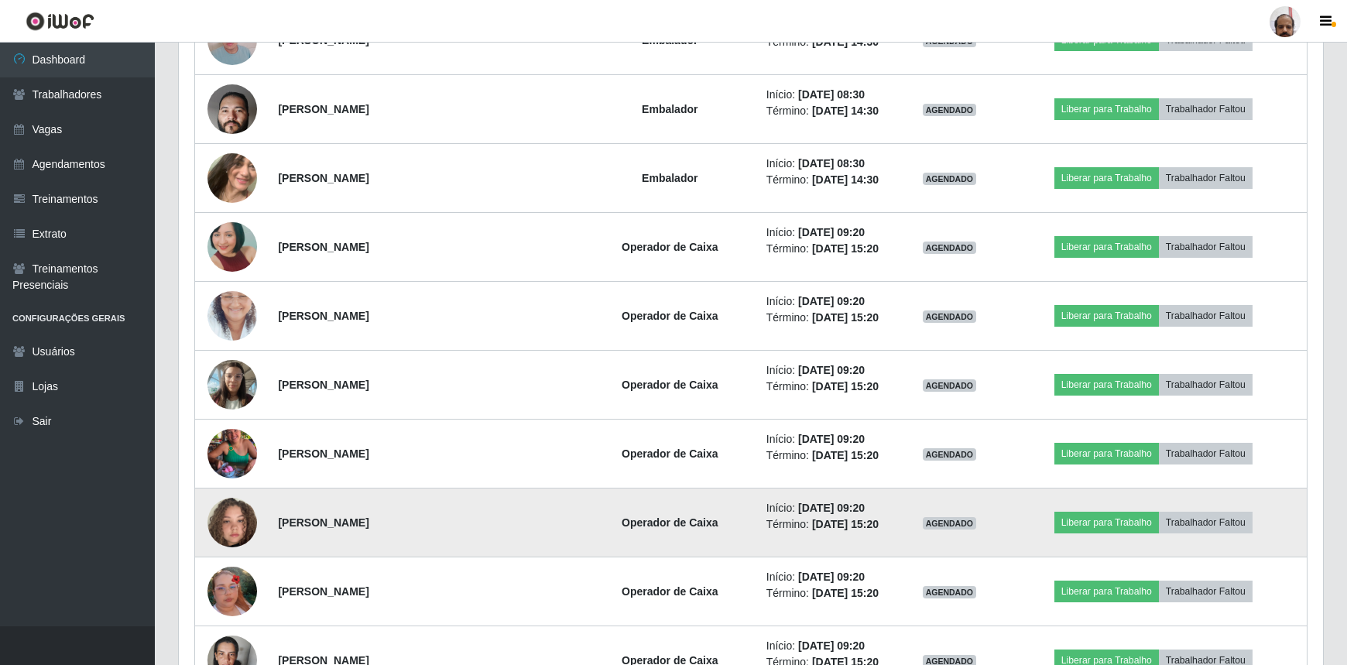
click at [232, 534] on img at bounding box center [233, 523] width 50 height 88
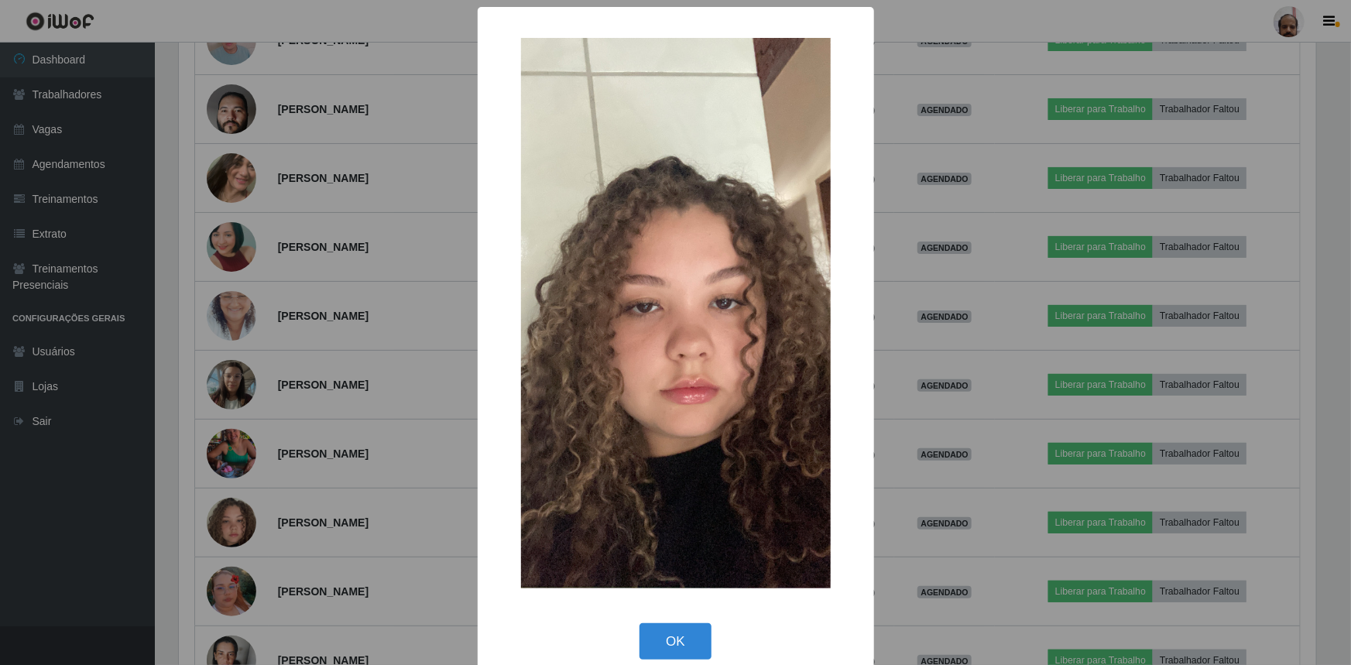
click at [235, 520] on div "× OK Cancel" at bounding box center [675, 332] width 1351 height 665
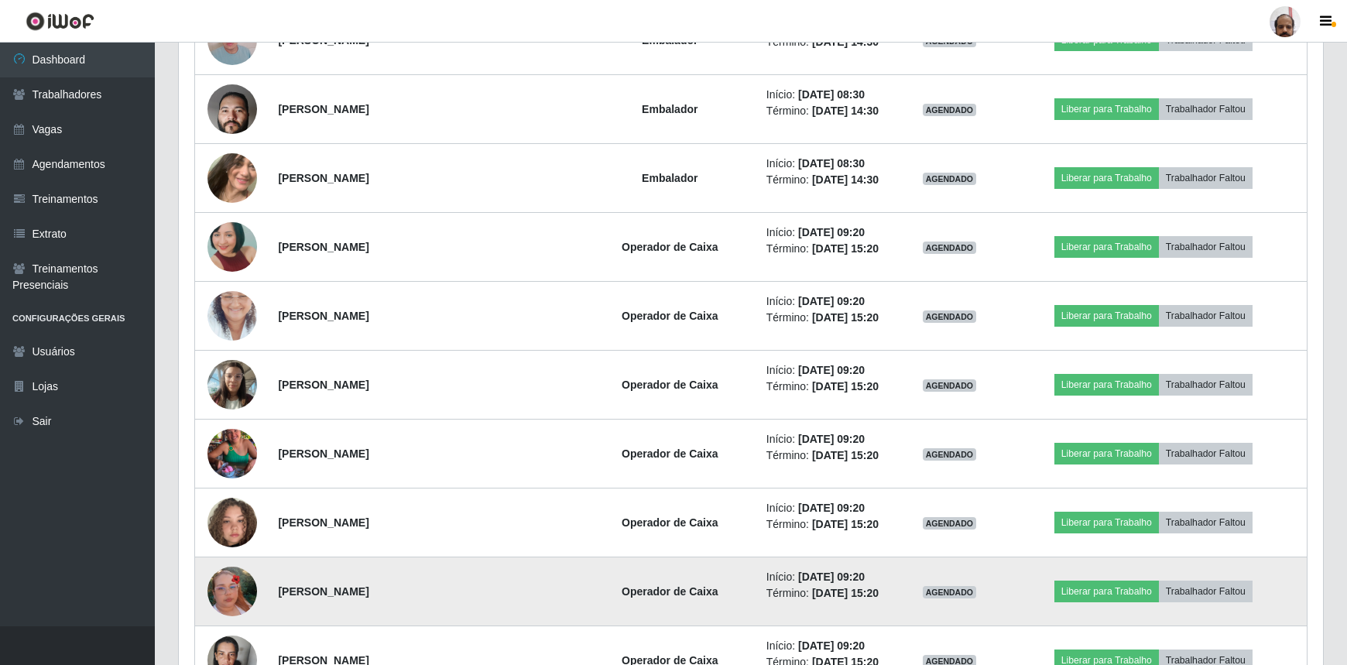
click at [232, 580] on img at bounding box center [233, 591] width 50 height 88
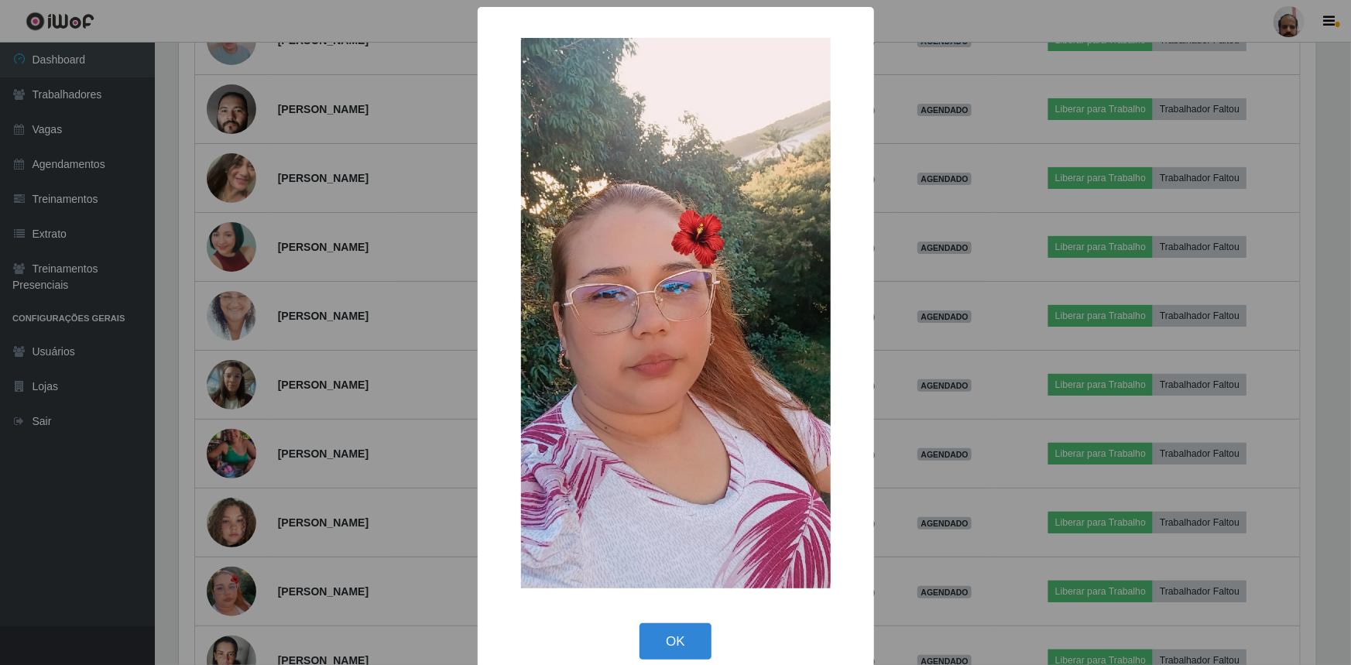
click at [233, 595] on div "× OK Cancel" at bounding box center [675, 332] width 1351 height 665
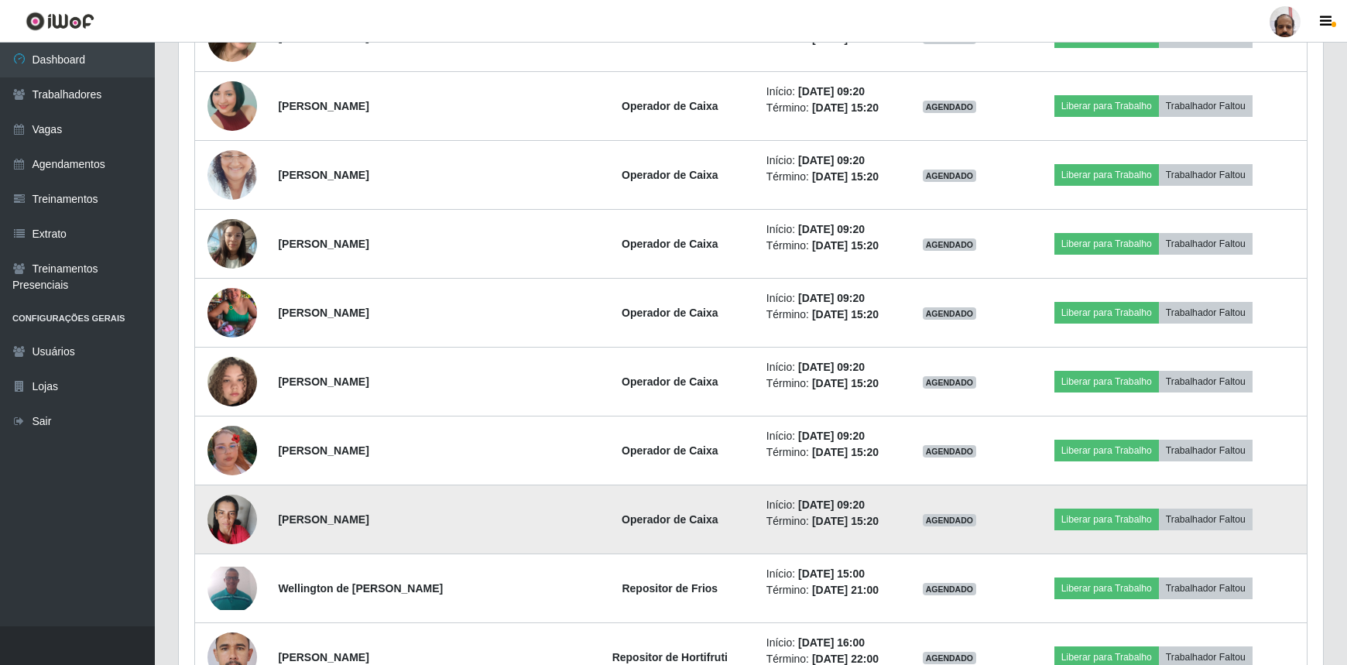
click at [231, 527] on img at bounding box center [233, 520] width 50 height 66
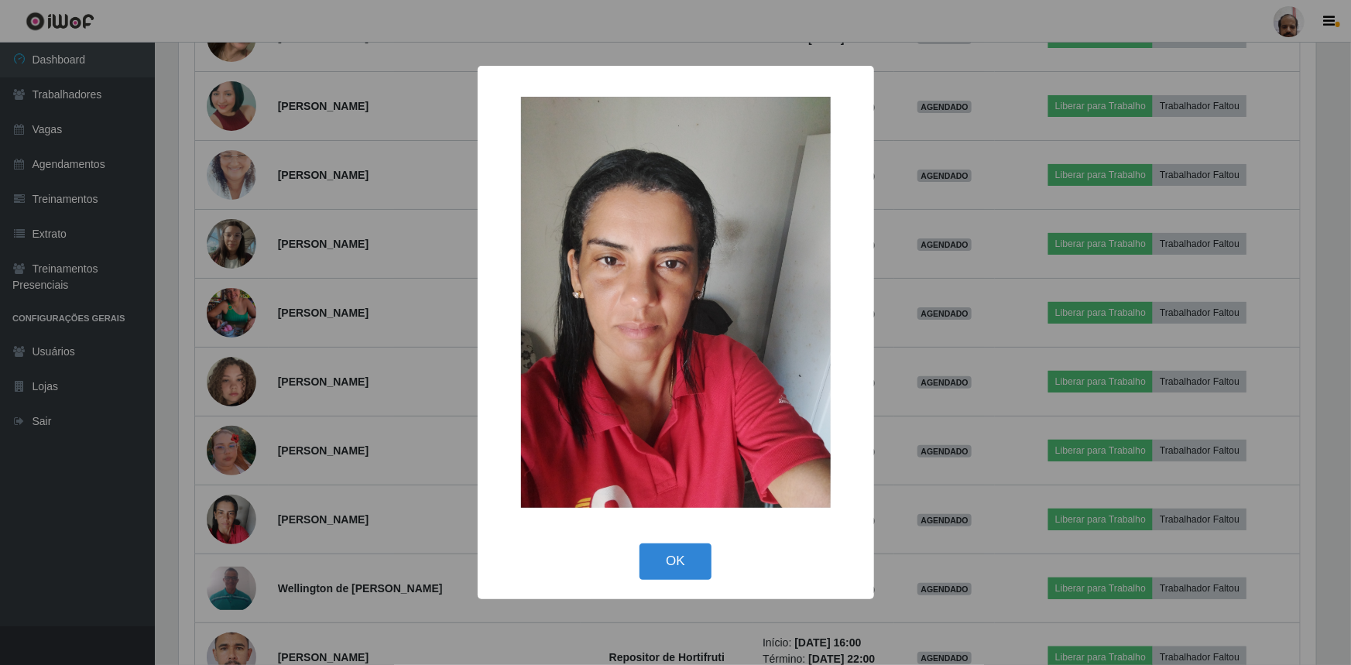
click at [232, 528] on div "× OK Cancel" at bounding box center [675, 332] width 1351 height 665
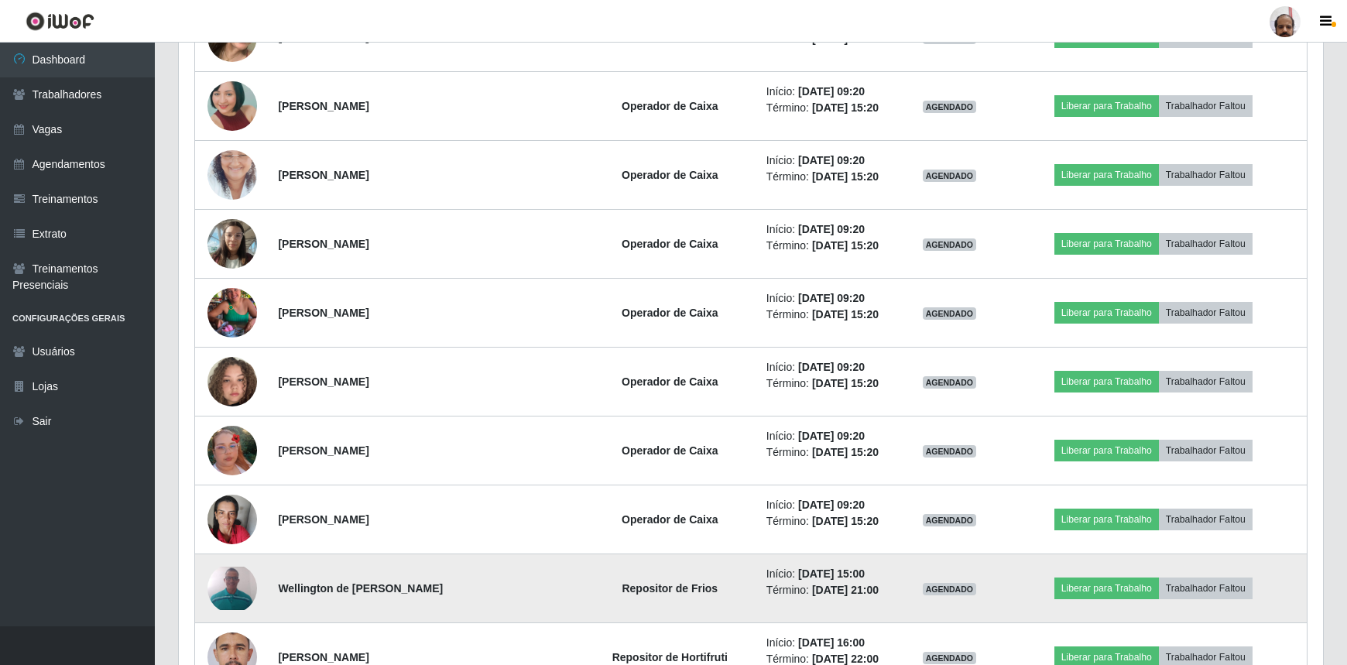
click at [232, 594] on img at bounding box center [233, 588] width 50 height 43
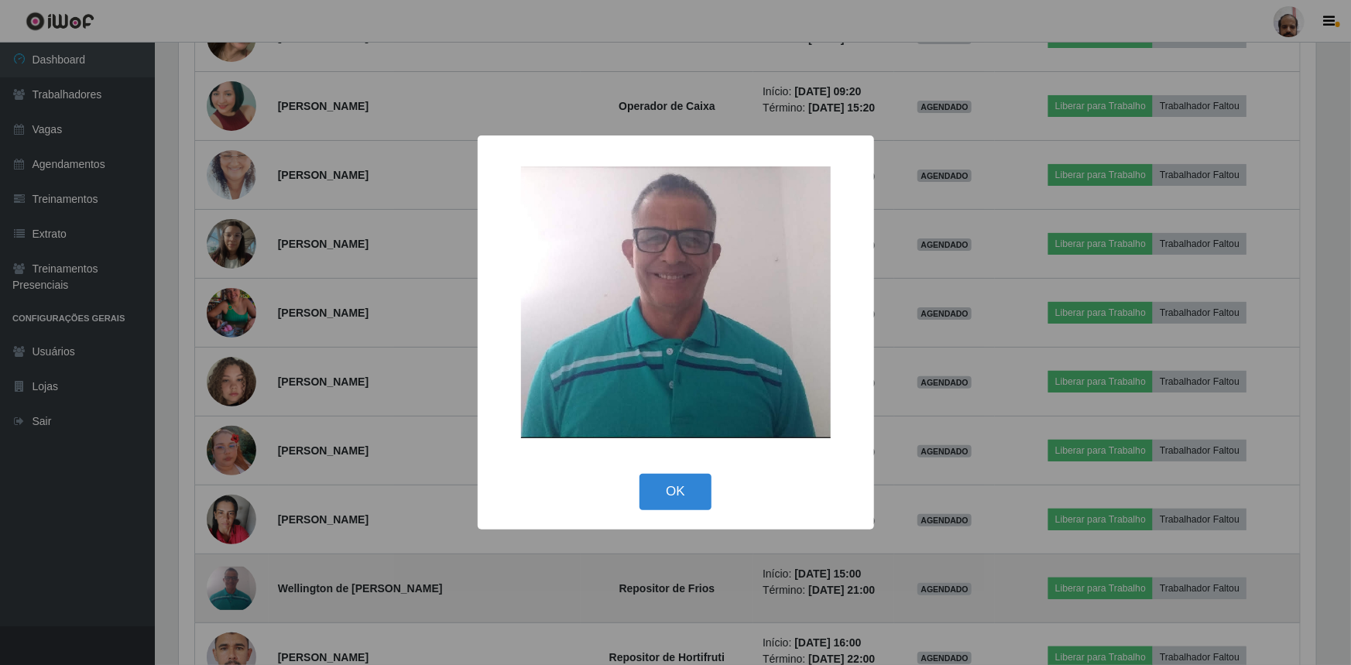
click at [232, 594] on div "× OK Cancel" at bounding box center [675, 332] width 1351 height 665
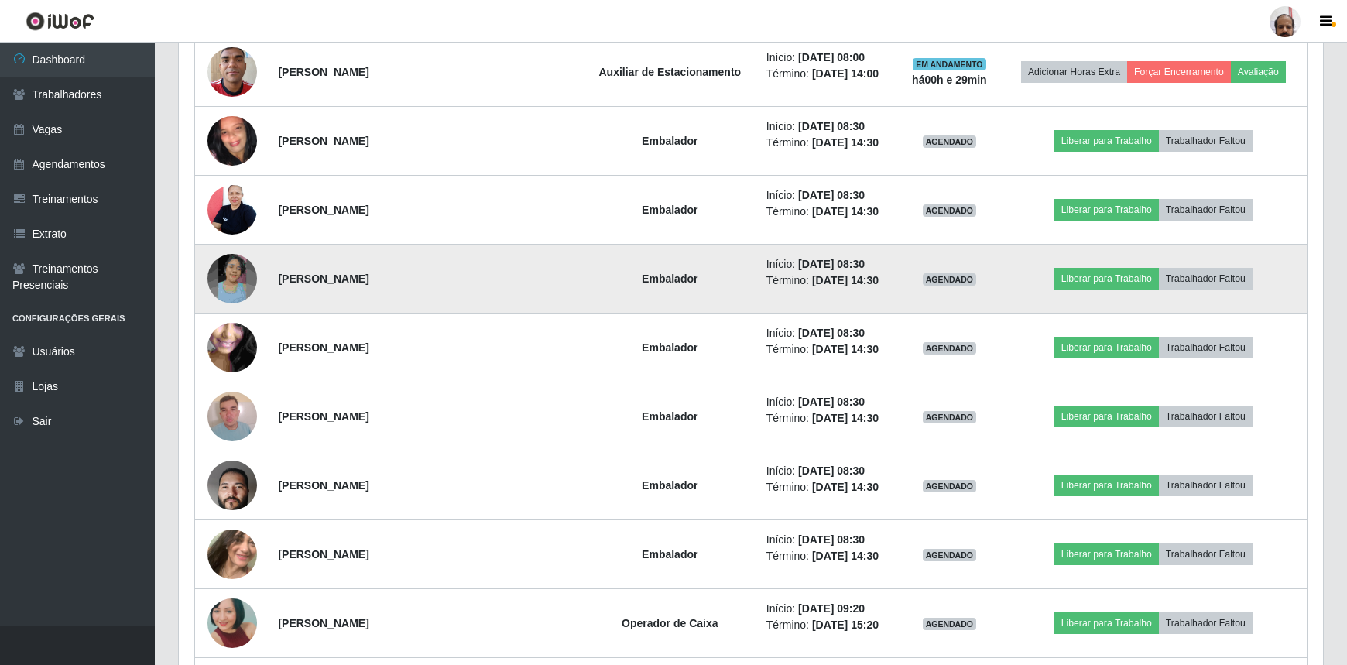
scroll to position [1408, 0]
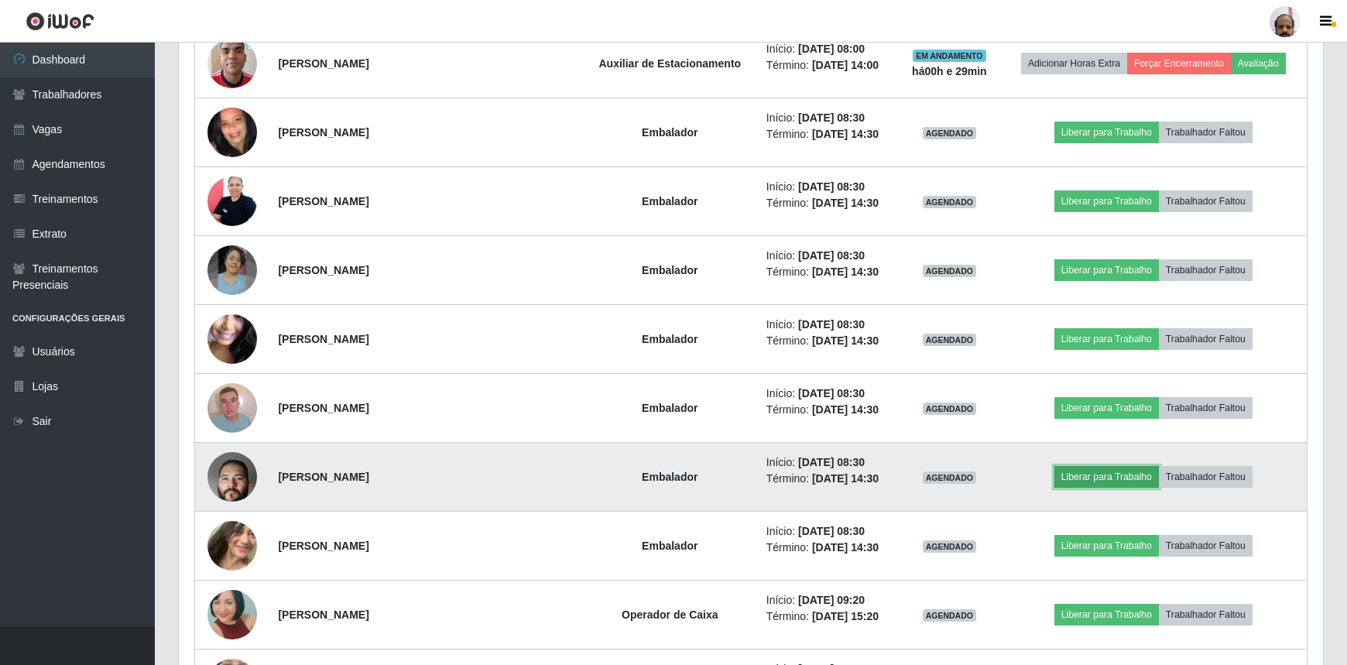
click at [1086, 472] on button "Liberar para Trabalho" at bounding box center [1107, 477] width 105 height 22
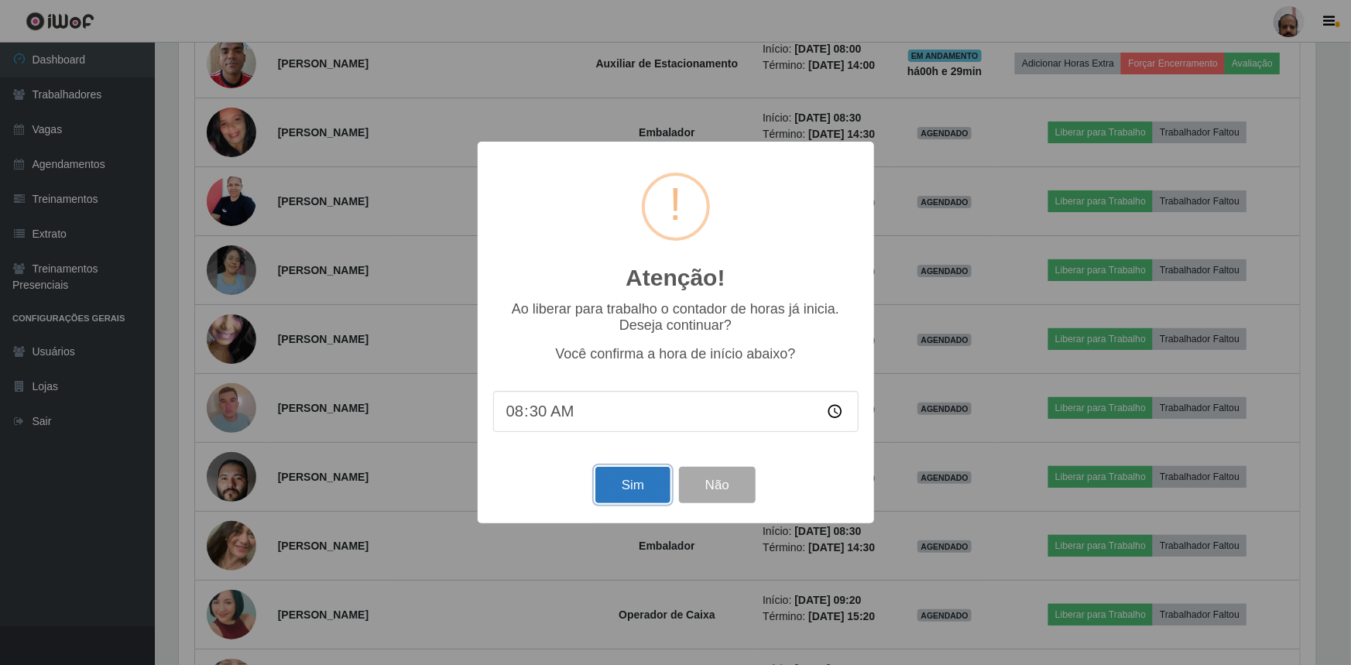
click at [630, 496] on button "Sim" at bounding box center [632, 485] width 75 height 36
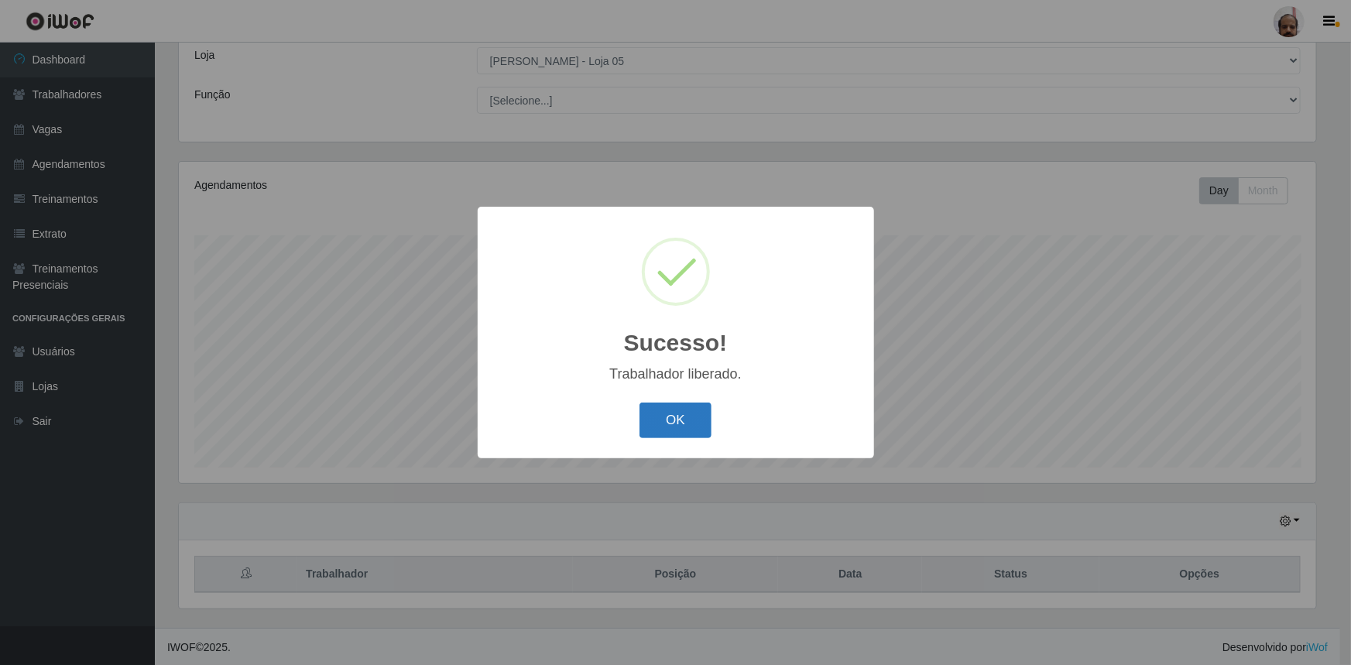
click at [672, 423] on button "OK" at bounding box center [676, 421] width 72 height 36
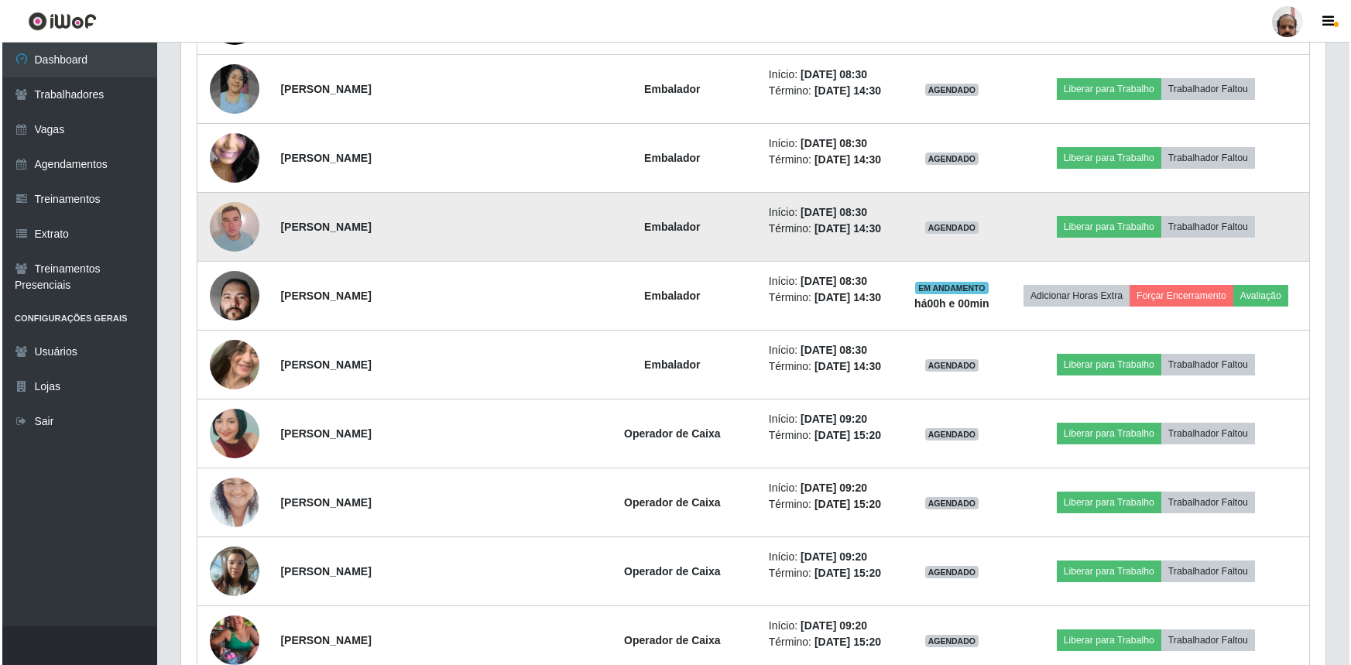
scroll to position [1564, 0]
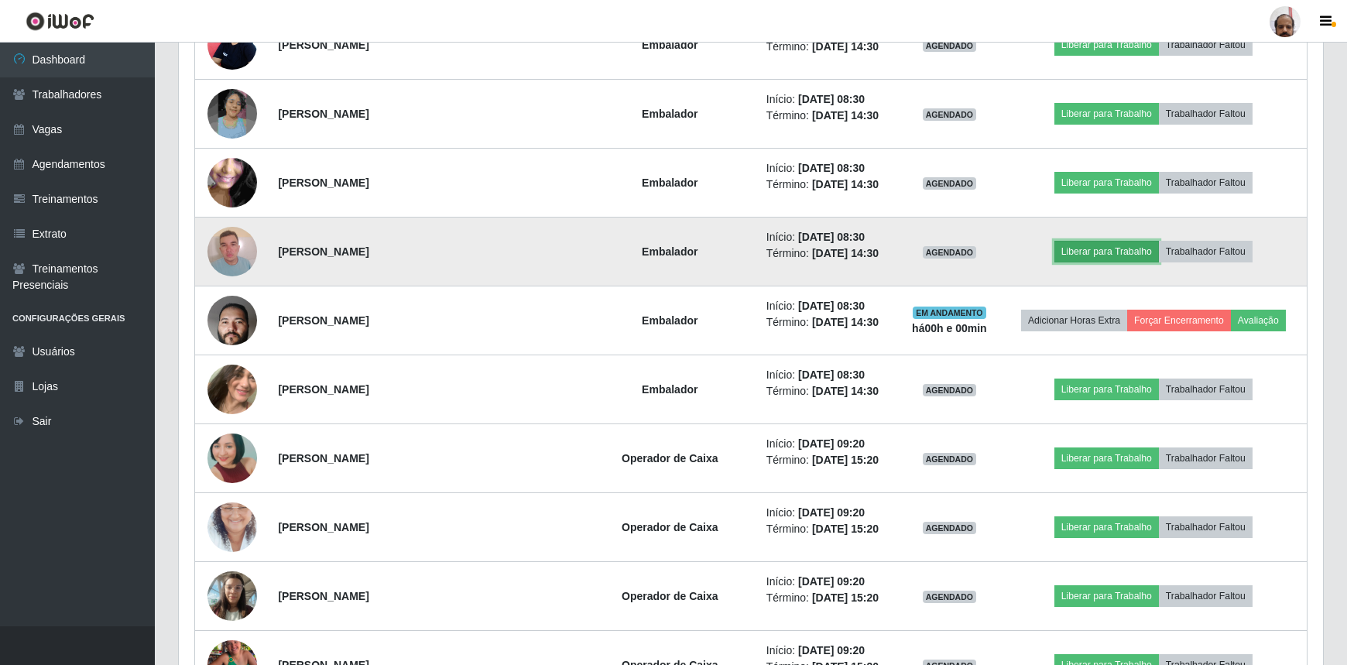
click at [1103, 250] on button "Liberar para Trabalho" at bounding box center [1107, 252] width 105 height 22
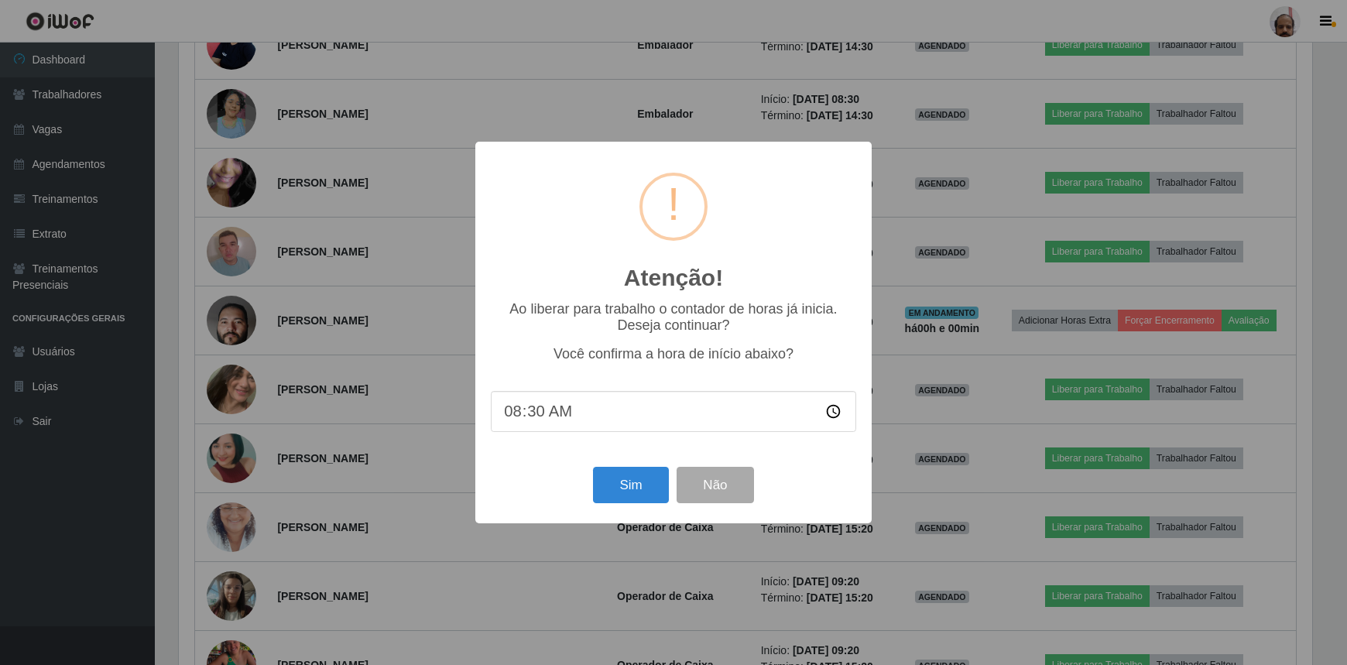
scroll to position [321, 1137]
click at [640, 493] on button "Sim" at bounding box center [632, 485] width 75 height 36
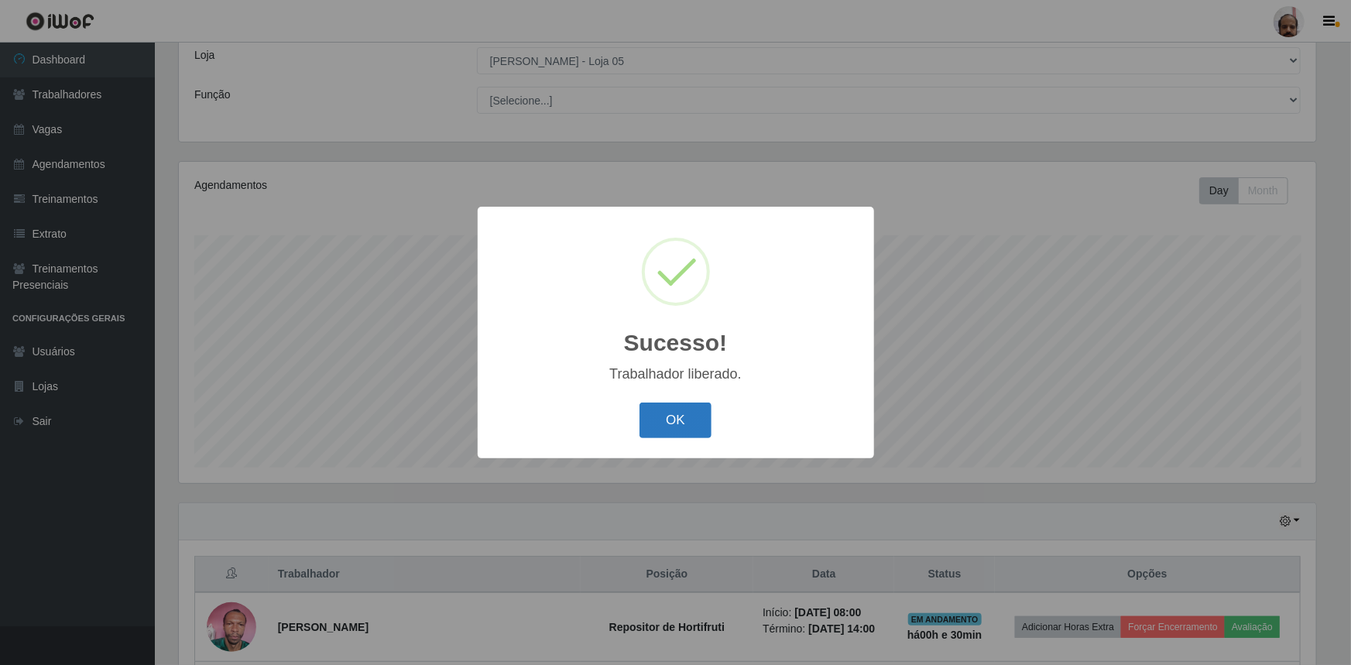
click at [657, 426] on button "OK" at bounding box center [676, 421] width 72 height 36
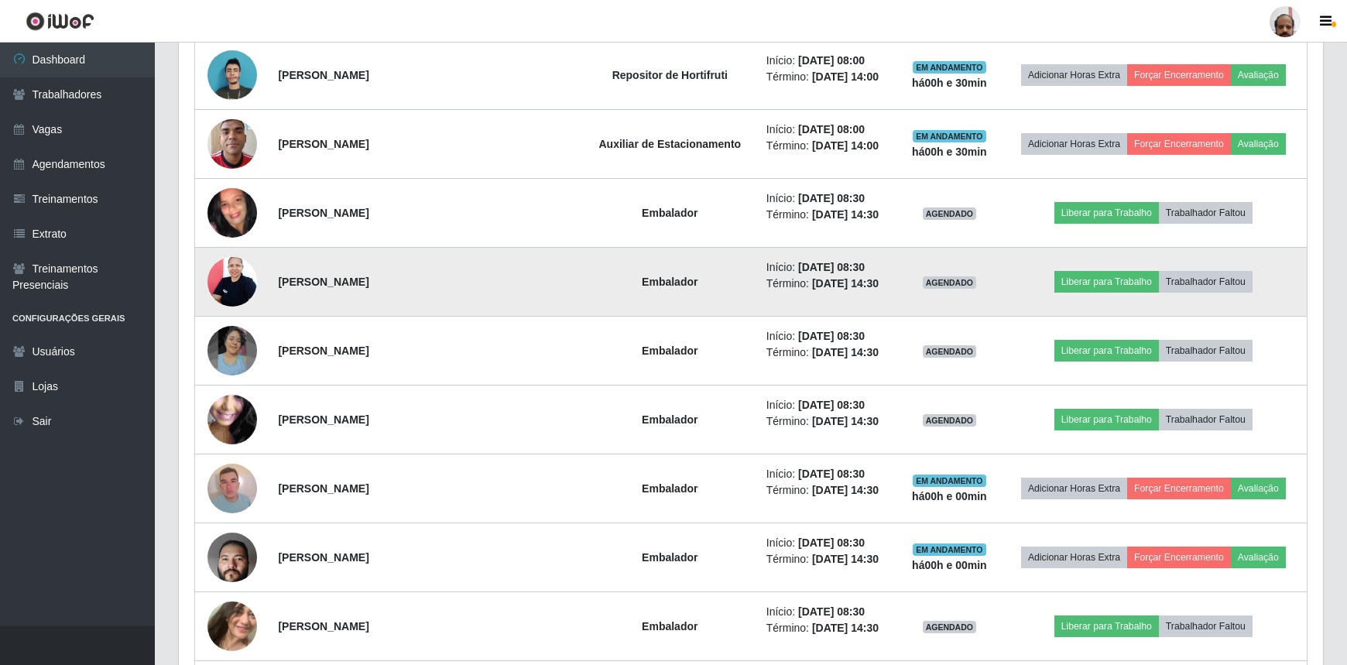
scroll to position [1354, 0]
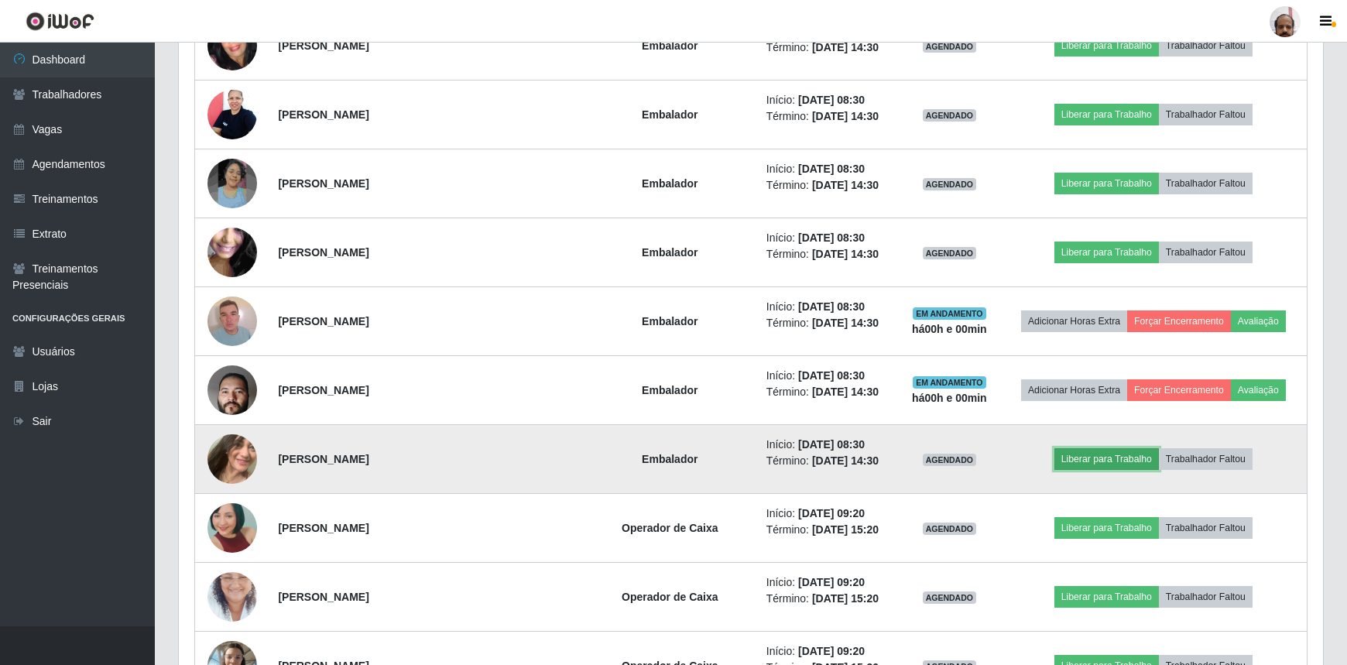
click at [1072, 461] on button "Liberar para Trabalho" at bounding box center [1107, 459] width 105 height 22
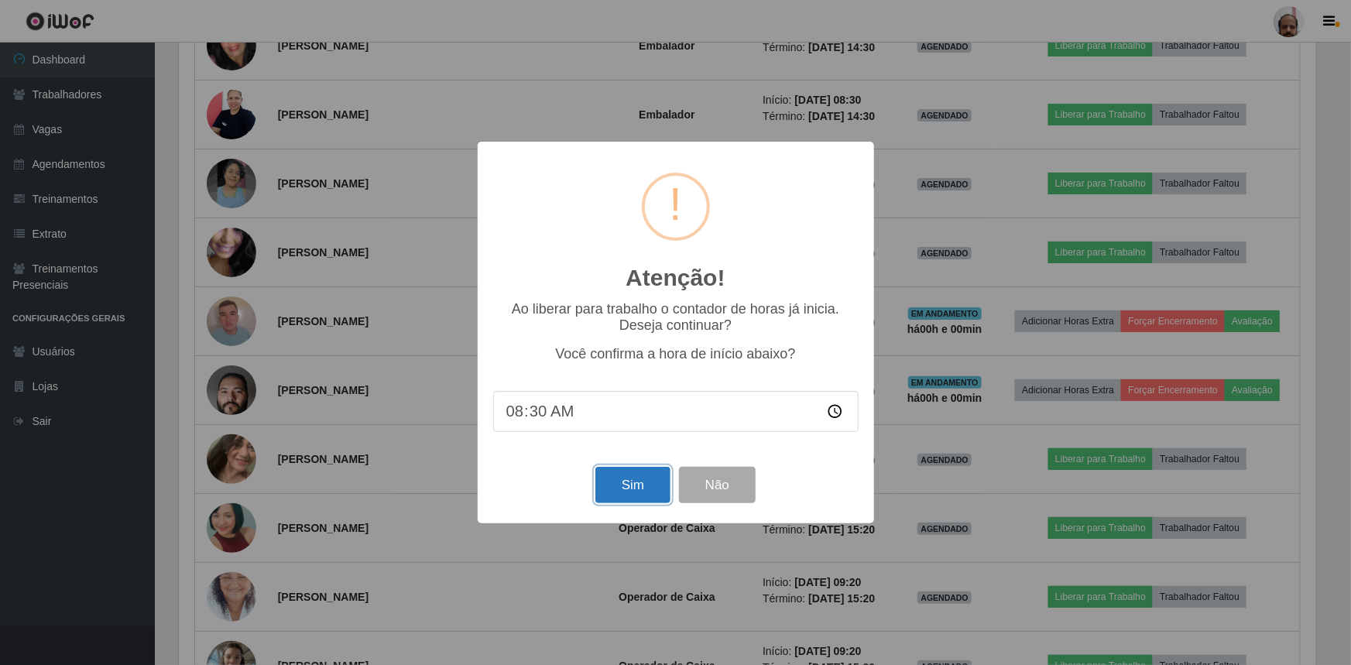
click at [635, 488] on button "Sim" at bounding box center [632, 485] width 75 height 36
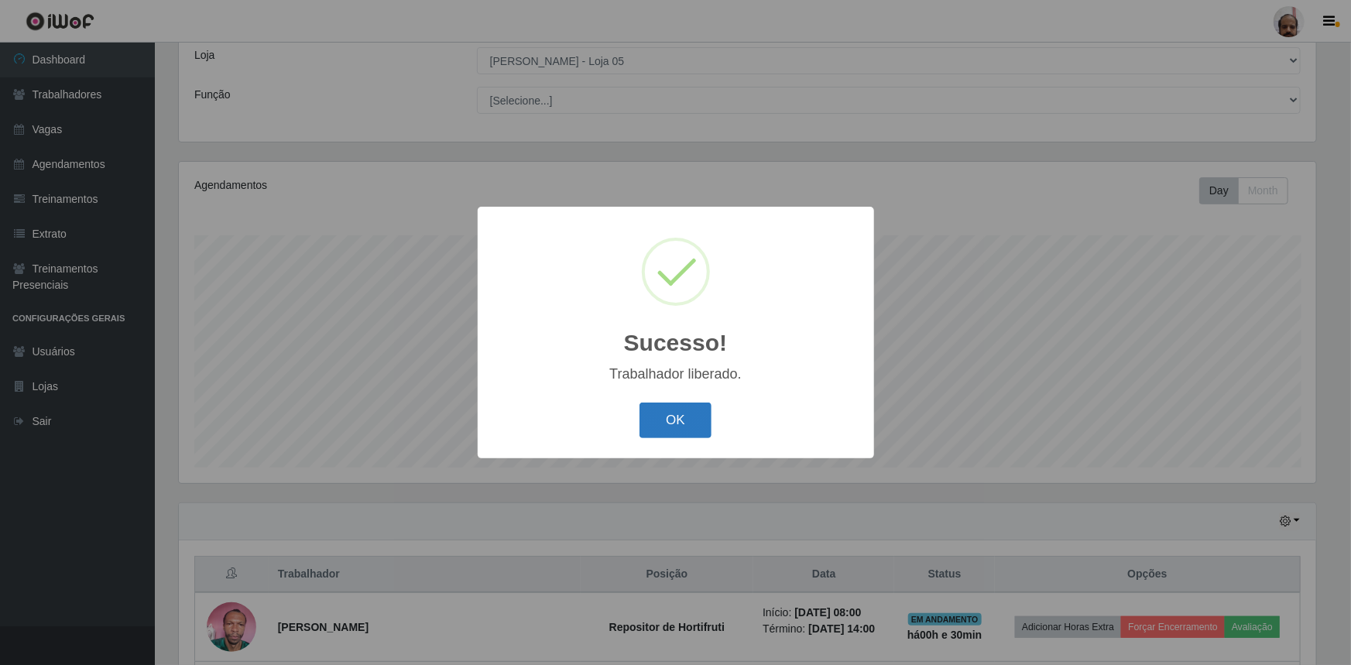
click at [671, 416] on button "OK" at bounding box center [676, 421] width 72 height 36
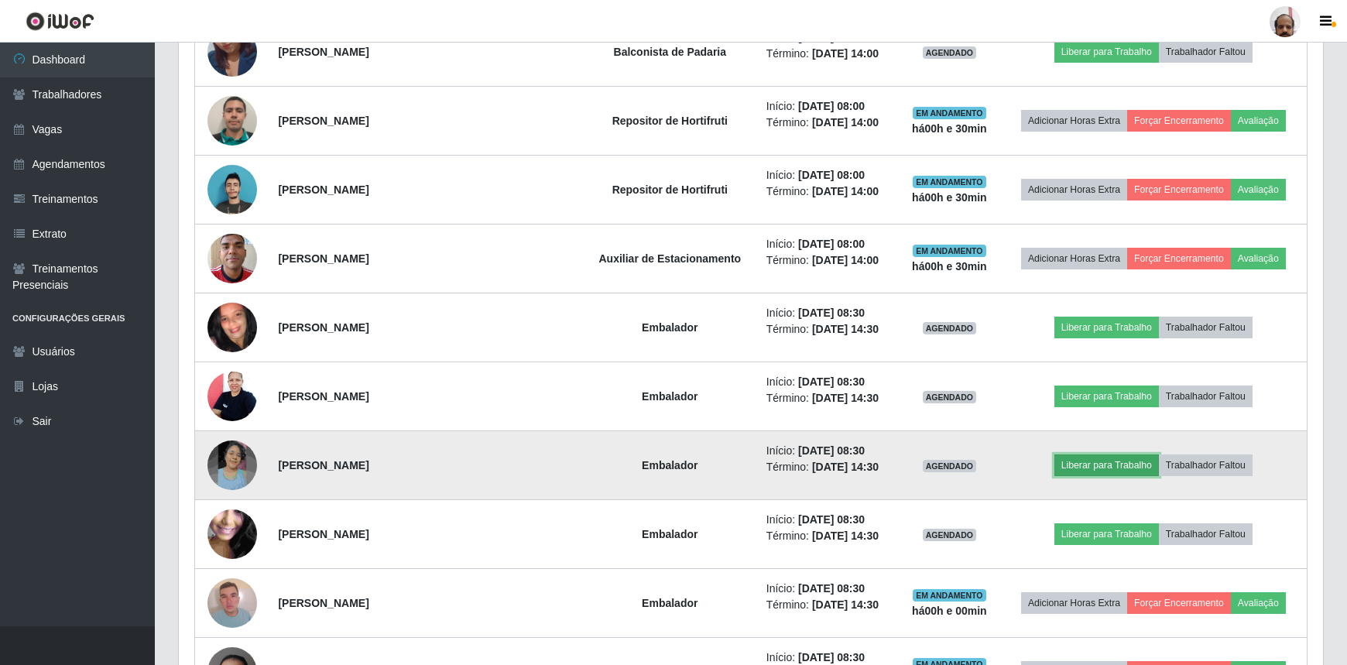
click at [1087, 459] on button "Liberar para Trabalho" at bounding box center [1107, 466] width 105 height 22
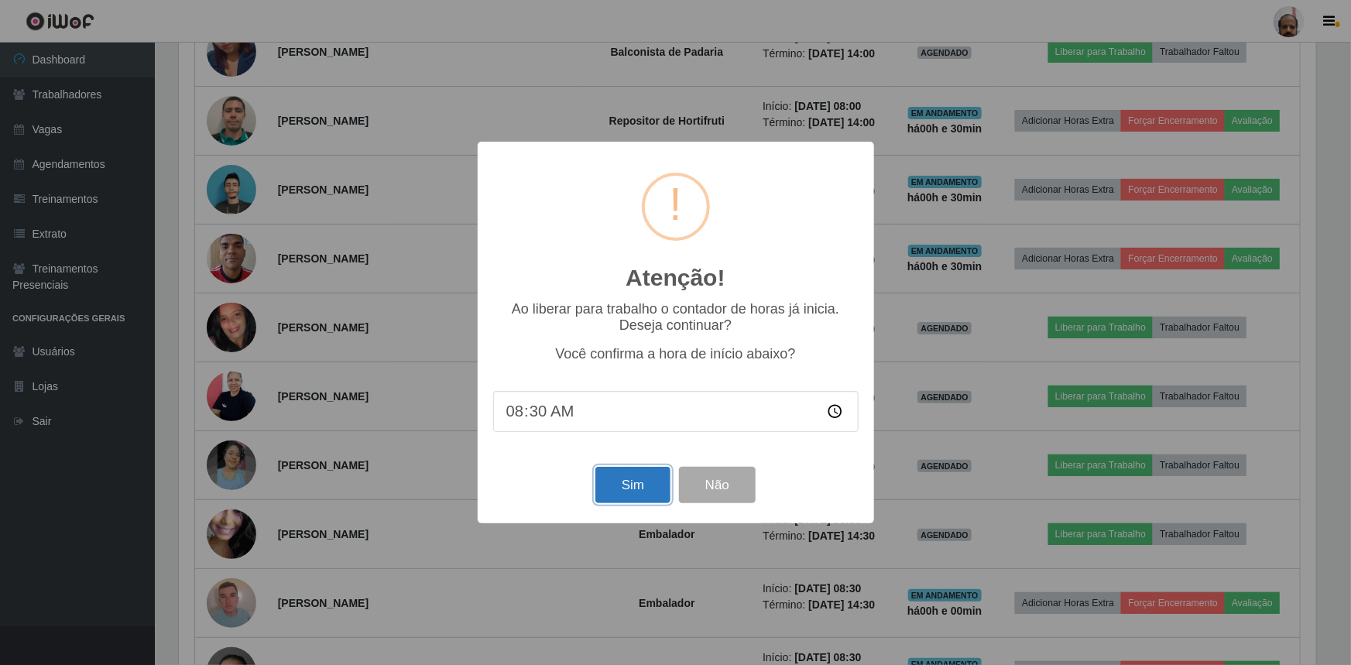
click at [617, 496] on button "Sim" at bounding box center [632, 485] width 75 height 36
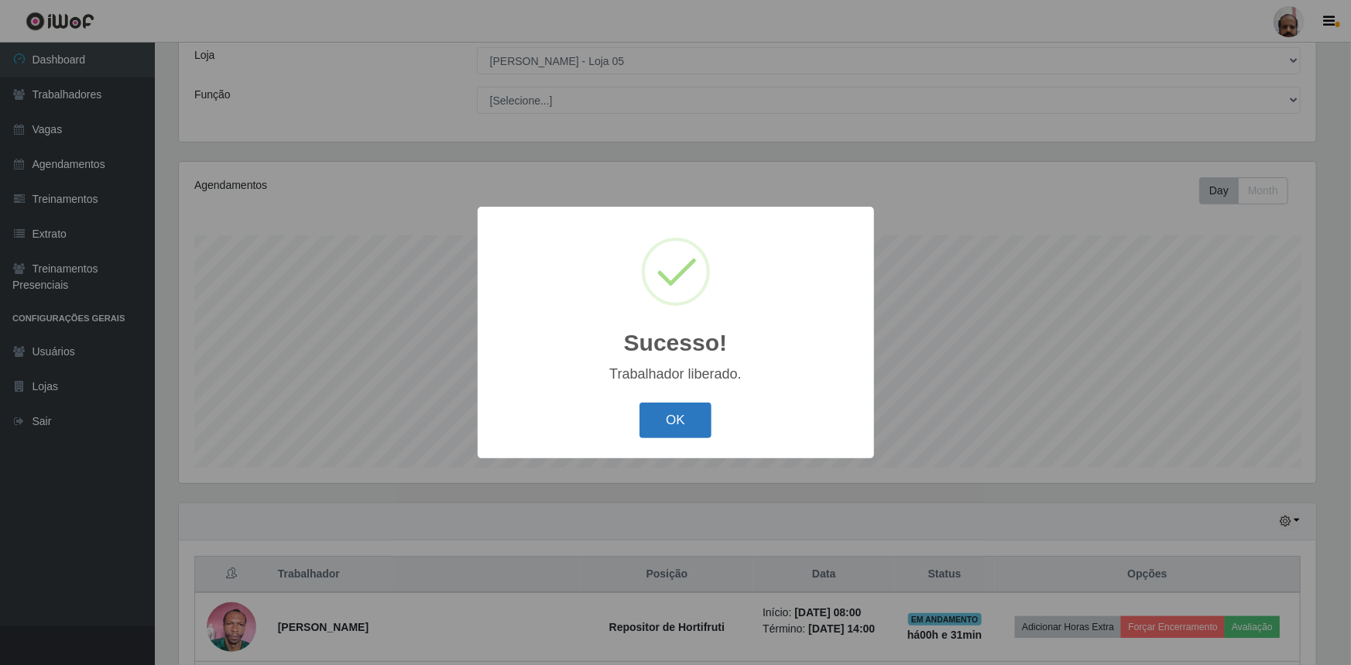
click at [690, 409] on button "OK" at bounding box center [676, 421] width 72 height 36
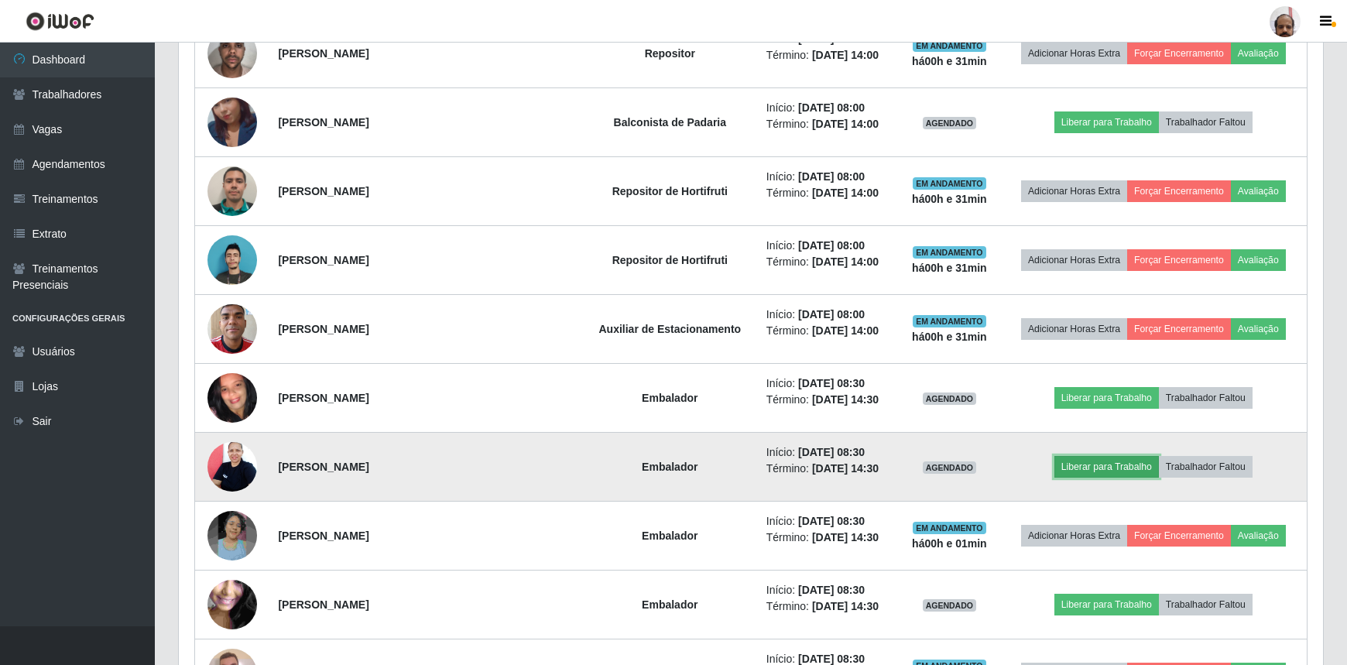
click at [1083, 459] on button "Liberar para Trabalho" at bounding box center [1107, 467] width 105 height 22
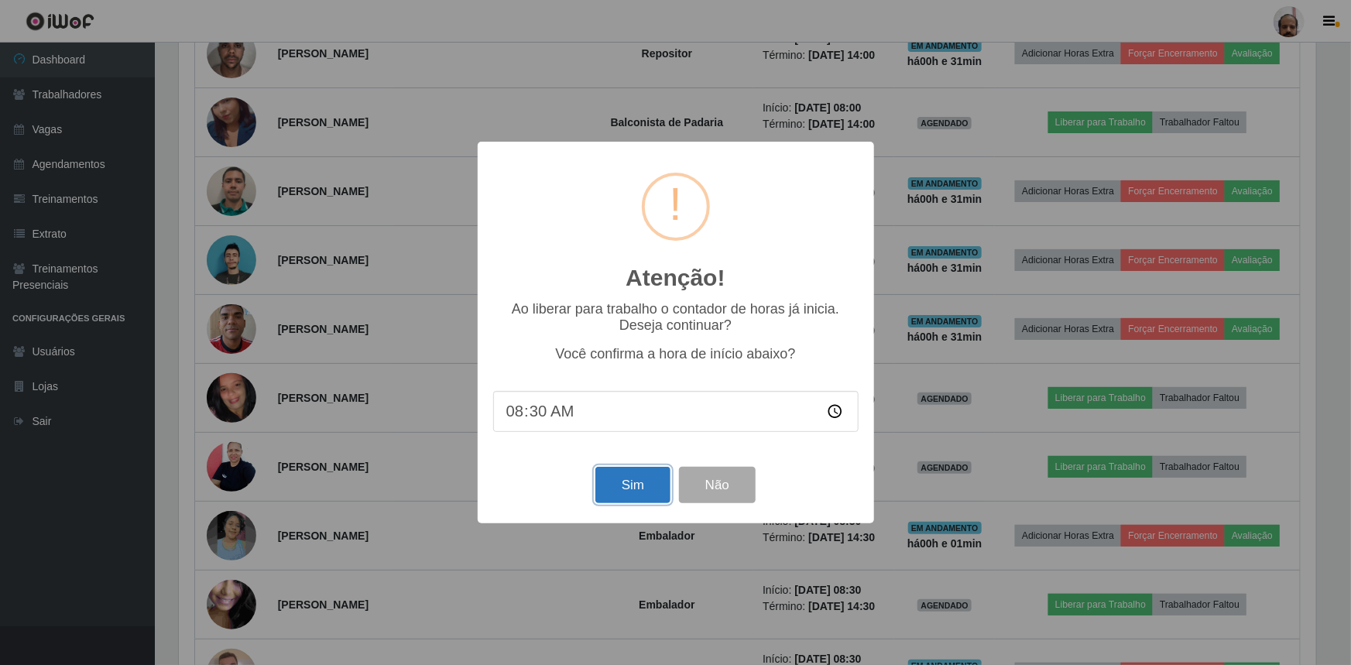
click at [629, 487] on button "Sim" at bounding box center [632, 485] width 75 height 36
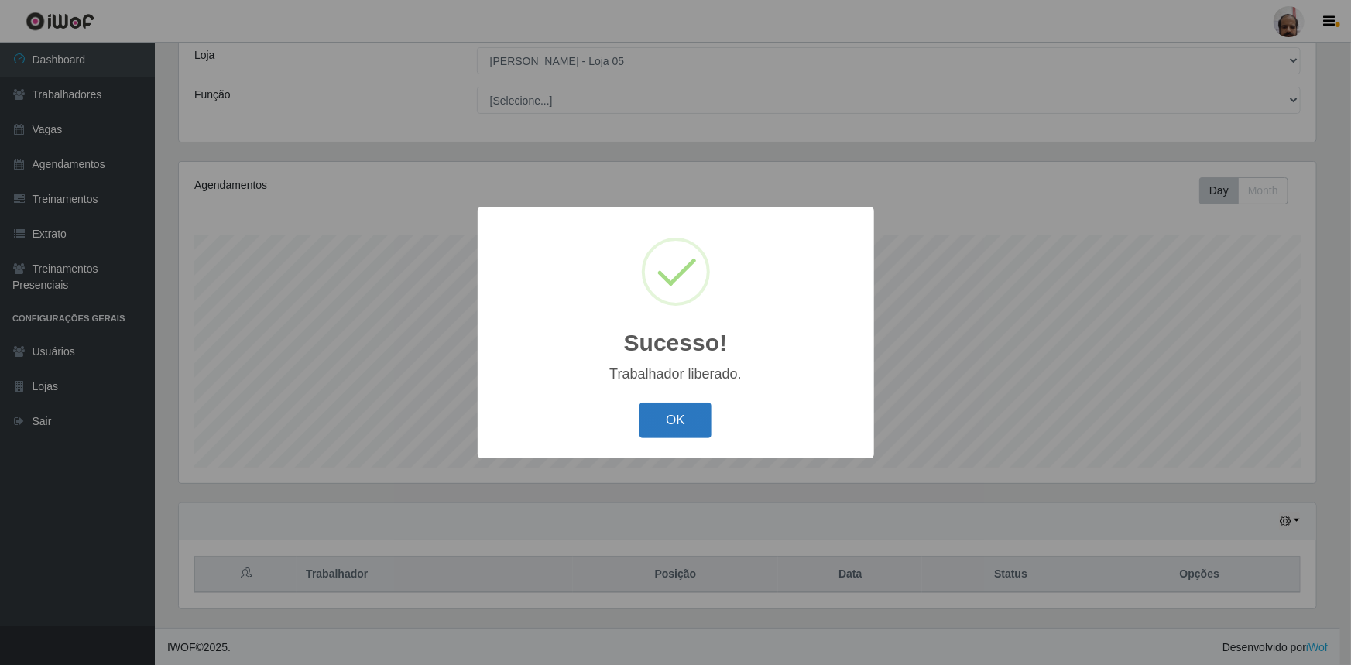
click at [690, 418] on button "OK" at bounding box center [676, 421] width 72 height 36
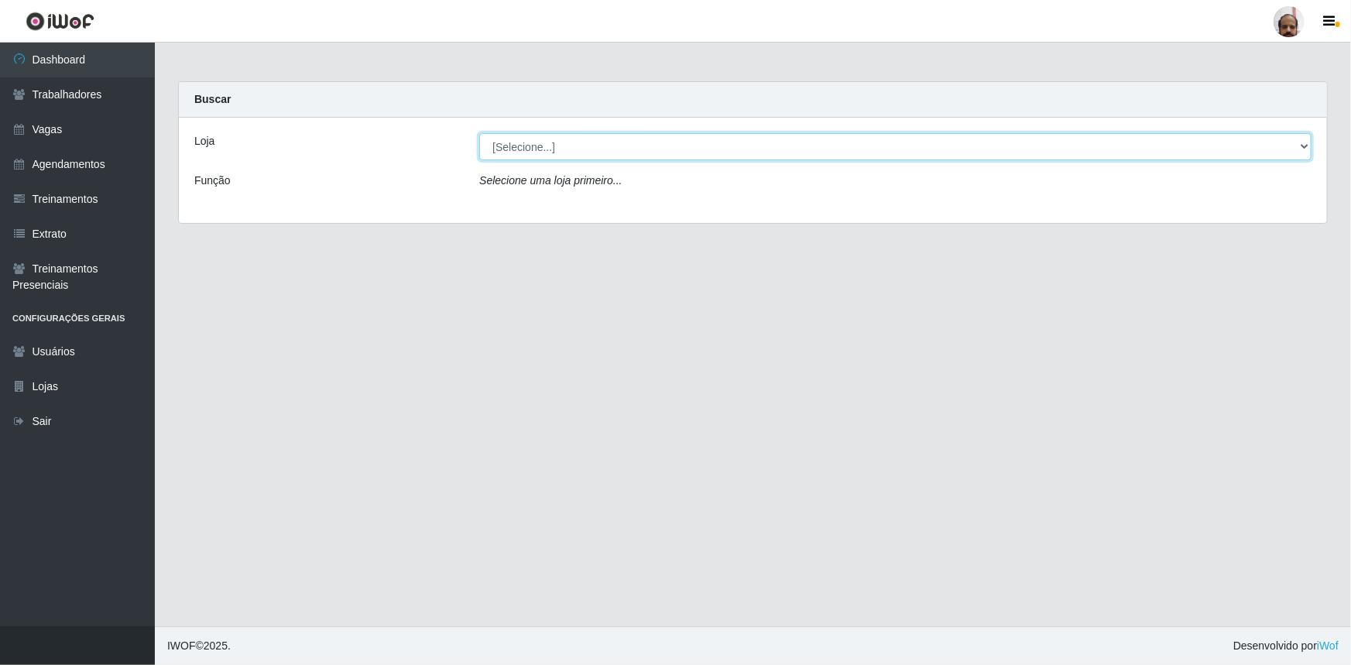
drag, startPoint x: 1305, startPoint y: 145, endPoint x: 1223, endPoint y: 159, distance: 83.3
click at [1305, 145] on select "[Selecione...] Mar Vermelho - Loja 05" at bounding box center [895, 146] width 832 height 27
select select "252"
click at [479, 133] on select "[Selecione...] Mar Vermelho - Loja 05" at bounding box center [895, 146] width 832 height 27
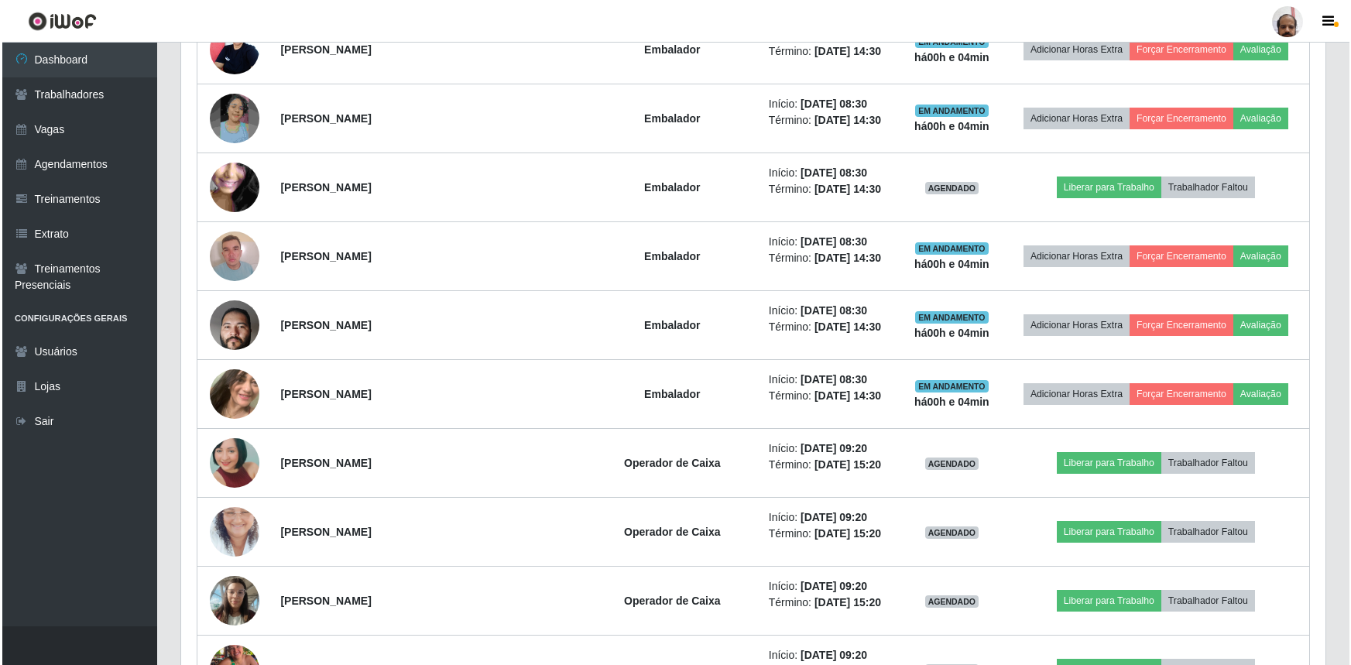
scroll to position [1564, 0]
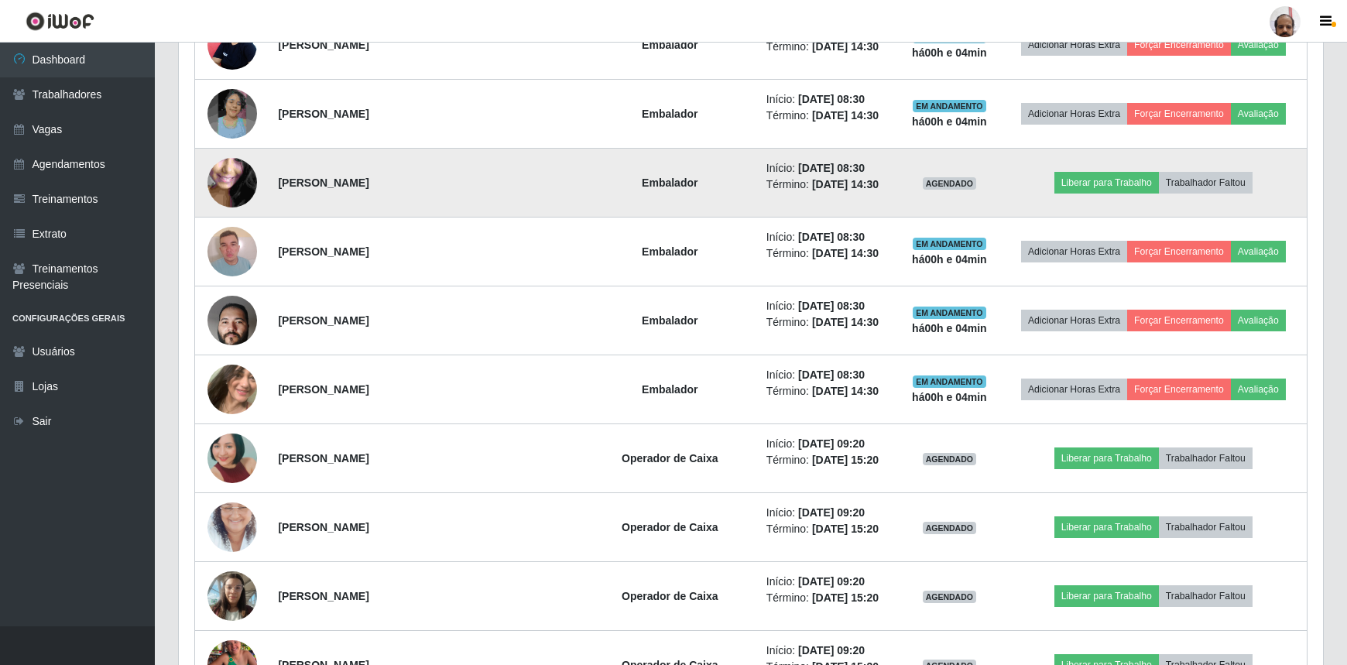
click at [238, 187] on img at bounding box center [233, 183] width 50 height 111
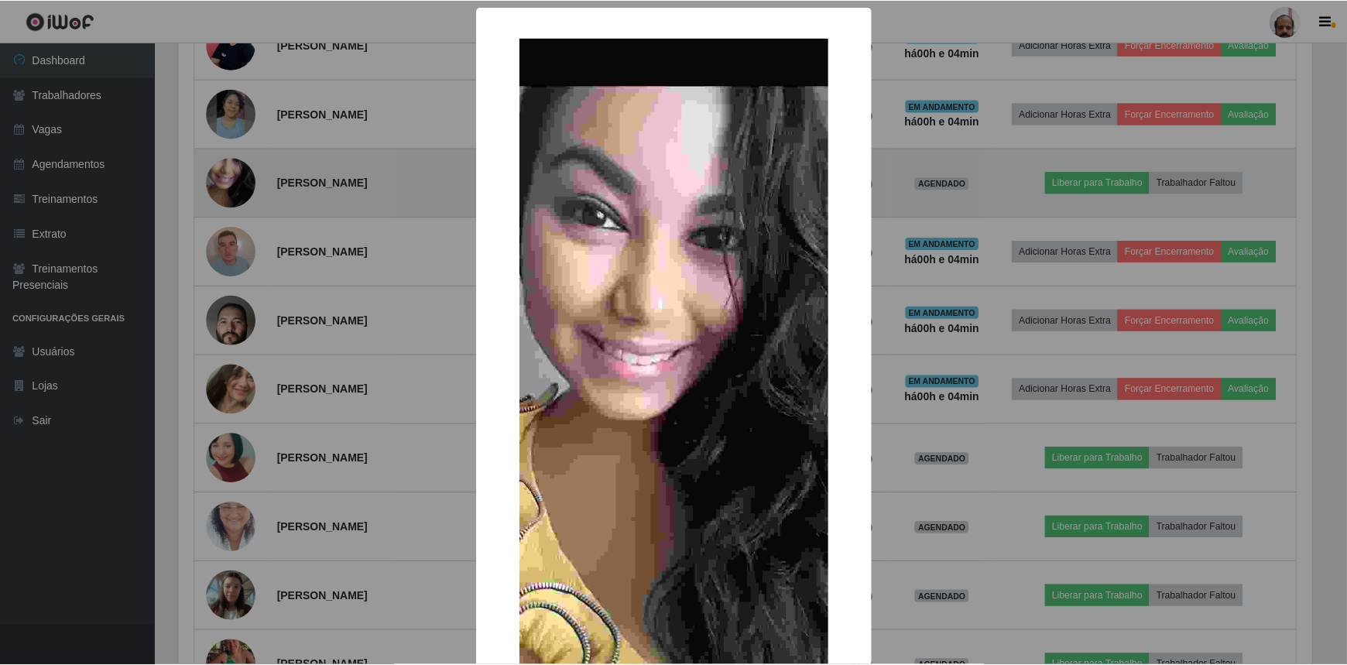
scroll to position [321, 1137]
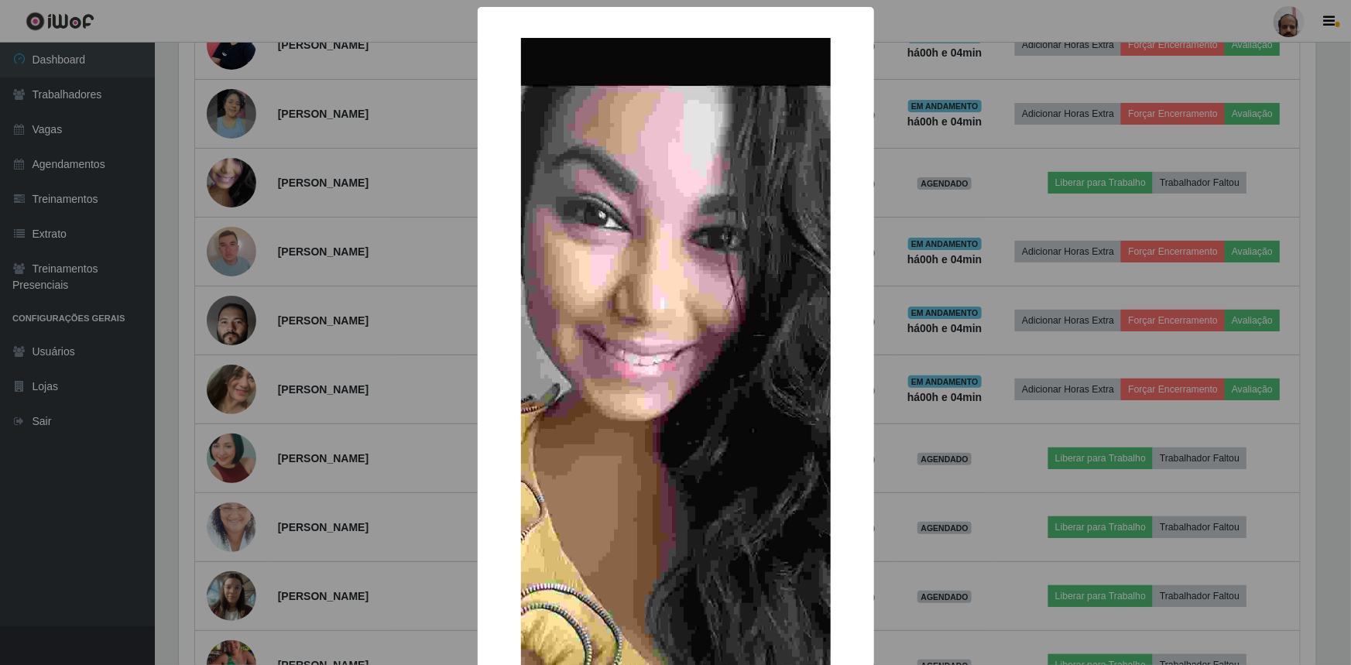
click at [221, 184] on div "× OK Cancel" at bounding box center [675, 332] width 1351 height 665
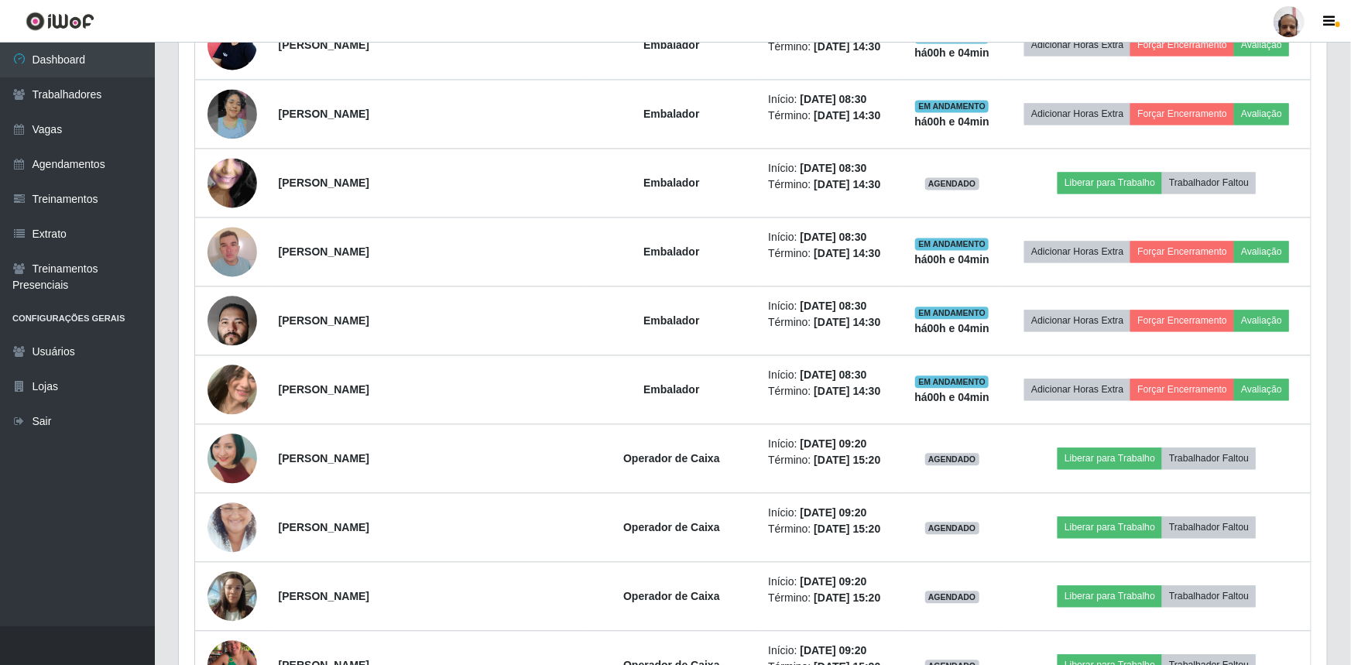
scroll to position [321, 1144]
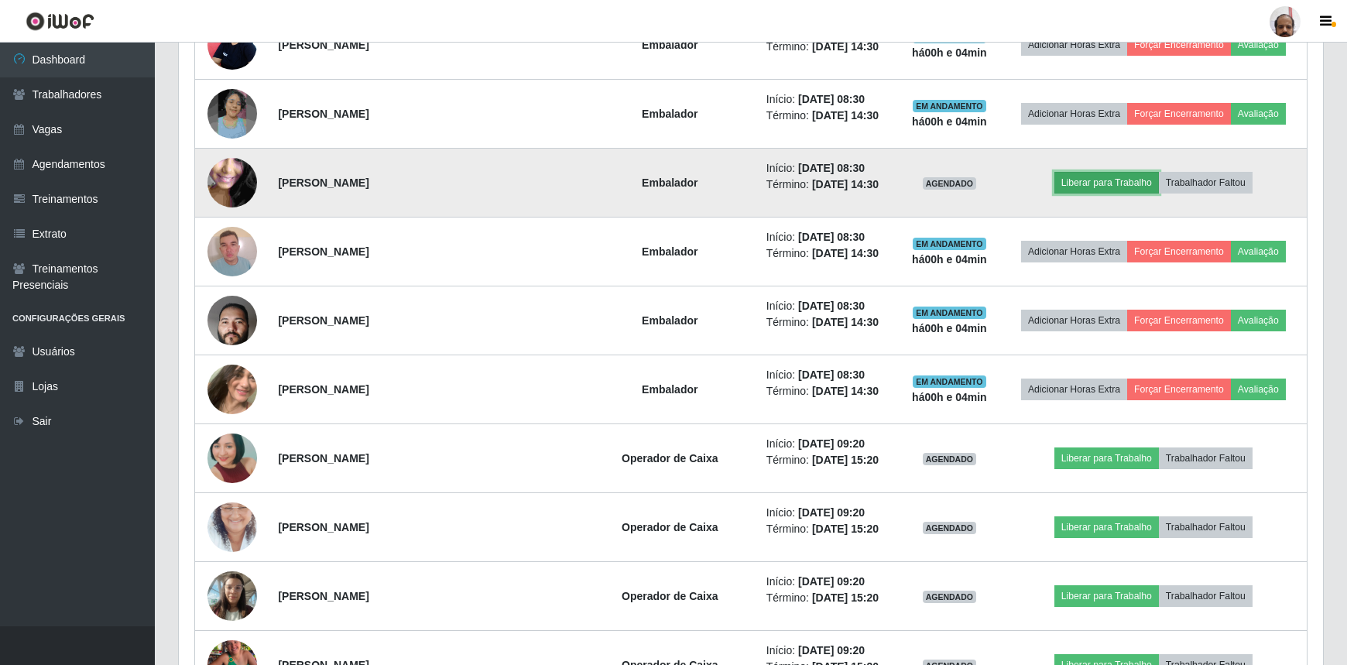
click at [1076, 180] on button "Liberar para Trabalho" at bounding box center [1107, 183] width 105 height 22
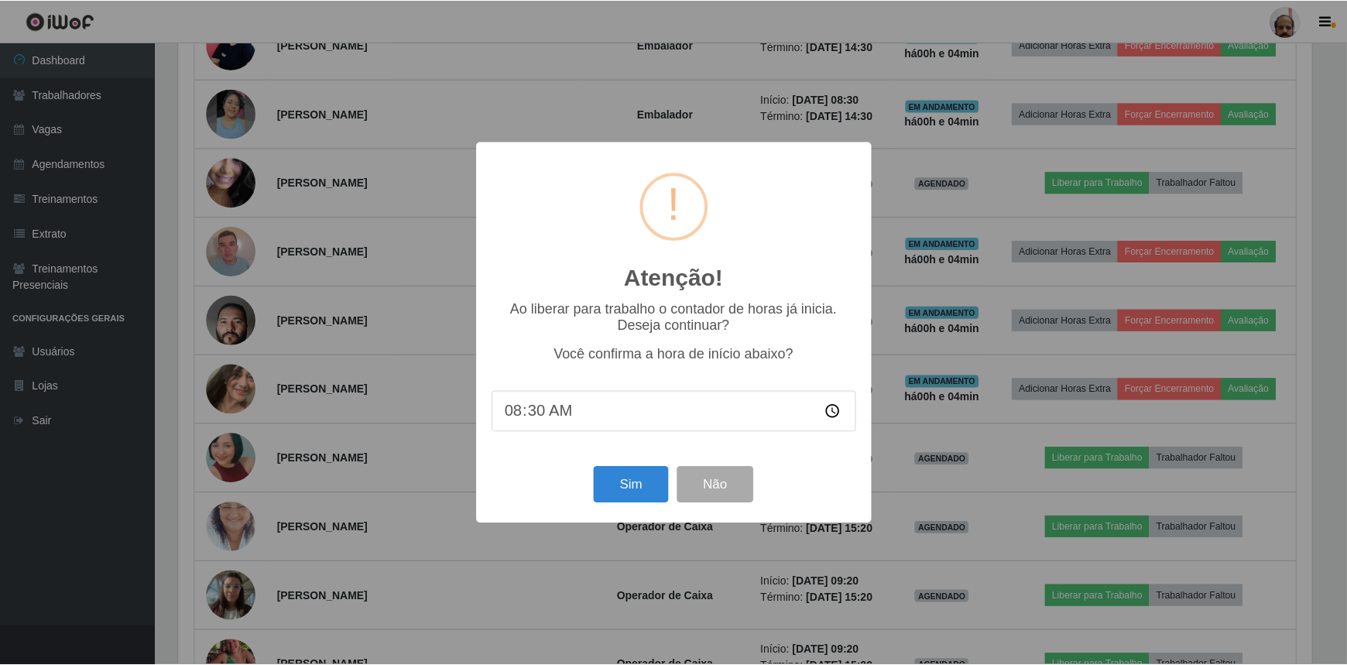
scroll to position [321, 1137]
click at [618, 503] on button "Sim" at bounding box center [632, 485] width 75 height 36
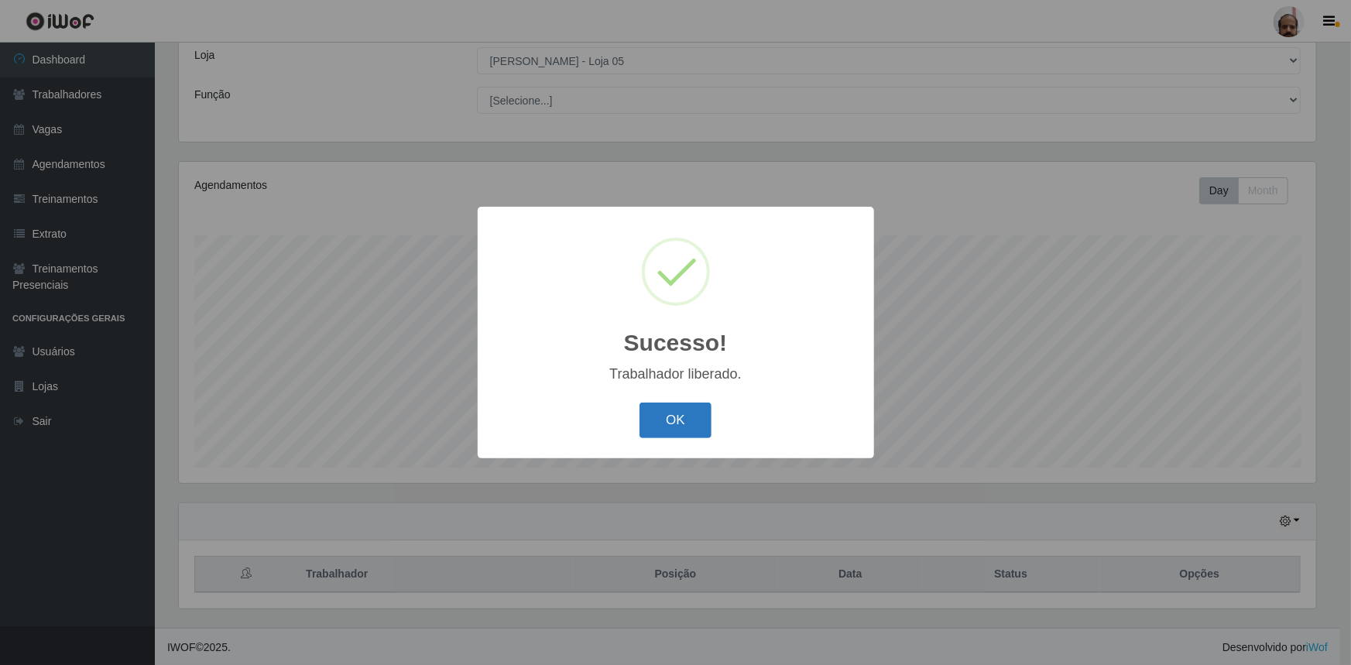
click at [691, 420] on button "OK" at bounding box center [676, 421] width 72 height 36
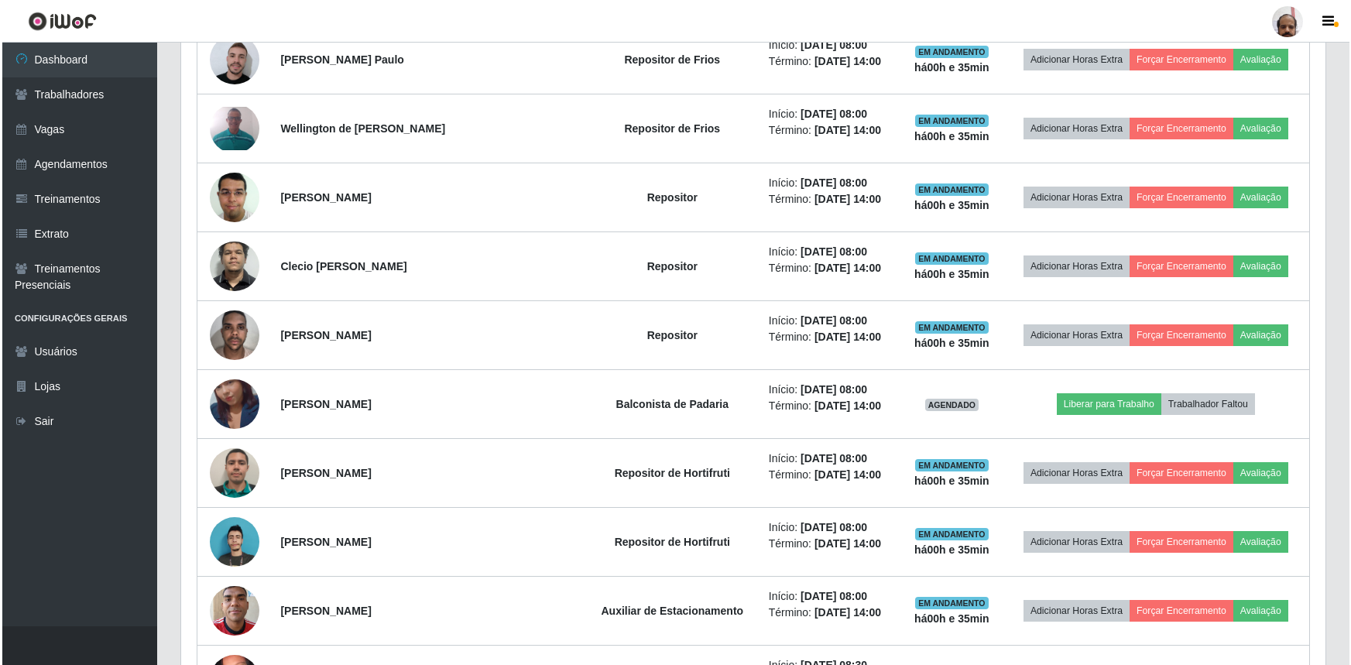
scroll to position [1142, 0]
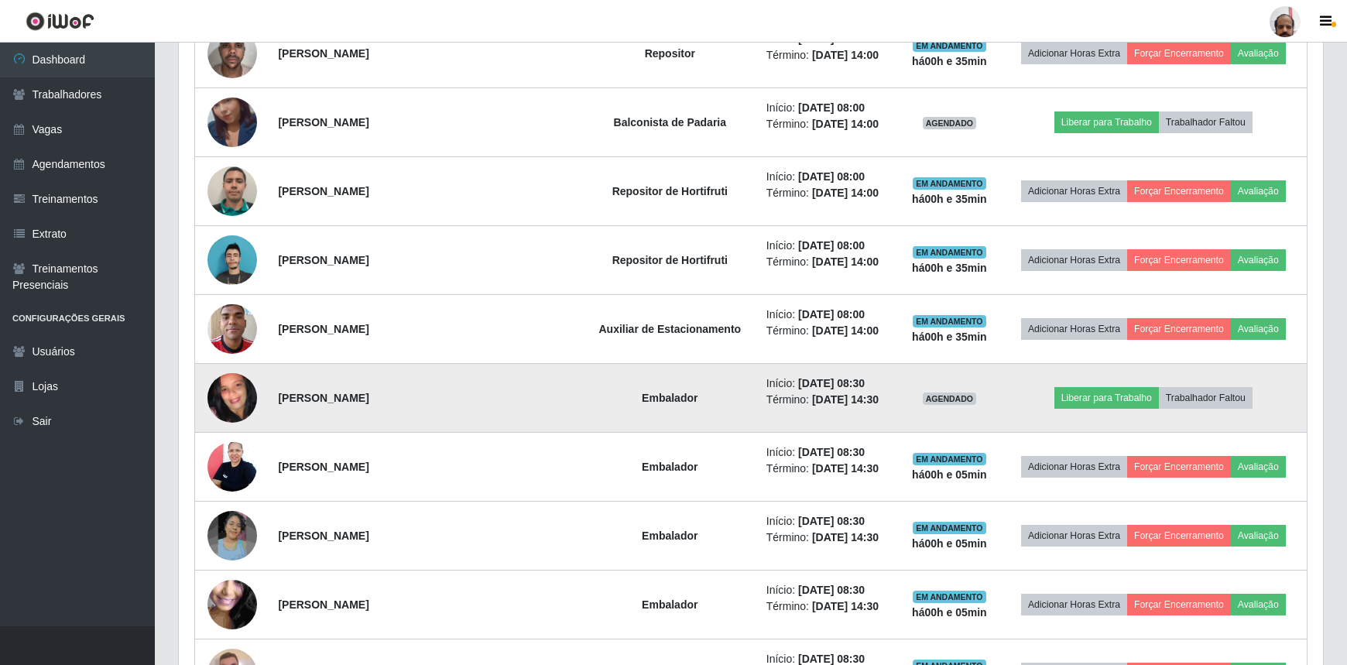
click at [229, 390] on img at bounding box center [233, 398] width 50 height 110
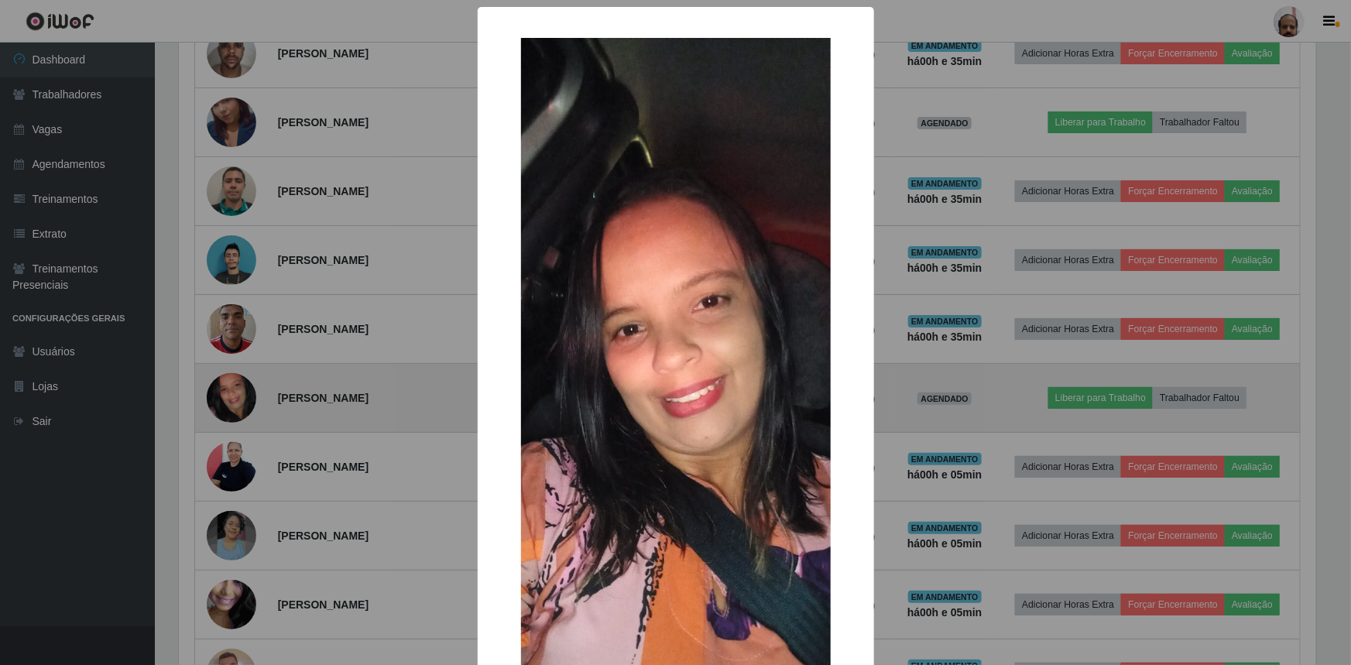
click at [229, 390] on div "× OK Cancel" at bounding box center [675, 332] width 1351 height 665
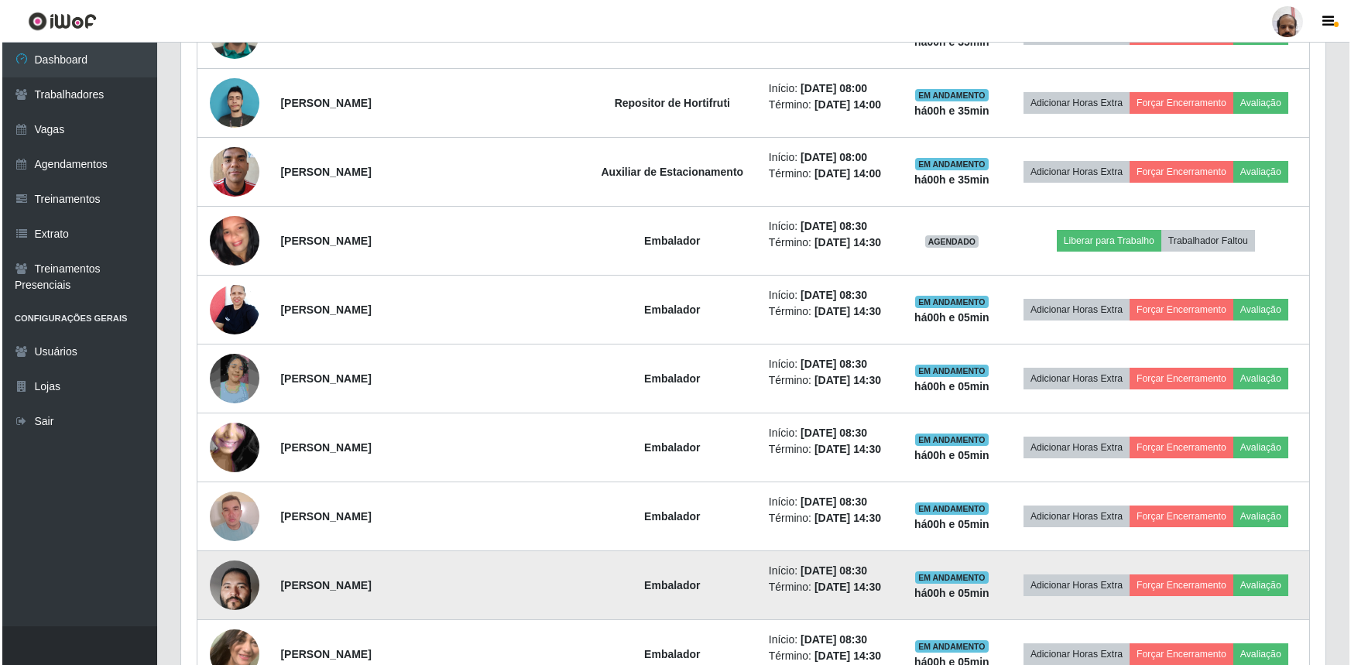
scroll to position [1283, 0]
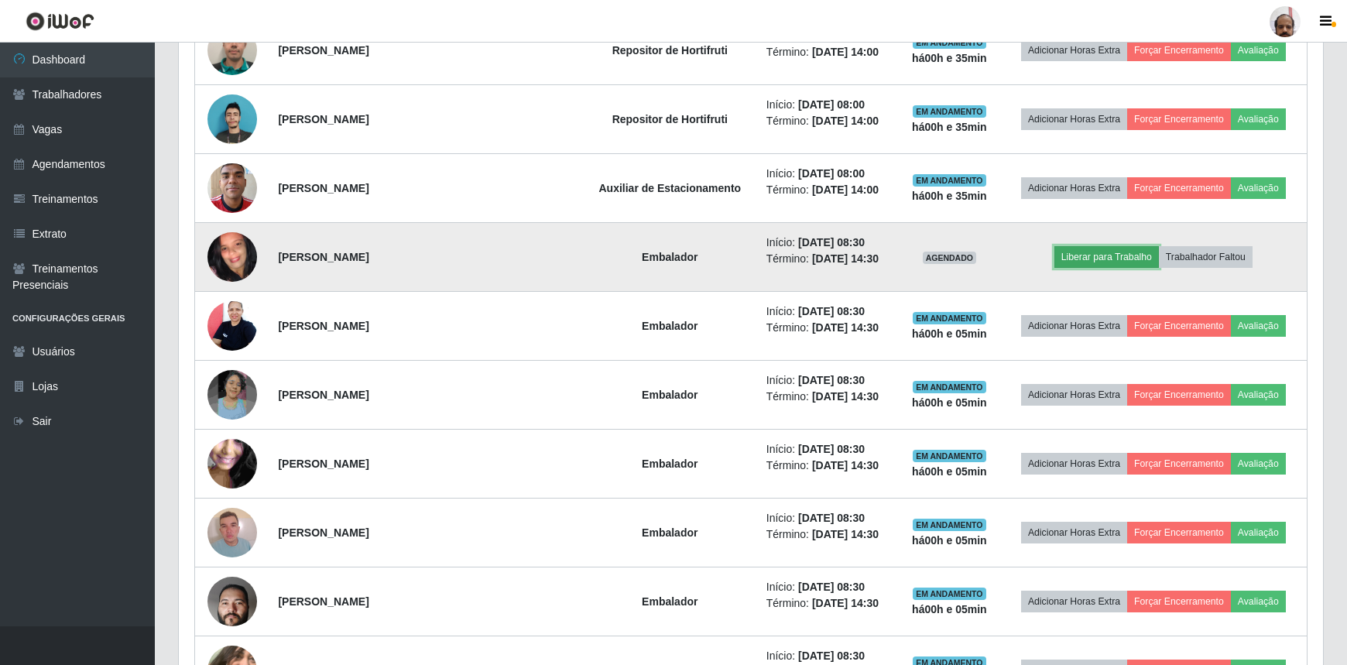
click at [1075, 249] on button "Liberar para Trabalho" at bounding box center [1107, 257] width 105 height 22
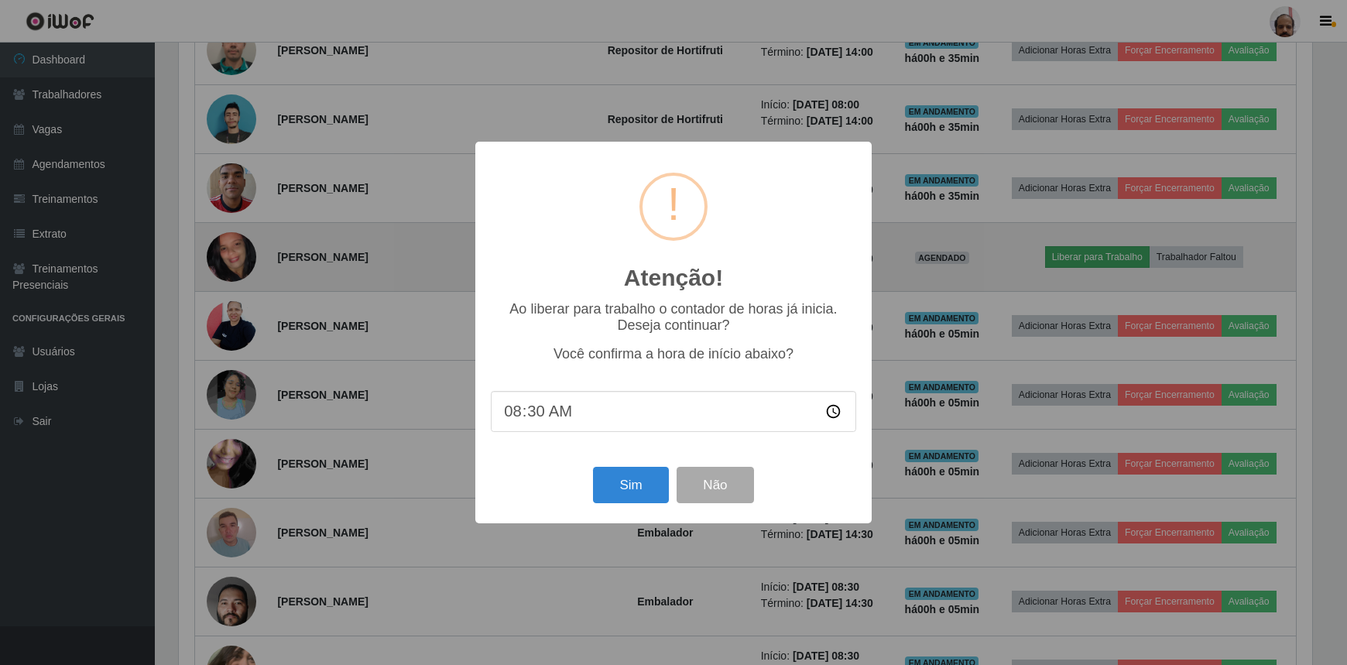
scroll to position [321, 1137]
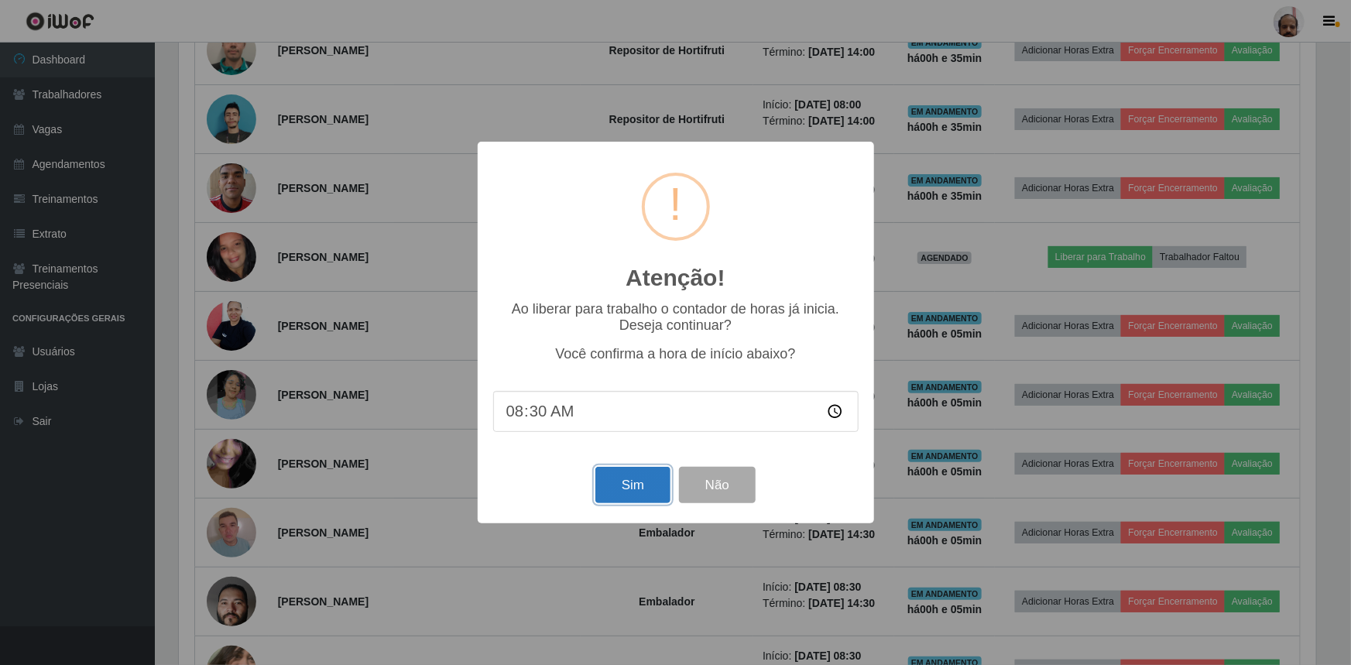
click at [626, 495] on button "Sim" at bounding box center [632, 485] width 75 height 36
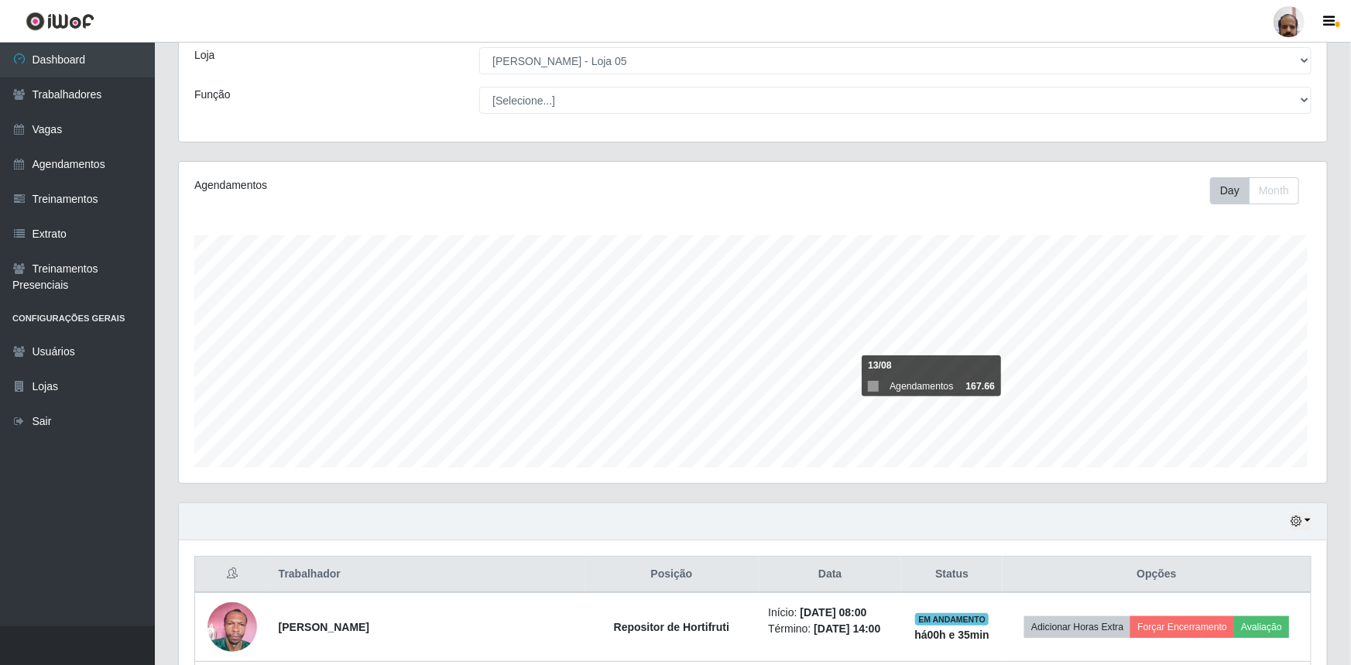
scroll to position [0, 0]
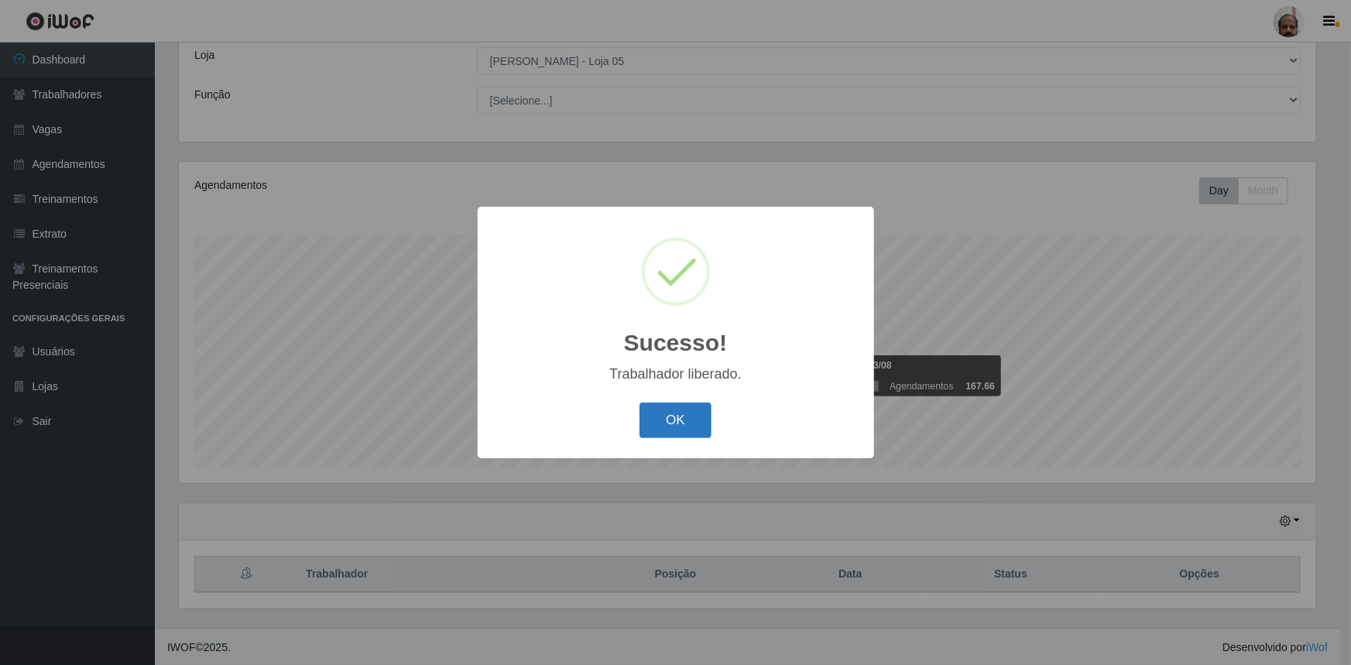
click at [685, 428] on button "OK" at bounding box center [676, 421] width 72 height 36
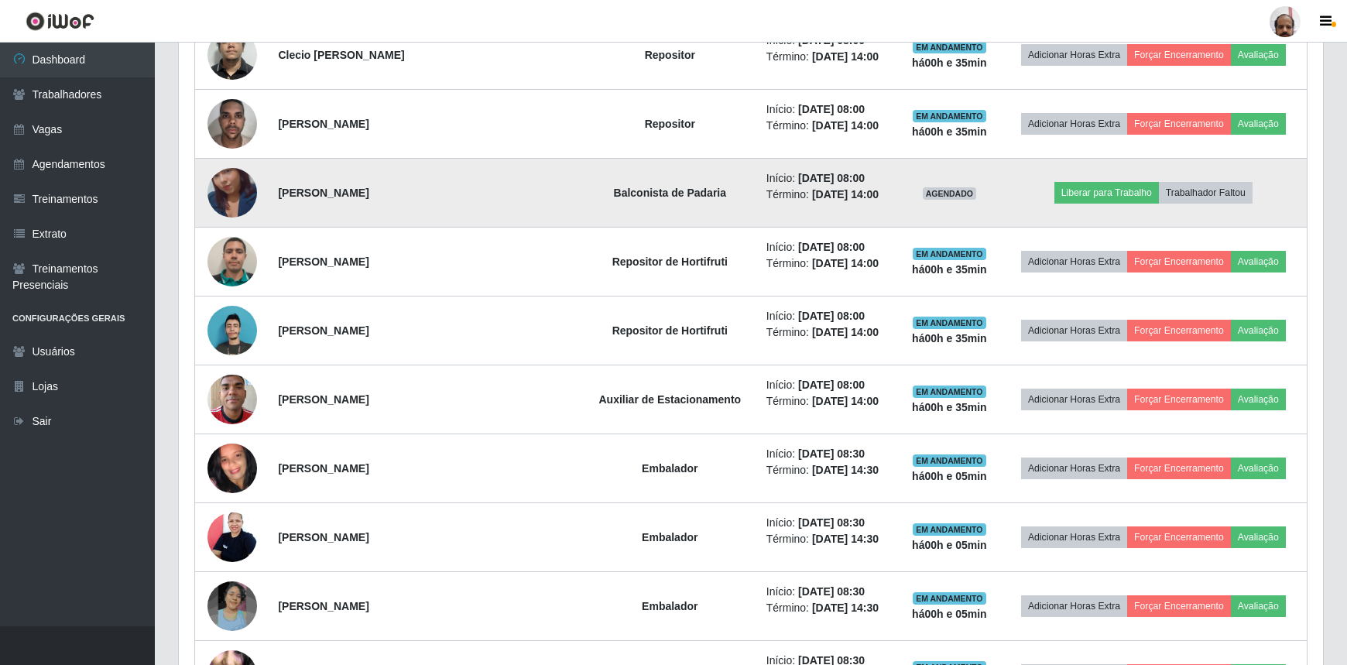
click at [213, 196] on img at bounding box center [233, 193] width 50 height 88
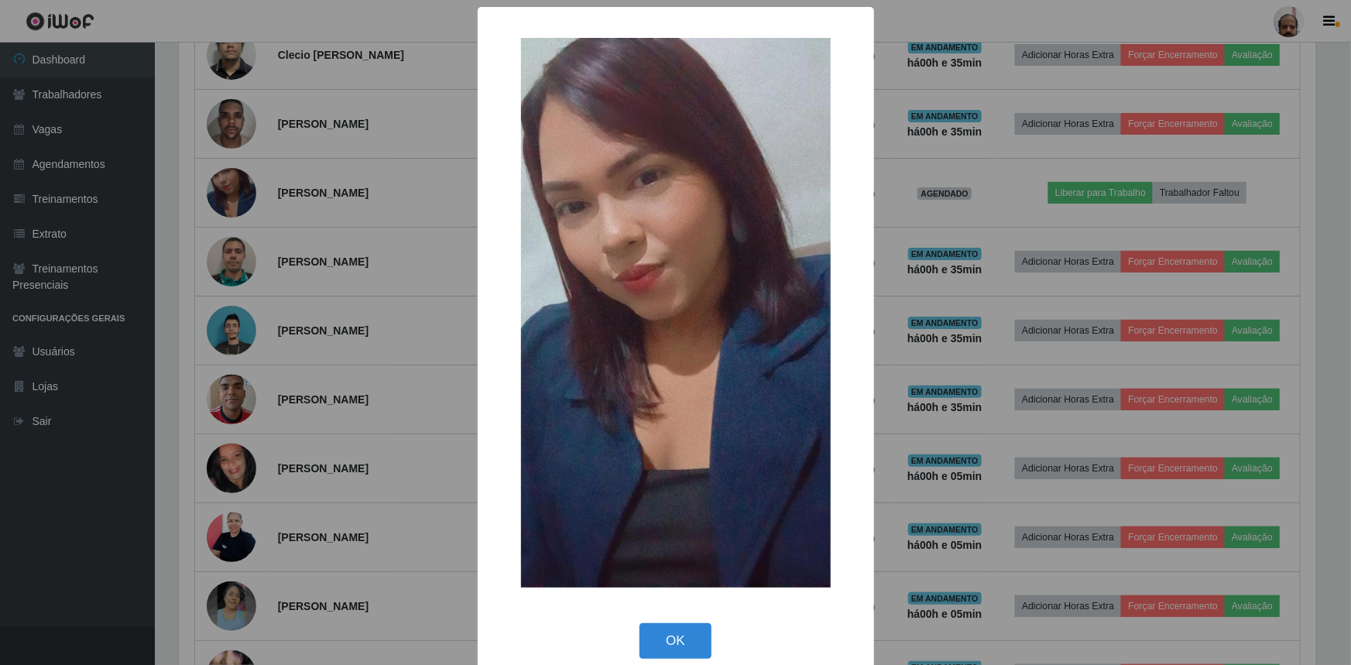
click at [217, 196] on div "× OK Cancel" at bounding box center [675, 332] width 1351 height 665
